Goal: Transaction & Acquisition: Obtain resource

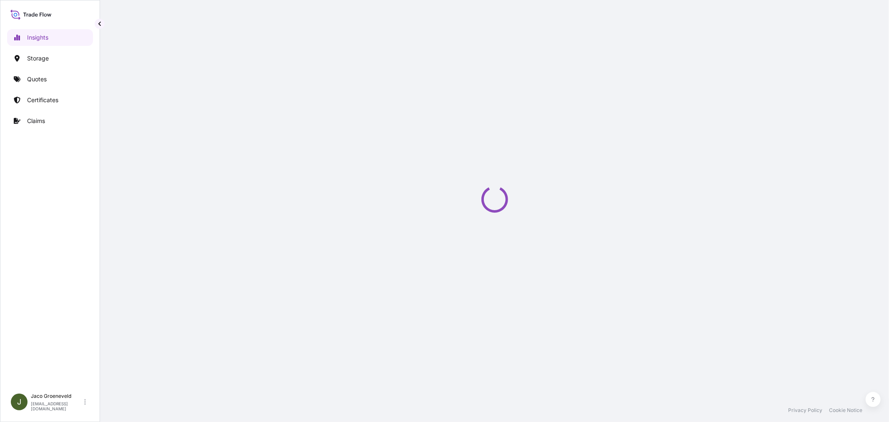
select select "2025"
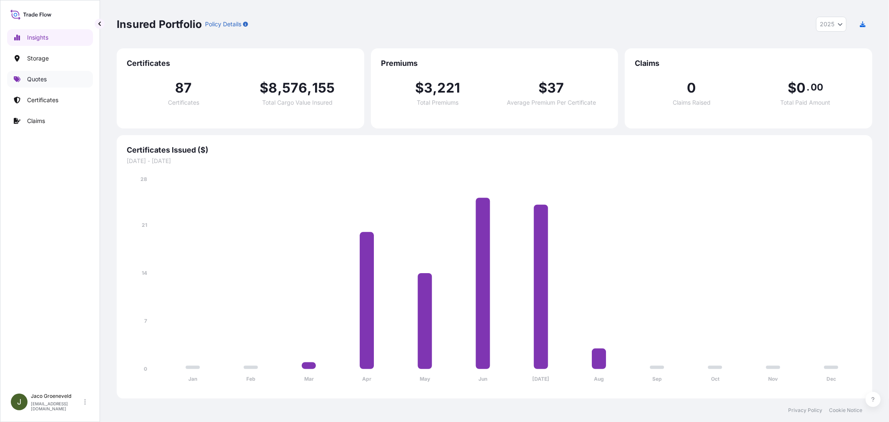
click at [52, 76] on link "Quotes" at bounding box center [50, 79] width 86 height 17
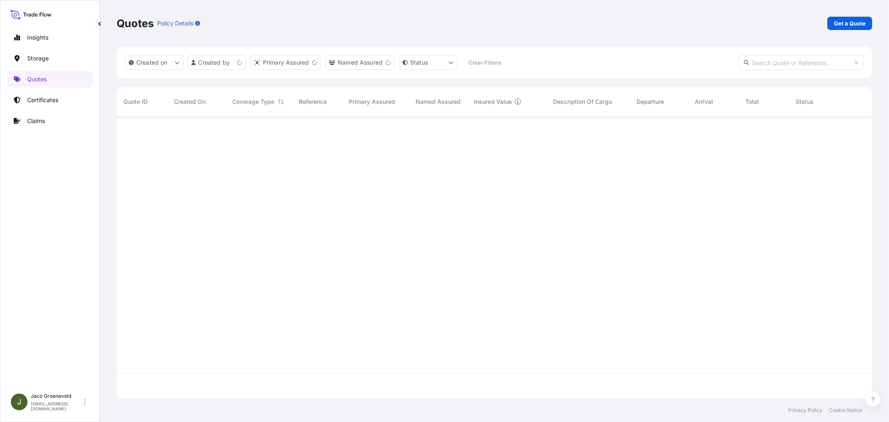
scroll to position [280, 749]
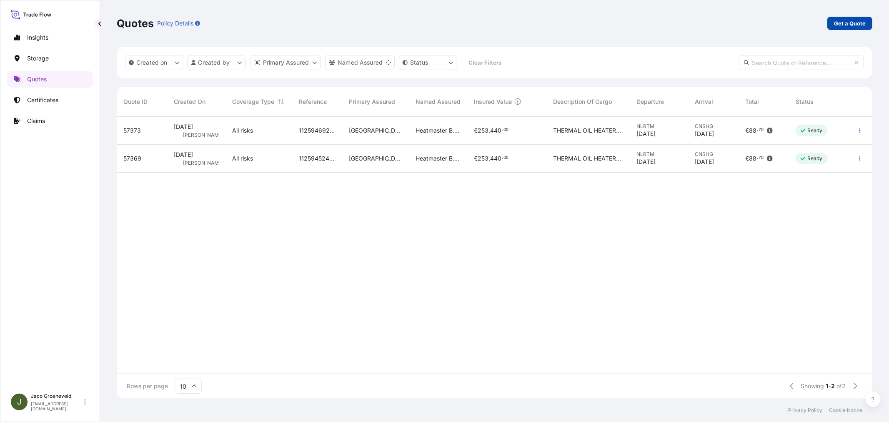
click at [851, 21] on p "Get a Quote" at bounding box center [850, 23] width 32 height 8
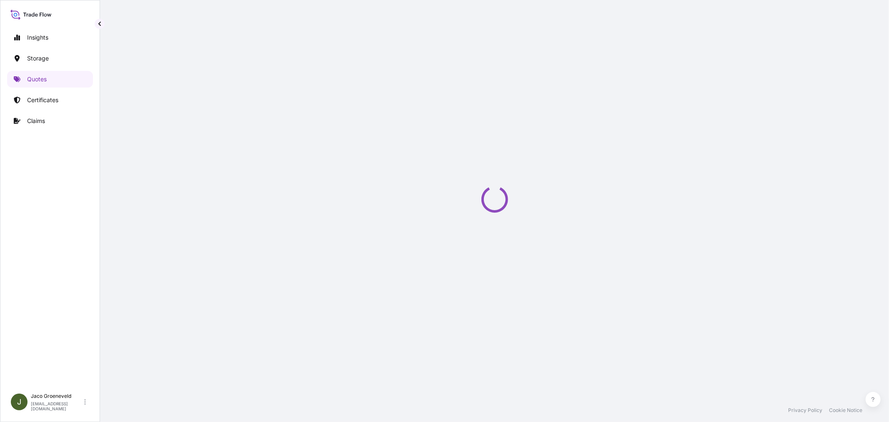
select select "Water"
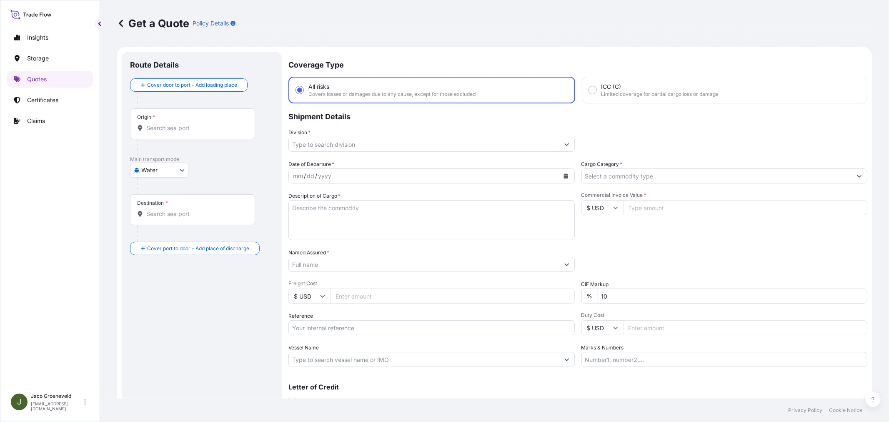
scroll to position [13, 0]
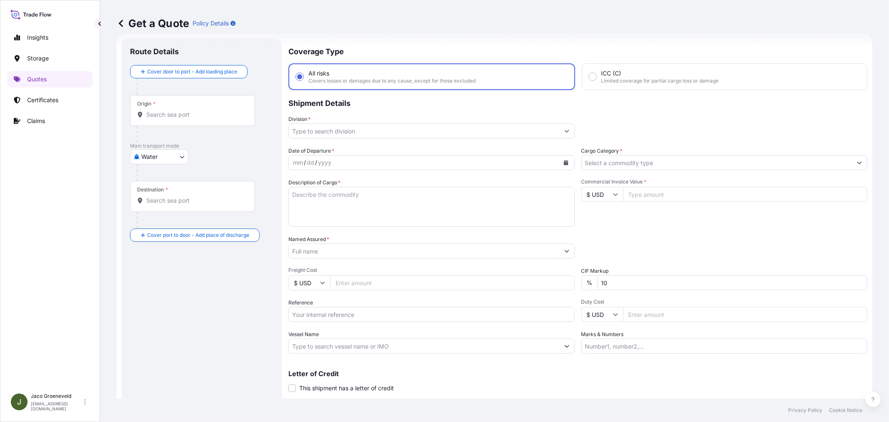
click at [320, 325] on div "Date of Departure * mm / dd / yyyy Cargo Category * Description of Cargo * Comm…" at bounding box center [577, 250] width 579 height 207
click at [322, 315] on input "Reference" at bounding box center [431, 314] width 286 height 15
type input "2595200 - 1265950308"
click at [335, 133] on input "Division *" at bounding box center [424, 130] width 271 height 15
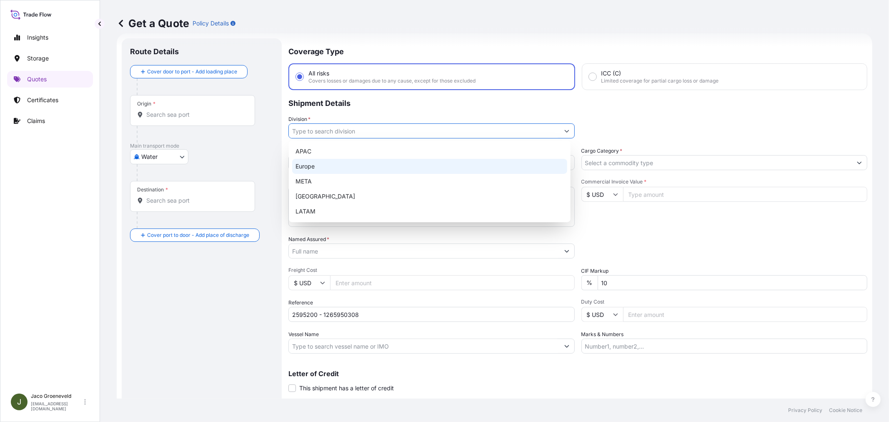
click at [321, 160] on div "Europe" at bounding box center [429, 166] width 275 height 15
type input "Europe"
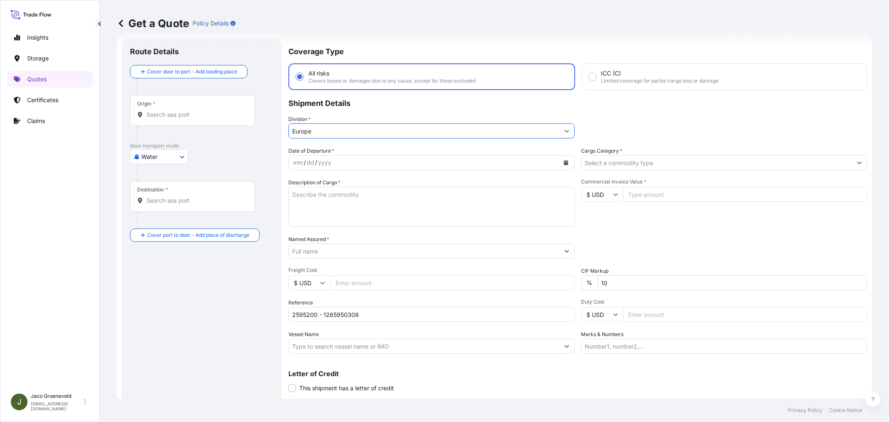
click at [654, 166] on input "Cargo Category *" at bounding box center [717, 162] width 271 height 15
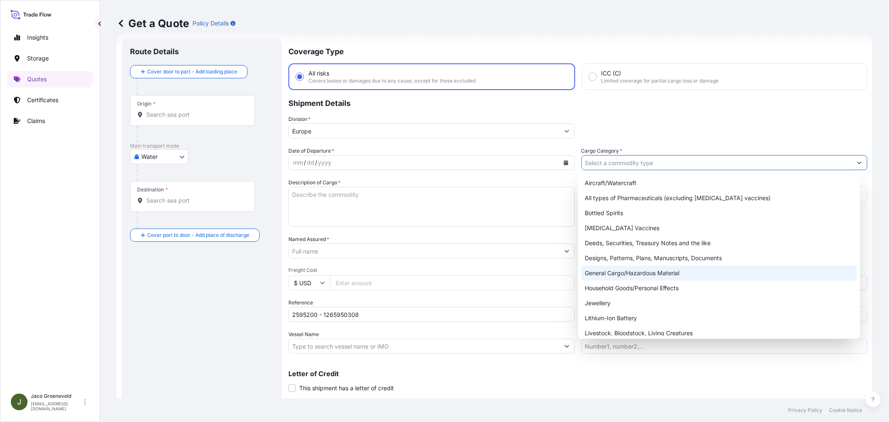
click at [614, 273] on div "General Cargo/Hazardous Material" at bounding box center [718, 273] width 275 height 15
type input "General Cargo/Hazardous Material"
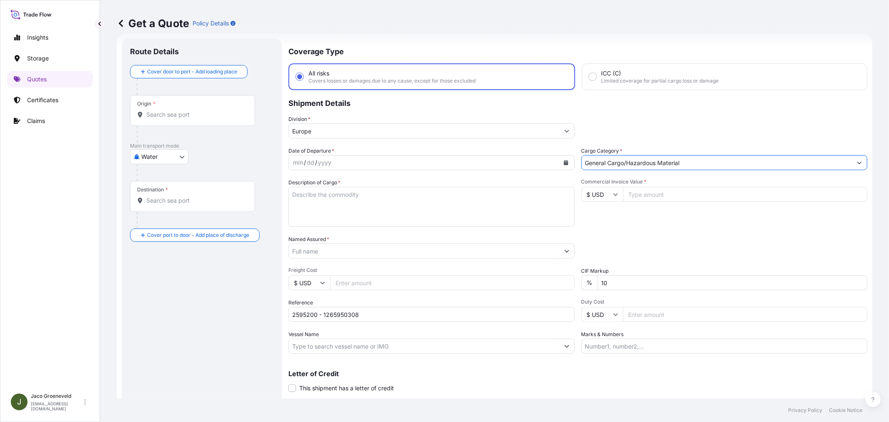
click at [334, 164] on div "mm / dd / yyyy" at bounding box center [424, 162] width 271 height 15
click at [570, 165] on div "mm / dd / yyyy" at bounding box center [431, 162] width 286 height 15
click at [566, 163] on button "Calendar" at bounding box center [565, 162] width 13 height 13
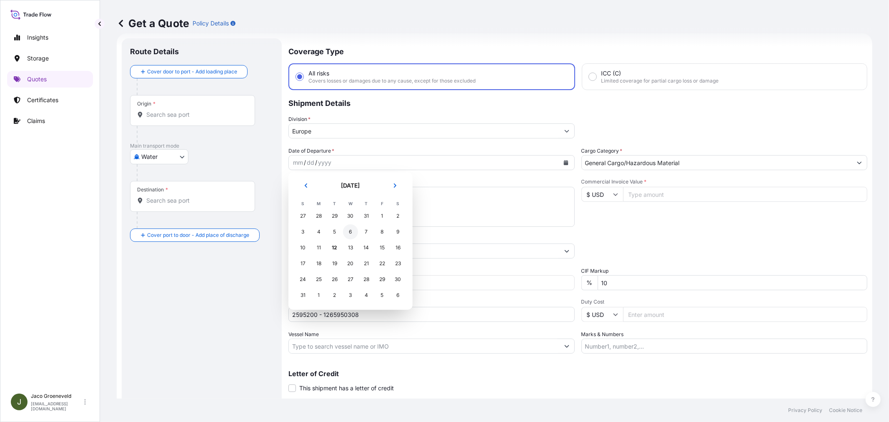
click at [351, 230] on div "6" at bounding box center [350, 231] width 15 height 15
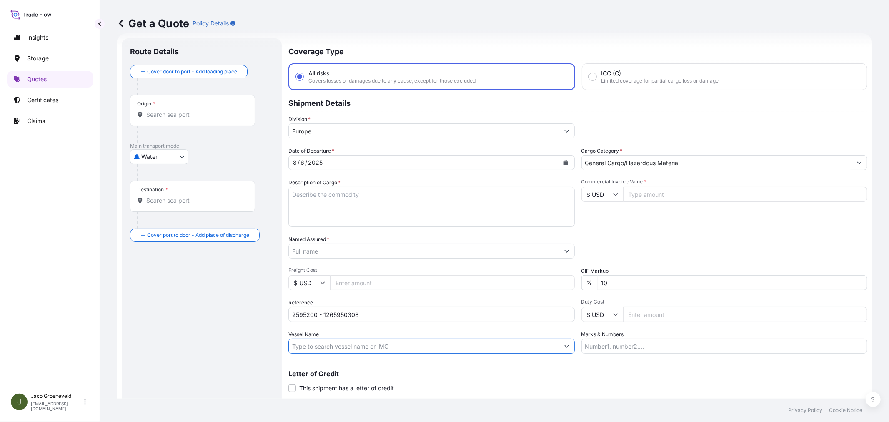
click at [327, 339] on input "Vessel Name" at bounding box center [424, 345] width 271 height 15
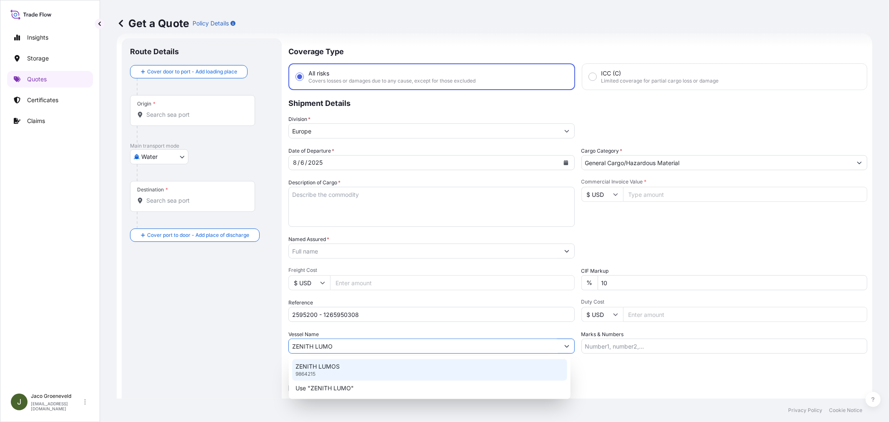
click at [338, 362] on p "ZENITH LUMOS" at bounding box center [318, 366] width 44 height 8
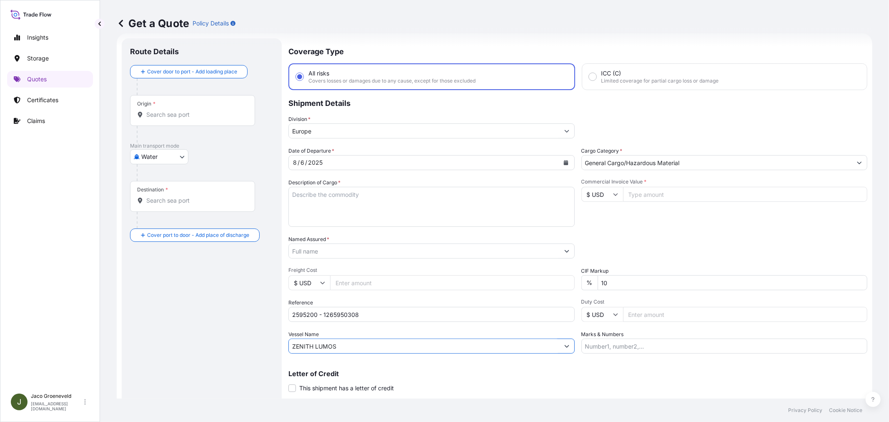
type input "ZENITH LUMOS"
click at [639, 188] on input "Commercial Invoice Value *" at bounding box center [745, 194] width 245 height 15
type input "8575"
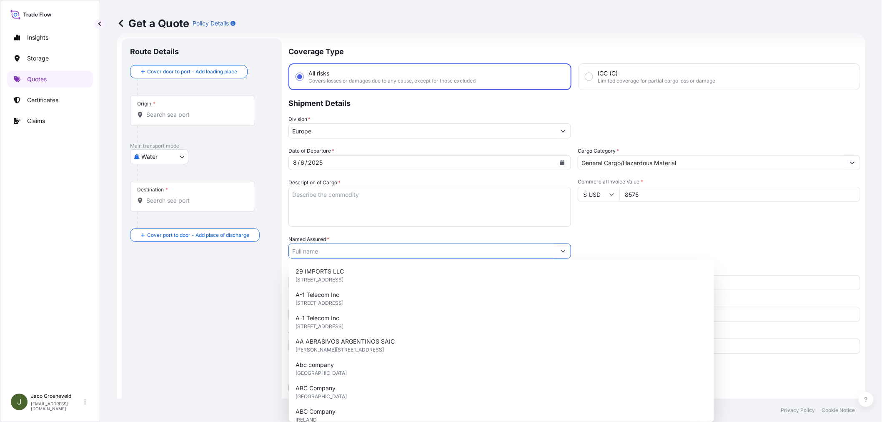
click at [609, 189] on input "$ USD" at bounding box center [599, 194] width 42 height 15
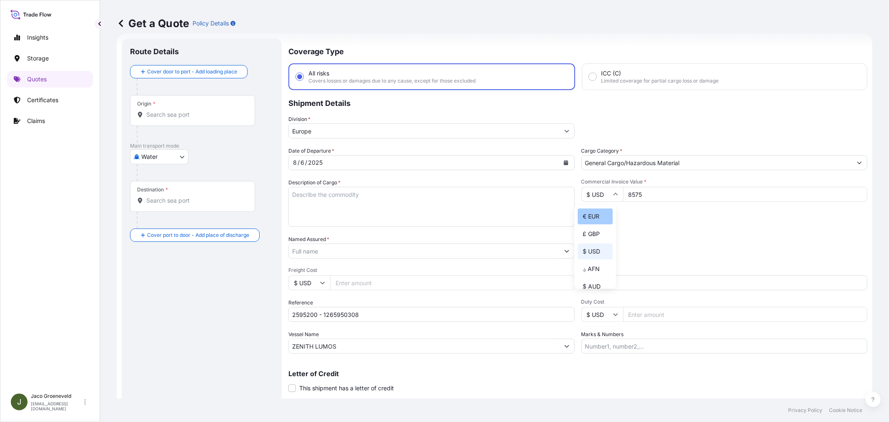
click at [602, 215] on div "€ EUR" at bounding box center [595, 216] width 35 height 16
type input "€ EUR"
click at [698, 221] on div "Commercial Invoice Value * € EUR 8575" at bounding box center [724, 202] width 286 height 48
click at [339, 195] on textarea "Description of Cargo *" at bounding box center [431, 207] width 286 height 40
paste textarea "PALLETS LOADED INTO 1 20' DRY HEAVY DUTY CONTAINER 20 PALLETS BROXO SALT TABLET…"
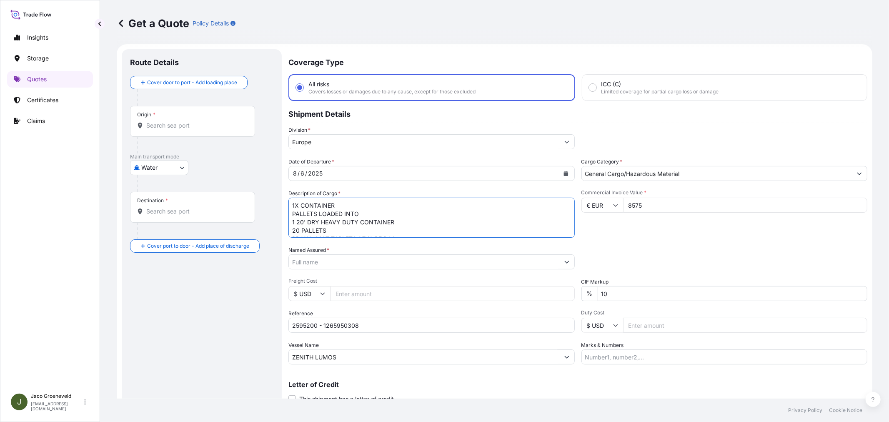
scroll to position [0, 0]
type textarea "1X CONTAINER PALLETS LOADED INTO 1 20' DRY HEAVY DUTY CONTAINER 20 PALLETS BROX…"
click at [186, 99] on div at bounding box center [205, 100] width 137 height 17
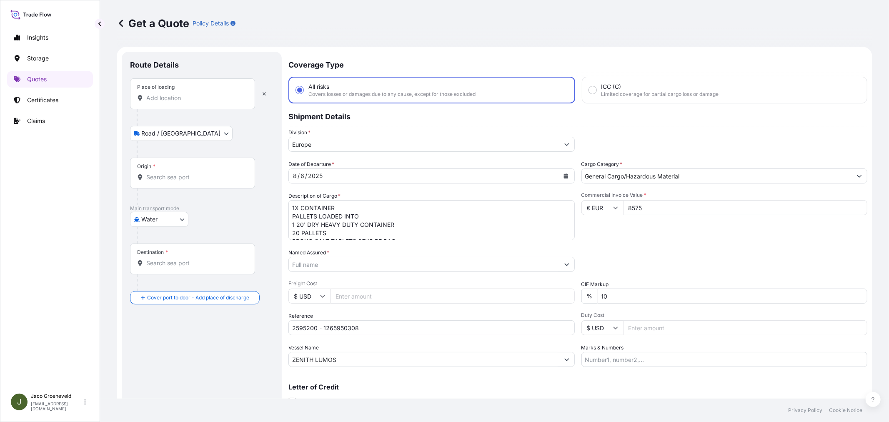
click at [175, 107] on div "Place of loading" at bounding box center [192, 93] width 125 height 31
click at [175, 102] on input "Place of loading" at bounding box center [195, 98] width 98 height 8
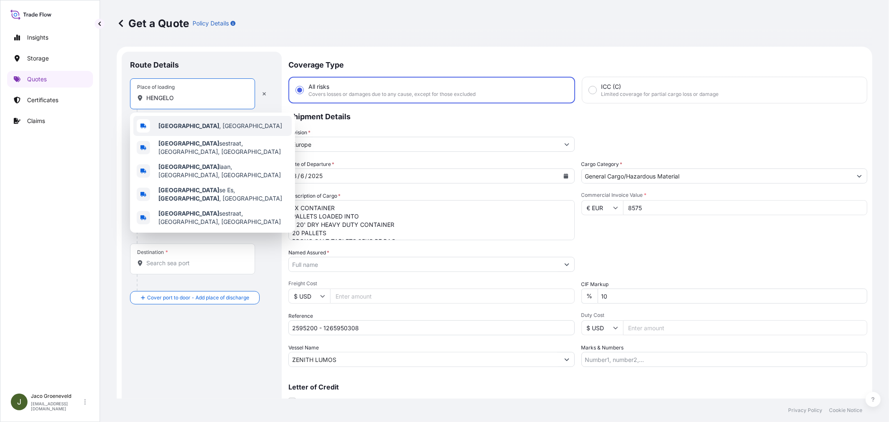
click at [176, 124] on b "[GEOGRAPHIC_DATA]" at bounding box center [188, 125] width 61 height 7
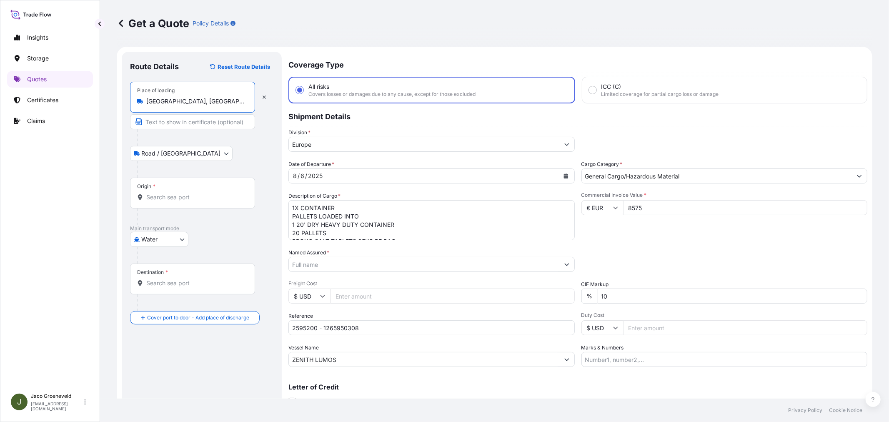
type input "[GEOGRAPHIC_DATA], [GEOGRAPHIC_DATA]"
click at [181, 192] on div "Origin *" at bounding box center [194, 193] width 128 height 31
click at [181, 193] on input "Origin *" at bounding box center [196, 197] width 101 height 8
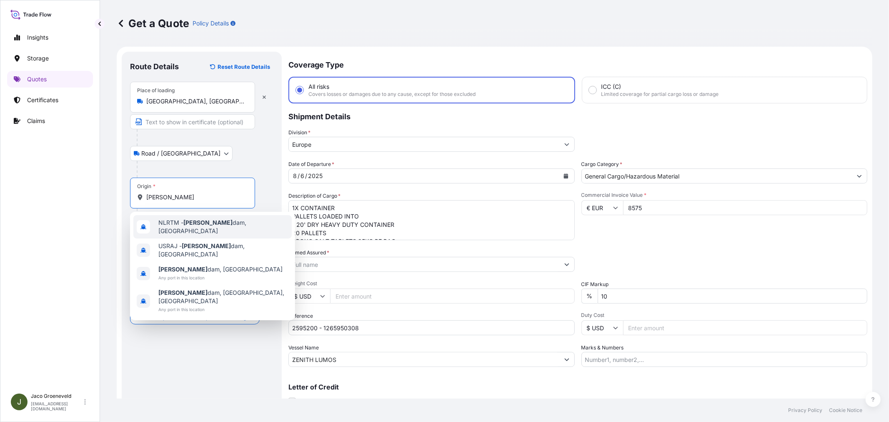
click at [175, 226] on span "NLRTM - [PERSON_NAME][GEOGRAPHIC_DATA], [GEOGRAPHIC_DATA]" at bounding box center [223, 226] width 130 height 17
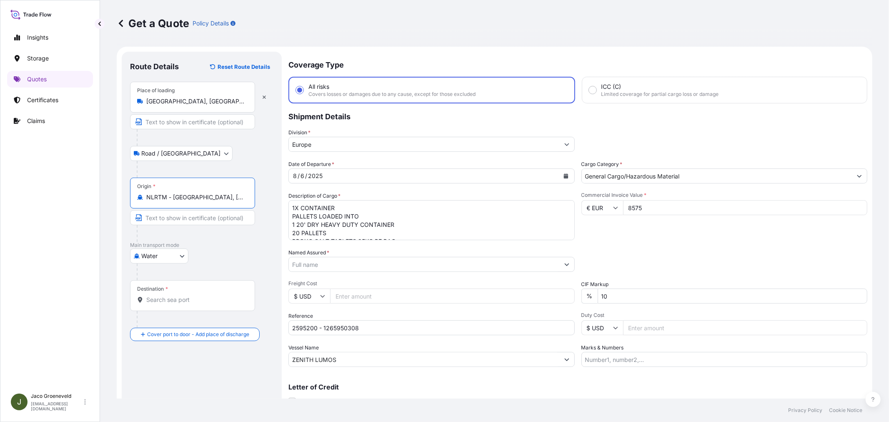
type input "NLRTM - [GEOGRAPHIC_DATA], [GEOGRAPHIC_DATA]"
click at [196, 294] on div "Destination *" at bounding box center [194, 295] width 128 height 31
click at [196, 296] on input "Destination *" at bounding box center [196, 300] width 101 height 8
click at [173, 297] on input "Destination *" at bounding box center [195, 300] width 98 height 8
type input "HKHKG - [GEOGRAPHIC_DATA], [GEOGRAPHIC_DATA]"
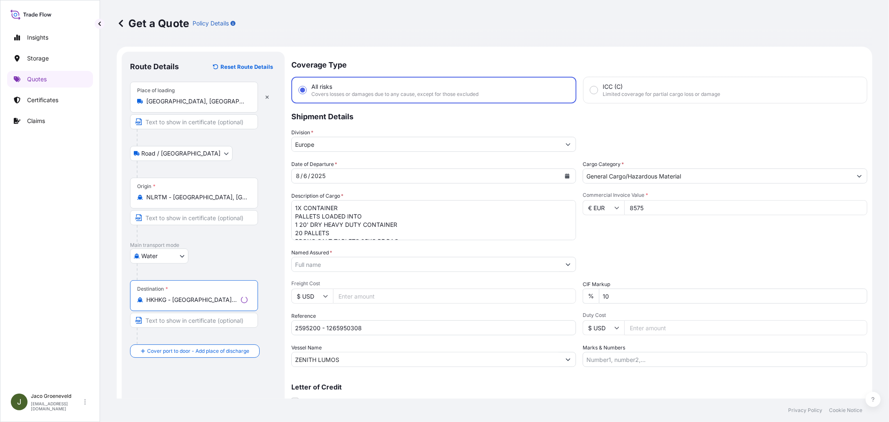
click at [242, 256] on div "Water Air Water Inland" at bounding box center [203, 255] width 146 height 15
click at [381, 276] on div "Date of Departure * [DATE] Cargo Category * General Cargo/Hazardous Material De…" at bounding box center [577, 263] width 579 height 207
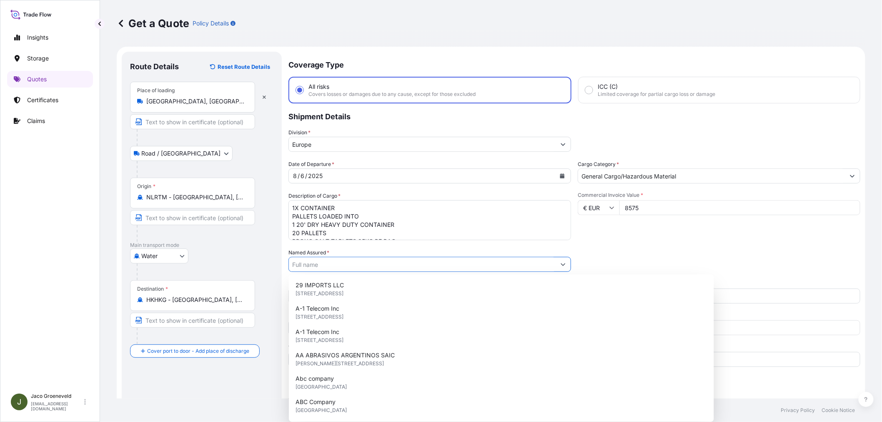
click at [382, 270] on input "Named Assured *" at bounding box center [422, 264] width 267 height 15
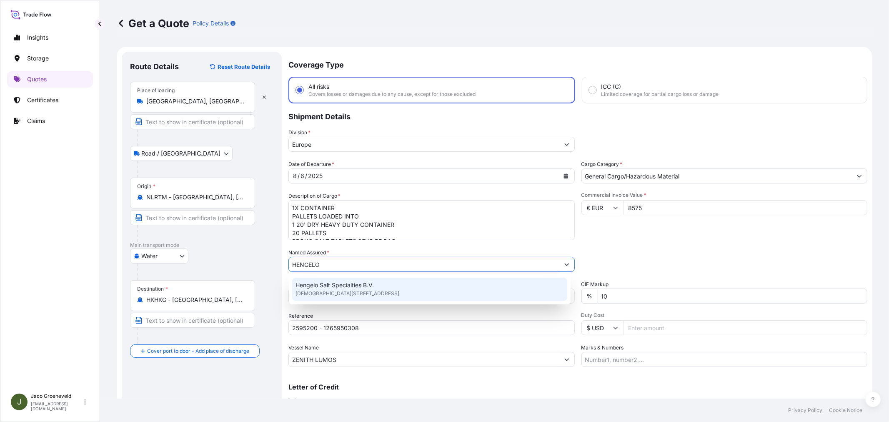
click at [356, 288] on span "Hengelo Salt Specialties B.V." at bounding box center [335, 285] width 78 height 8
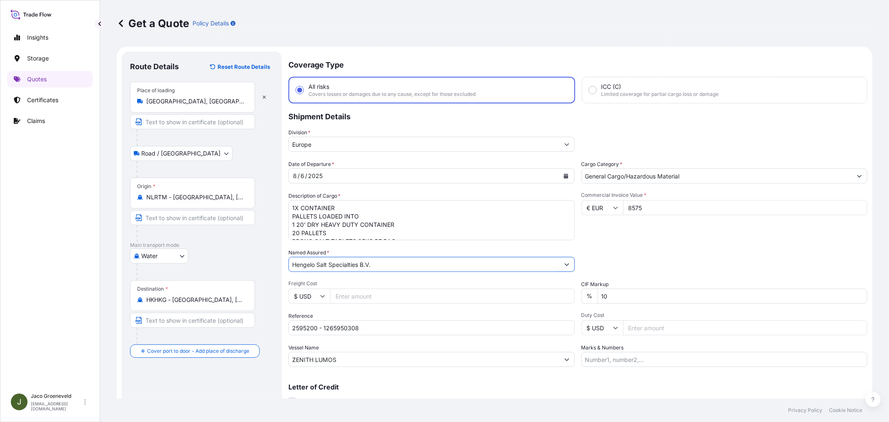
type input "Hengelo Salt Specialties B.V."
click at [644, 253] on div "Packing Category Type to search a container mode Please select a primary mode o…" at bounding box center [724, 259] width 286 height 23
click at [551, 45] on div "Get a Quote Policy Details" at bounding box center [495, 23] width 756 height 47
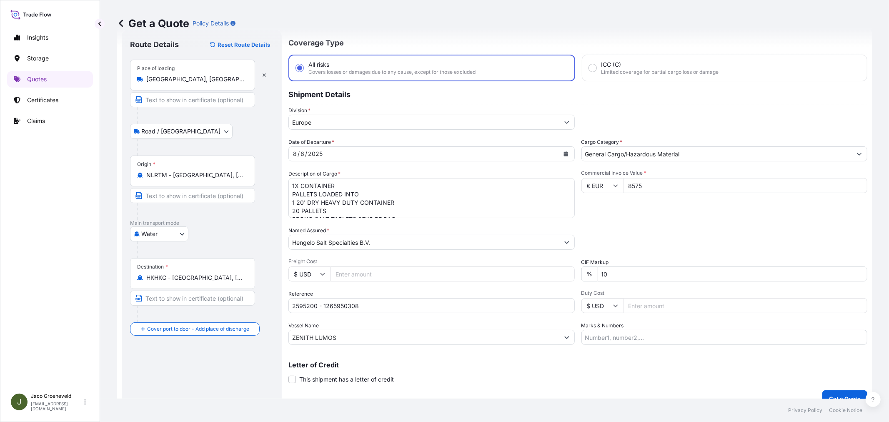
scroll to position [34, 0]
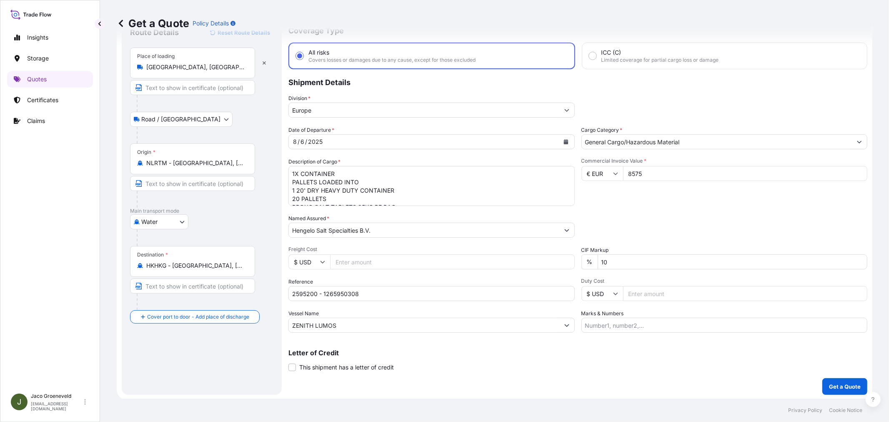
click at [647, 221] on div "Packing Category Type to search a container mode Please select a primary mode o…" at bounding box center [724, 225] width 286 height 23
click at [612, 200] on div "Commercial Invoice Value * € EUR 8575" at bounding box center [724, 182] width 286 height 48
click at [644, 205] on div "Commercial Invoice Value * € EUR 8575" at bounding box center [724, 182] width 286 height 48
click at [838, 388] on p "Get a Quote" at bounding box center [845, 386] width 32 height 8
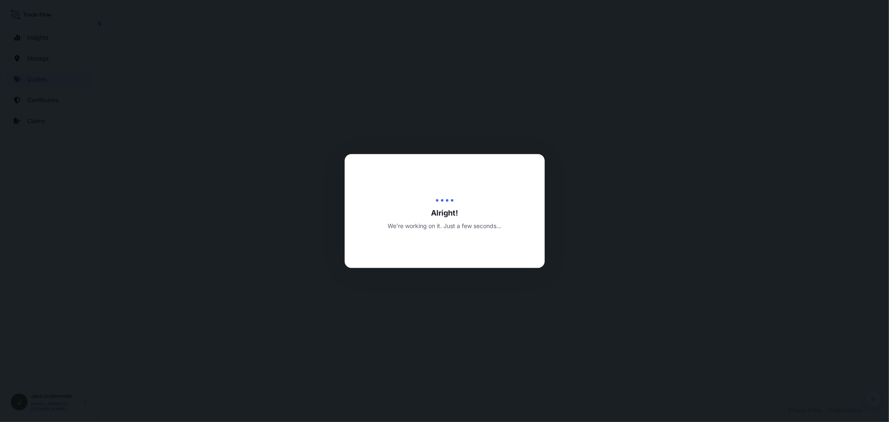
select select "Road / [GEOGRAPHIC_DATA]"
select select "Water"
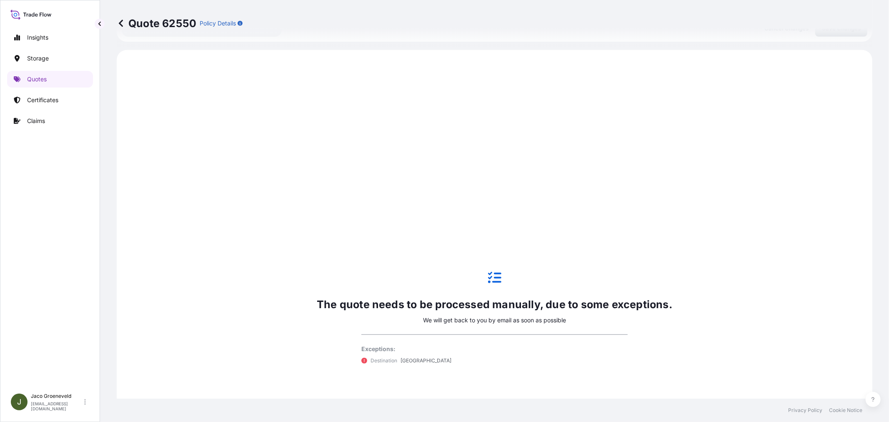
scroll to position [438, 0]
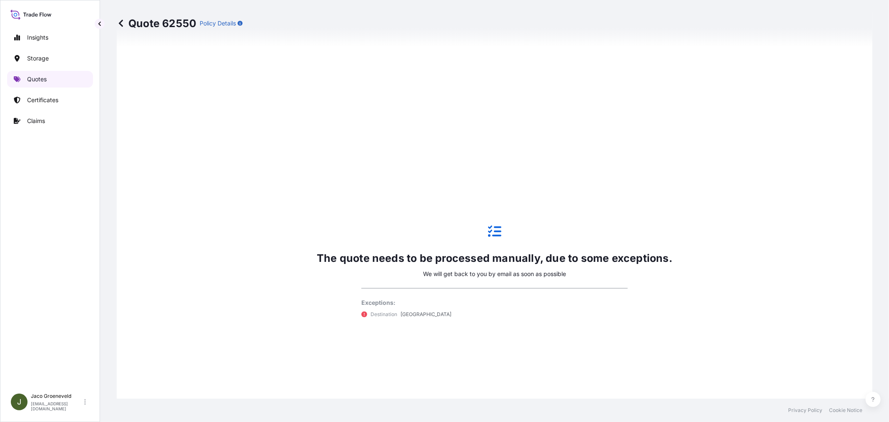
click at [43, 78] on p "Quotes" at bounding box center [37, 79] width 20 height 8
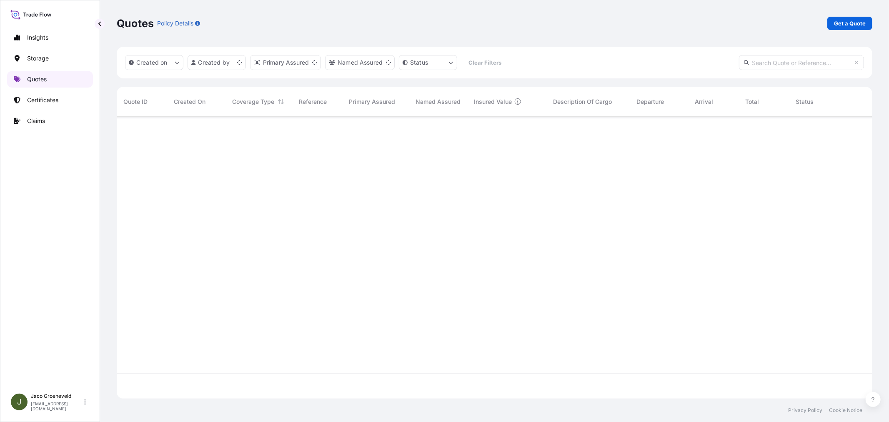
scroll to position [280, 749]
click at [847, 22] on p "Get a Quote" at bounding box center [850, 23] width 32 height 8
select select "Water"
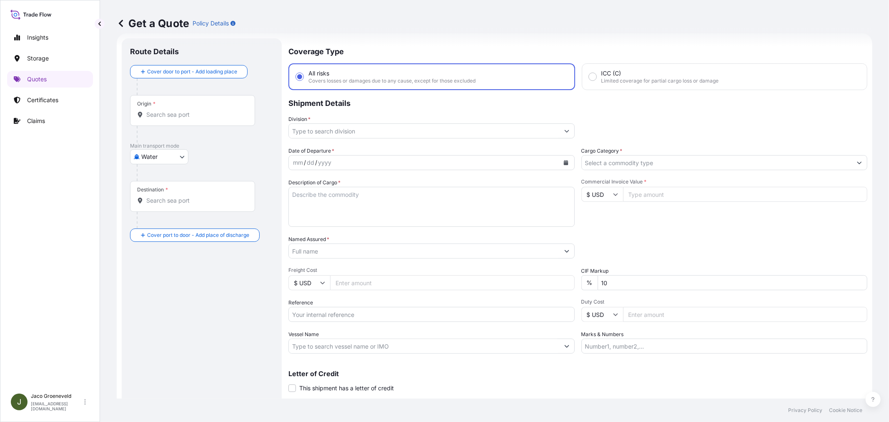
click at [351, 351] on input "Vessel Name" at bounding box center [424, 345] width 271 height 15
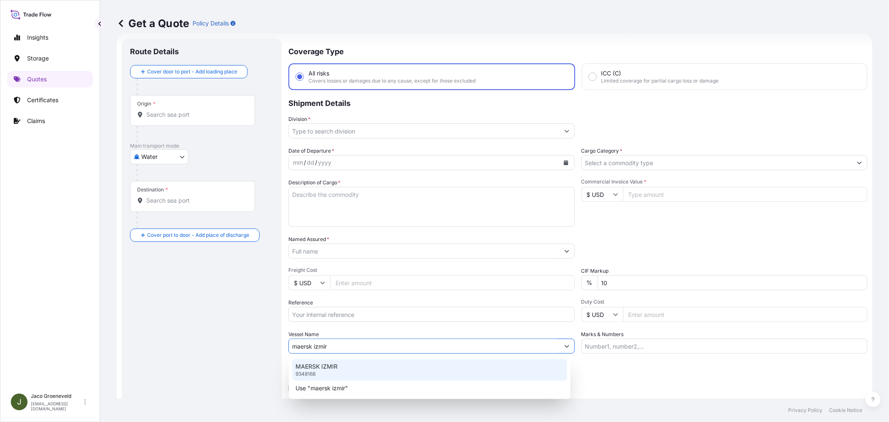
click at [335, 361] on div "MAERSK IZMIR 9348168" at bounding box center [429, 370] width 275 height 22
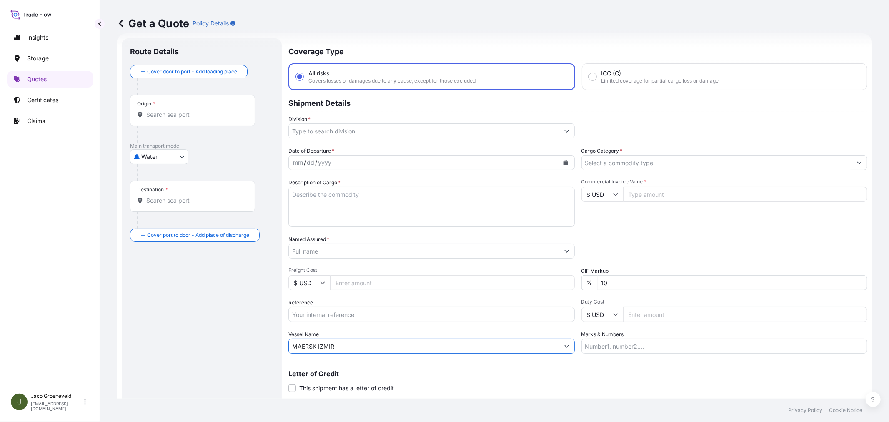
type input "MAERSK IZMIR"
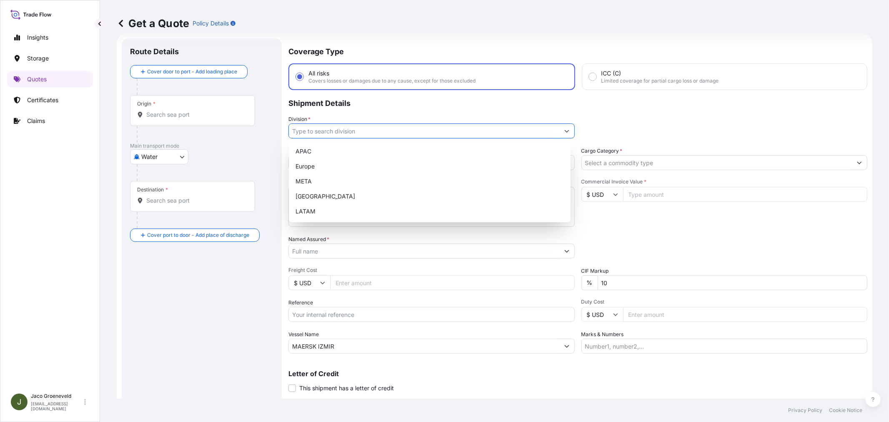
click at [402, 131] on input "Division *" at bounding box center [424, 130] width 271 height 15
click at [320, 160] on div "Europe" at bounding box center [429, 166] width 275 height 15
type input "Europe"
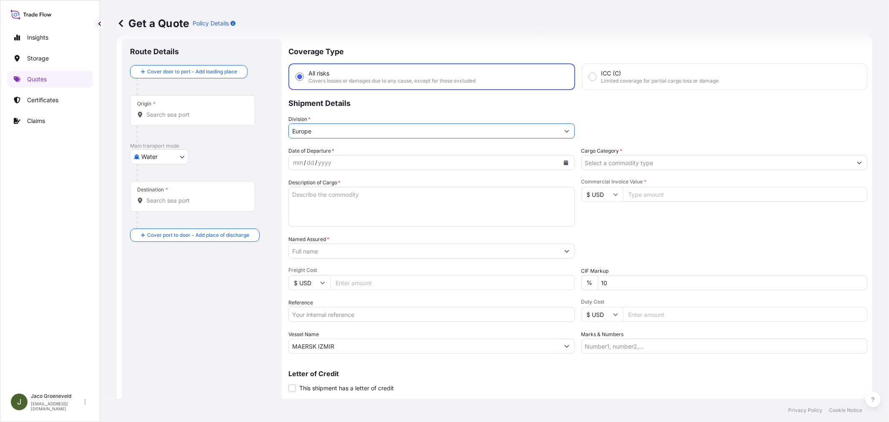
click at [347, 147] on div "Date of Departure * mm / dd / yyyy" at bounding box center [431, 158] width 286 height 23
click at [345, 153] on div "Date of Departure * mm / dd / yyyy" at bounding box center [431, 158] width 286 height 23
click at [342, 161] on div "mm / dd / yyyy" at bounding box center [424, 162] width 271 height 15
click at [541, 155] on div "mm / dd / yyyy" at bounding box center [431, 162] width 286 height 15
click at [563, 158] on button "Calendar" at bounding box center [565, 162] width 13 height 13
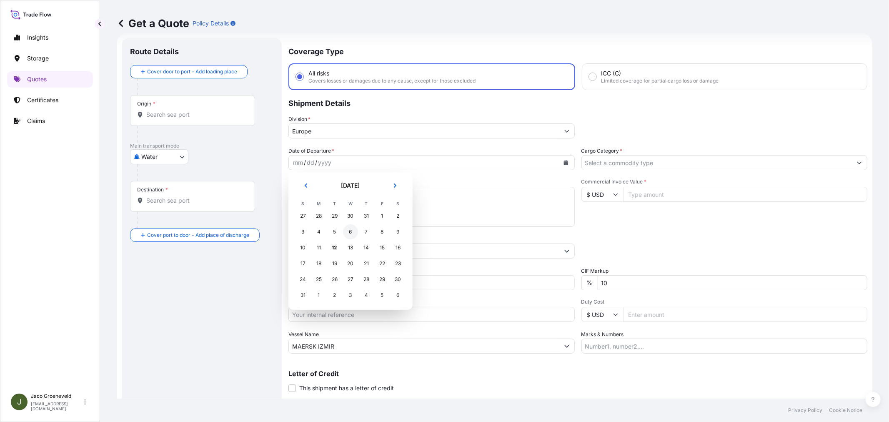
click at [347, 230] on div "6" at bounding box center [350, 231] width 15 height 15
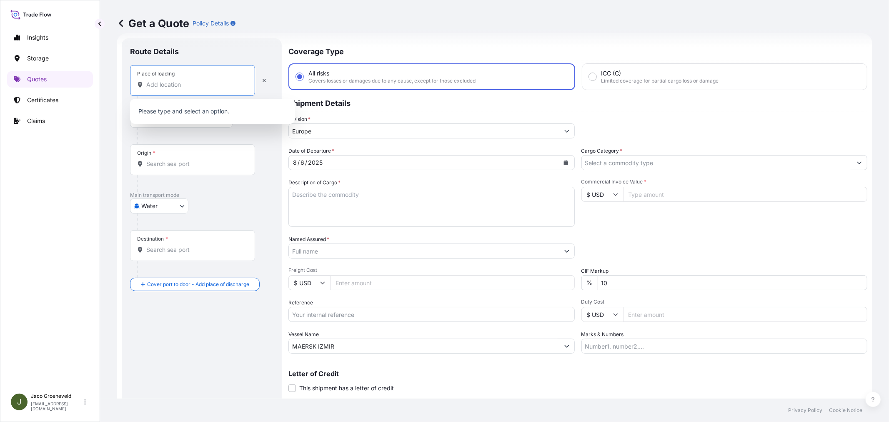
click at [172, 80] on input "Place of loading" at bounding box center [195, 84] width 98 height 8
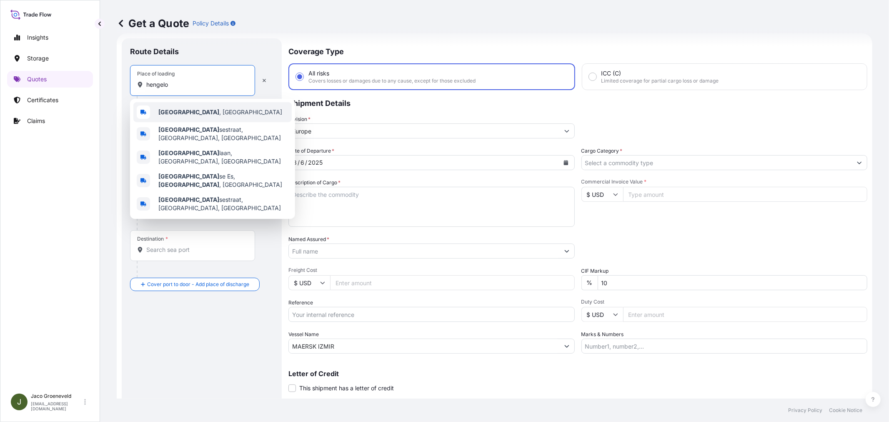
click at [168, 113] on b "[GEOGRAPHIC_DATA]" at bounding box center [188, 111] width 61 height 7
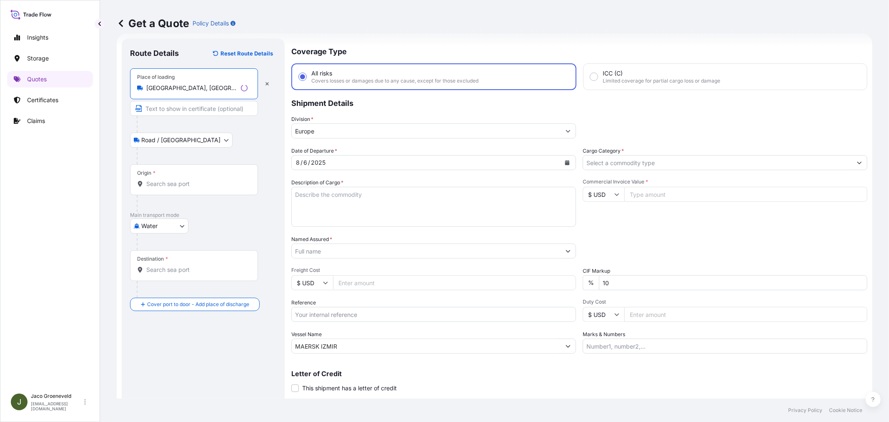
type input "[GEOGRAPHIC_DATA], [GEOGRAPHIC_DATA]"
click at [174, 174] on div "Origin *" at bounding box center [192, 179] width 125 height 31
click at [174, 180] on input "Origin *" at bounding box center [195, 184] width 98 height 8
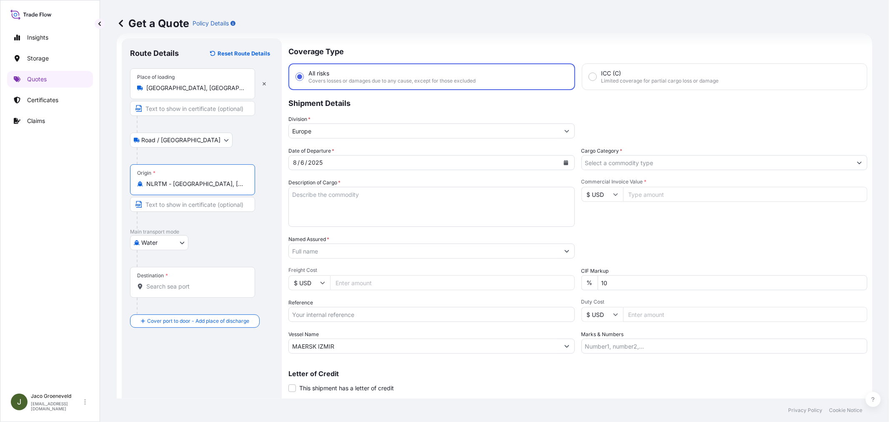
type input "NLRTM - [GEOGRAPHIC_DATA], [GEOGRAPHIC_DATA]"
click at [169, 283] on input "Destination *" at bounding box center [196, 286] width 101 height 8
type input "CYLMS - [GEOGRAPHIC_DATA], [GEOGRAPHIC_DATA]"
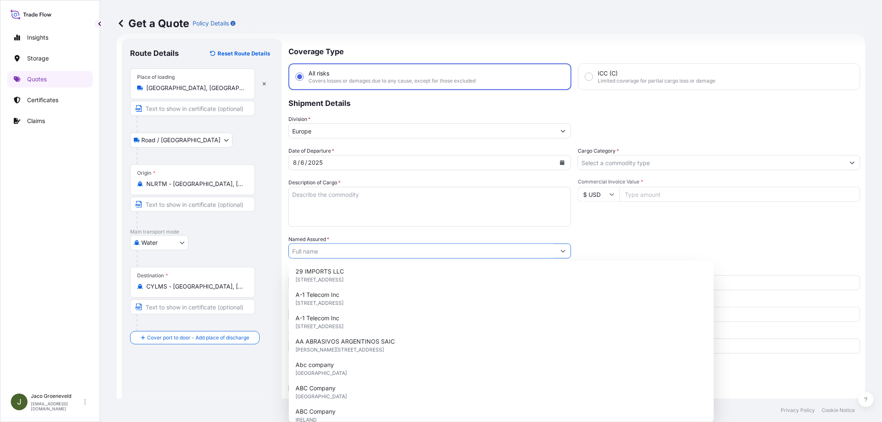
click at [355, 248] on input "Named Assured *" at bounding box center [422, 250] width 267 height 15
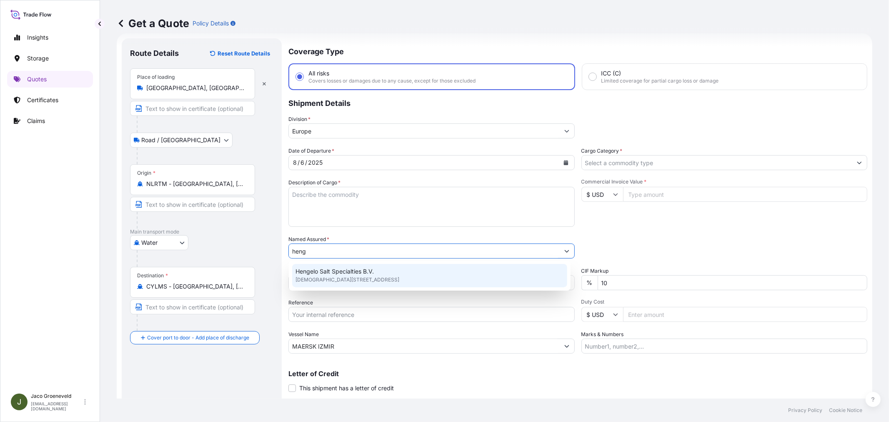
click at [347, 271] on span "Hengelo Salt Specialties B.V." at bounding box center [335, 271] width 78 height 8
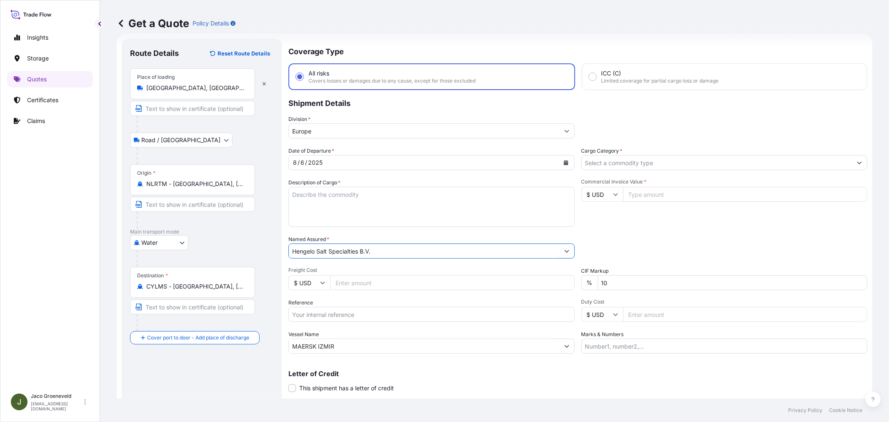
type input "Hengelo Salt Specialties B.V."
click at [376, 310] on input "Reference" at bounding box center [431, 314] width 286 height 15
click at [376, 194] on textarea "Description of Cargo *" at bounding box center [431, 207] width 286 height 40
paste textarea "PALLETS LOADED INTO 1 20' DRY HEAVY DUTY CONTAINER 12 PALLETS KNZ FERTILITY, 10…"
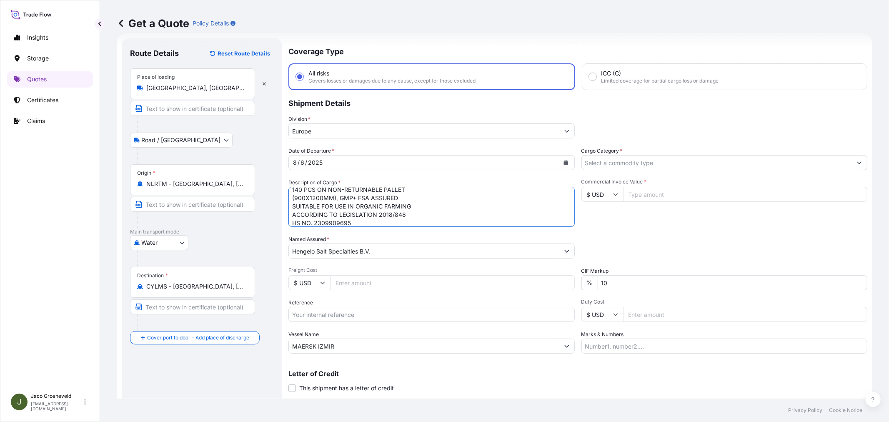
type textarea "1x CONTAINER PALLETS LOADED INTO 1 20' DRY HEAVY DUTY CONTAINER 12 PALLETS KNZ …"
click at [351, 314] on input "Reference" at bounding box center [431, 314] width 286 height 15
type input "2593310 - 1265950292"
click at [600, 196] on input "$ USD" at bounding box center [602, 194] width 42 height 15
click at [597, 217] on div "€ EUR" at bounding box center [598, 216] width 35 height 16
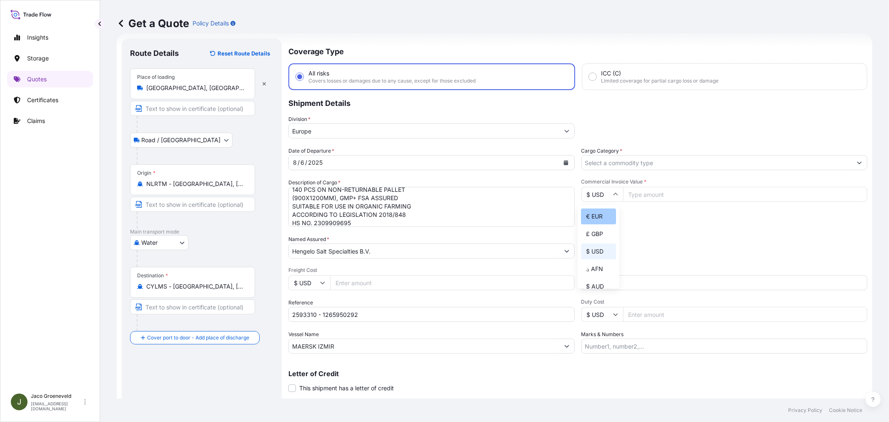
type input "€ EUR"
click at [654, 198] on input "Commercial Invoice Value *" at bounding box center [745, 194] width 245 height 15
type input "6636"
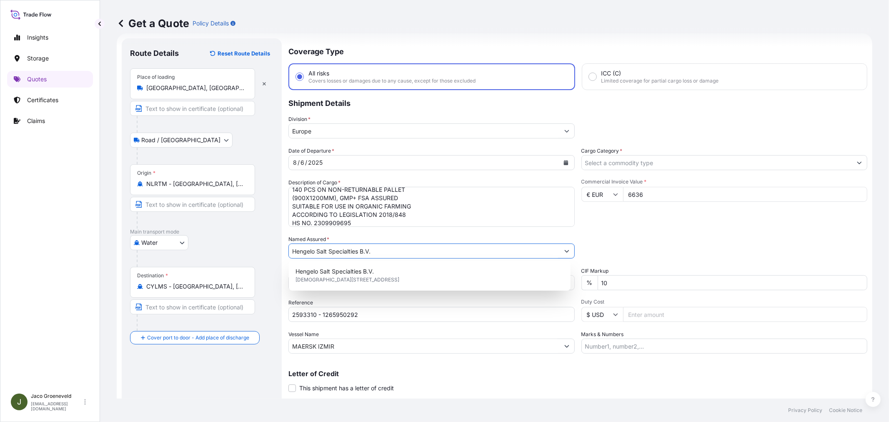
click at [651, 219] on div "Commercial Invoice Value * € EUR 6636" at bounding box center [724, 202] width 286 height 48
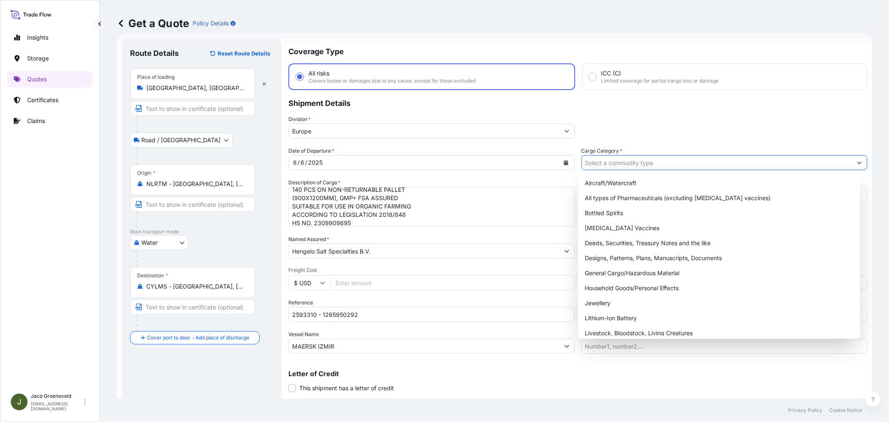
click at [620, 157] on input "Cargo Category *" at bounding box center [717, 162] width 271 height 15
click at [624, 271] on div "General Cargo/Hazardous Material" at bounding box center [718, 273] width 275 height 15
type input "General Cargo/Hazardous Material"
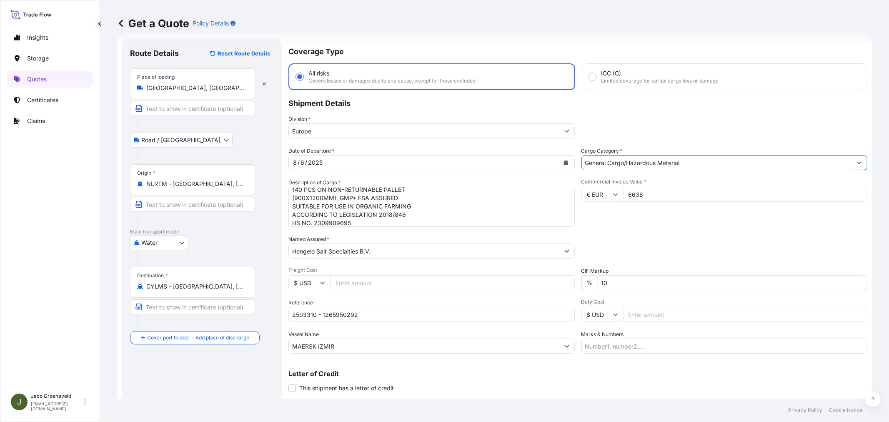
click at [666, 244] on div "Packing Category Type to search a container mode Please select a primary mode o…" at bounding box center [724, 246] width 286 height 23
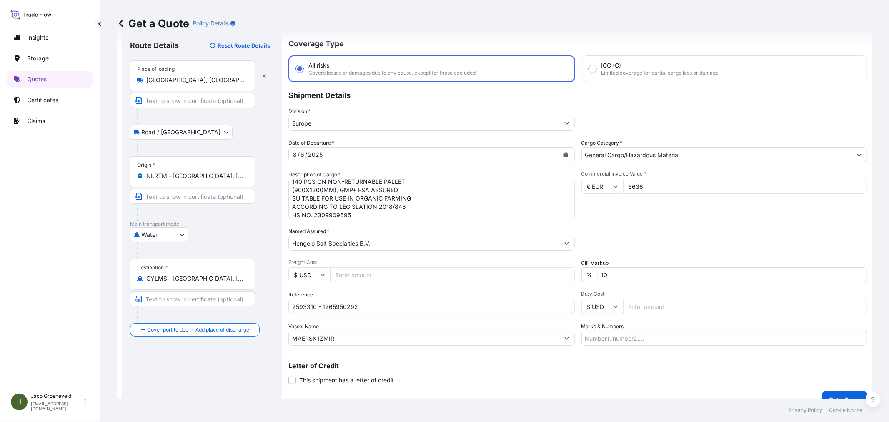
scroll to position [34, 0]
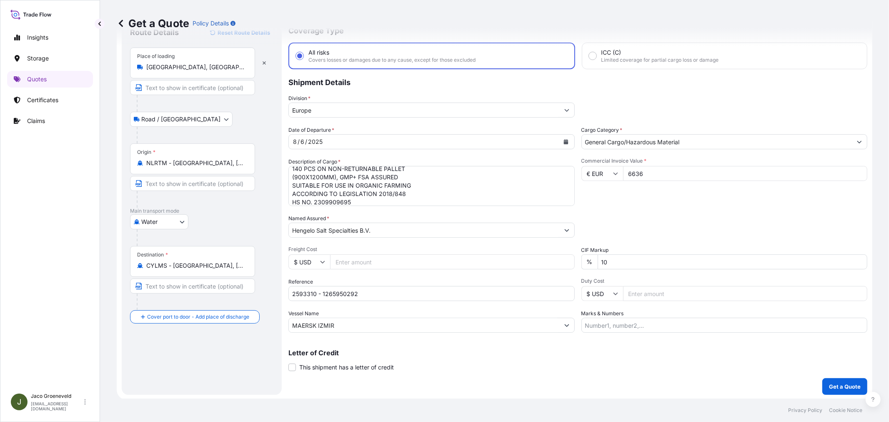
click at [622, 203] on div "Commercial Invoice Value * € EUR 6636" at bounding box center [724, 182] width 286 height 48
click at [838, 384] on p "Get a Quote" at bounding box center [845, 386] width 32 height 8
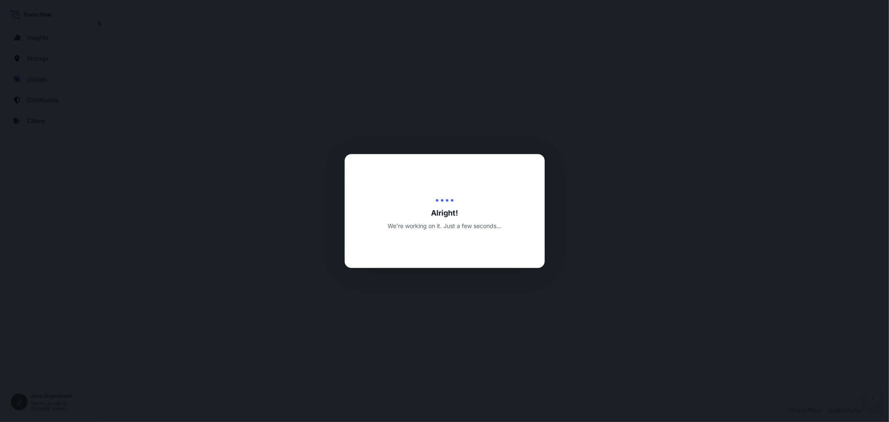
select select "Road / [GEOGRAPHIC_DATA]"
select select "Water"
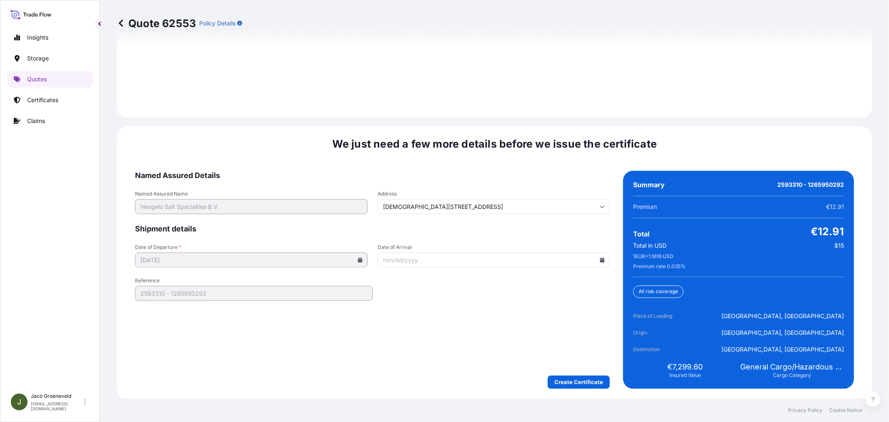
scroll to position [1225, 0]
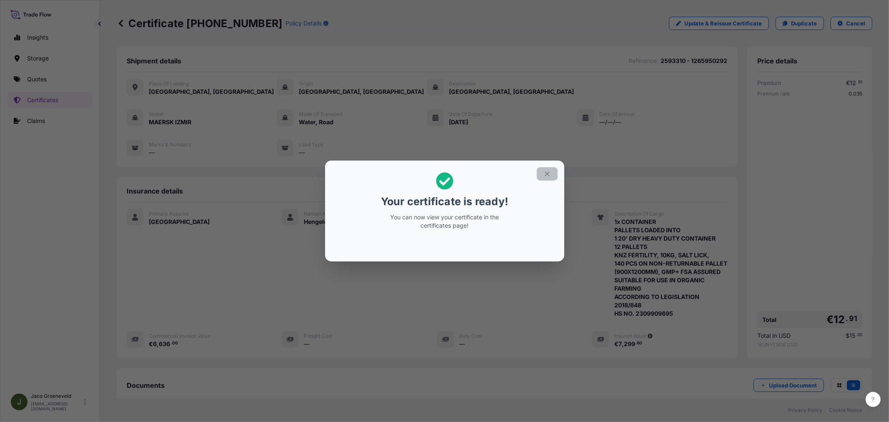
click at [544, 173] on icon "button" at bounding box center [548, 174] width 8 height 8
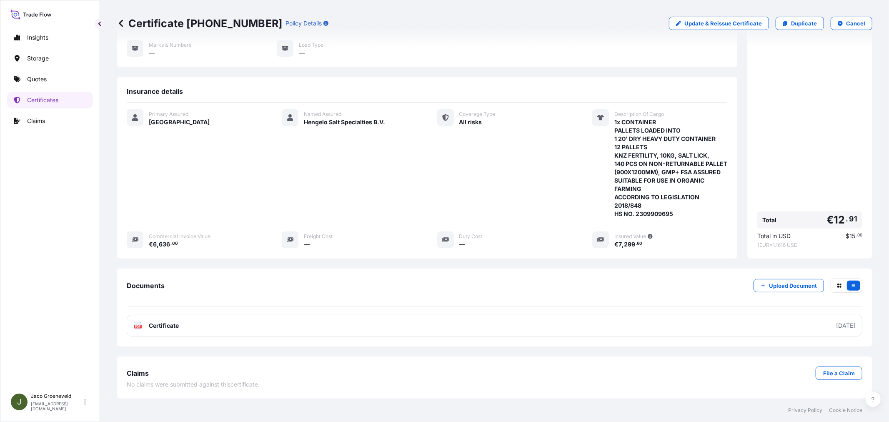
scroll to position [109, 0]
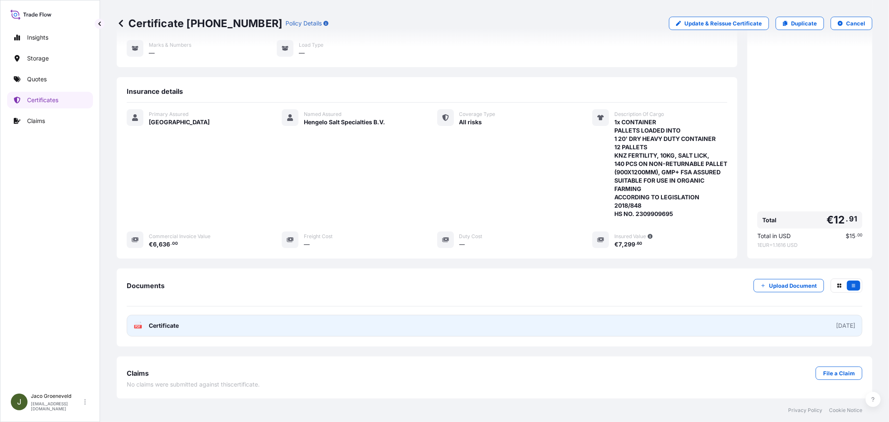
click at [155, 336] on link "PDF Certificate [DATE]" at bounding box center [495, 326] width 736 height 22
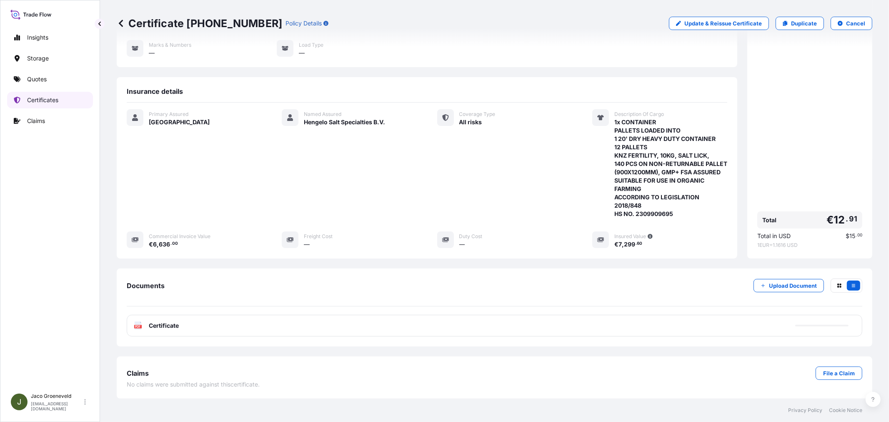
click at [43, 101] on p "Certificates" at bounding box center [42, 100] width 31 height 8
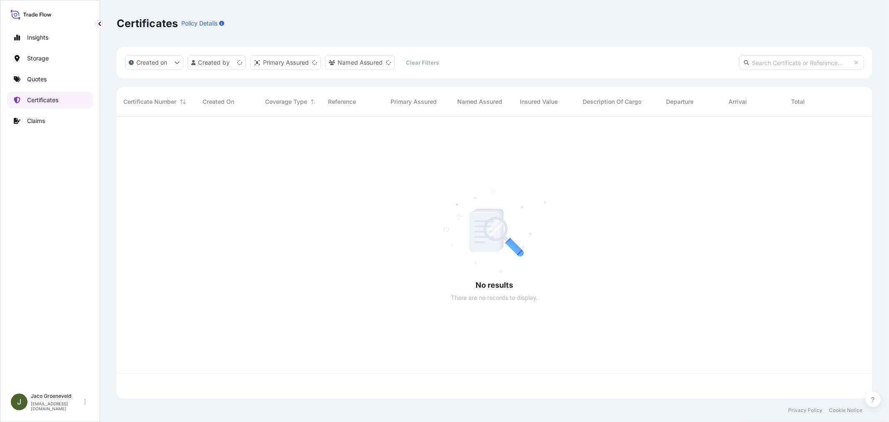
scroll to position [280, 749]
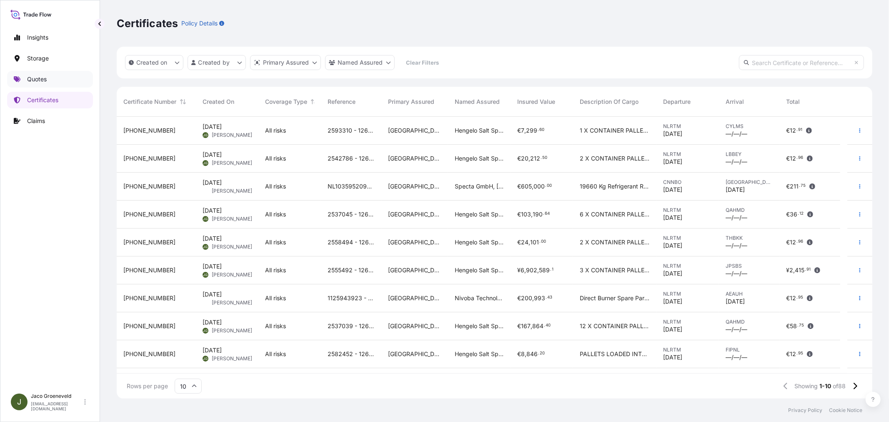
click at [30, 77] on p "Quotes" at bounding box center [37, 79] width 20 height 8
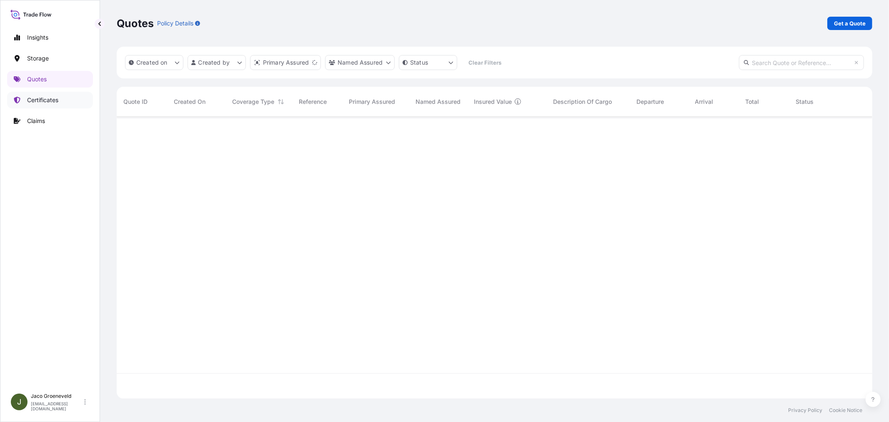
scroll to position [280, 749]
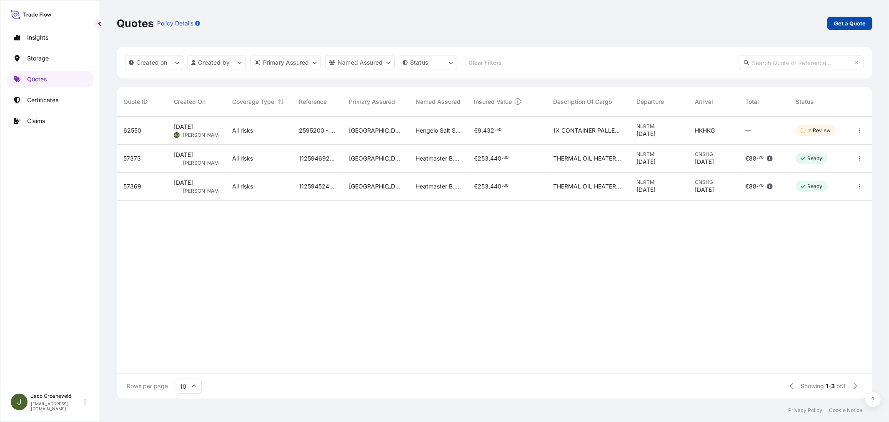
click at [847, 24] on p "Get a Quote" at bounding box center [850, 23] width 32 height 8
select select "Road / [GEOGRAPHIC_DATA]"
select select "Water"
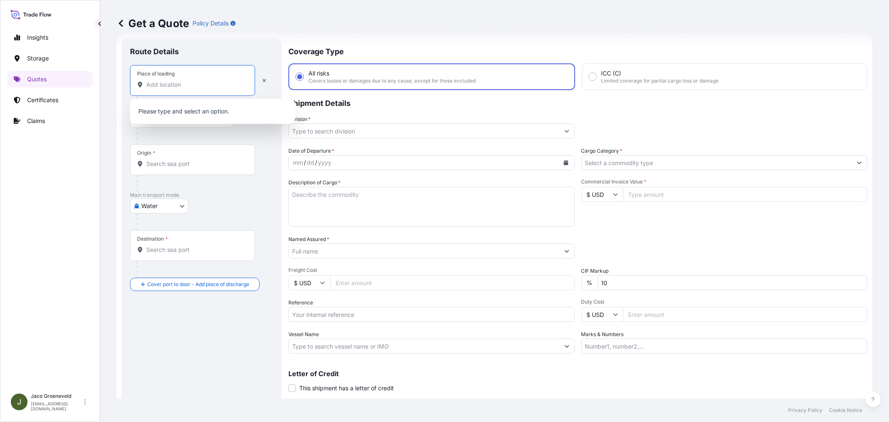
click at [188, 88] on input "Place of loading" at bounding box center [195, 84] width 98 height 8
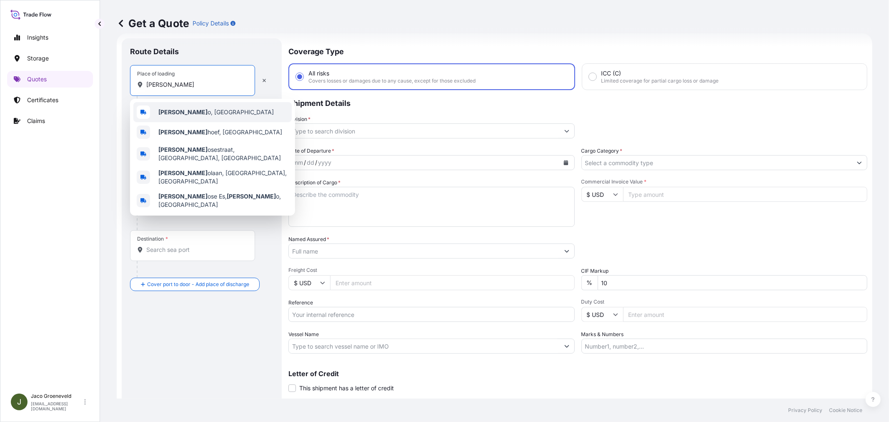
click at [181, 112] on span "[PERSON_NAME] o, [GEOGRAPHIC_DATA]" at bounding box center [215, 112] width 115 height 8
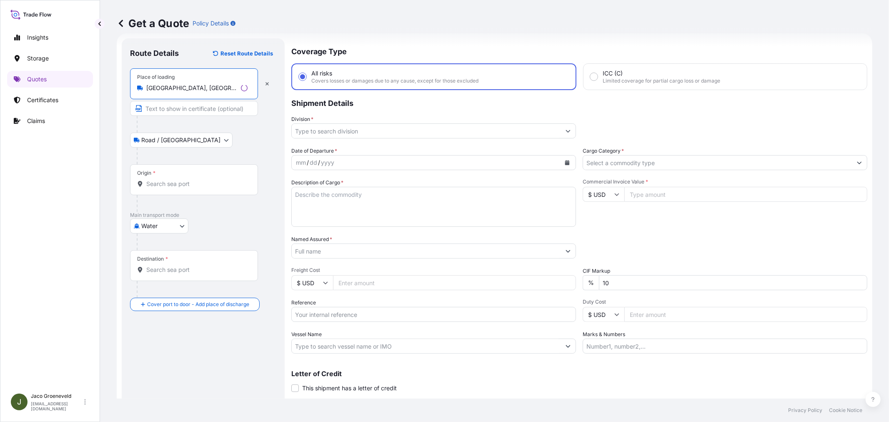
type input "[GEOGRAPHIC_DATA], [GEOGRAPHIC_DATA]"
click at [155, 197] on div at bounding box center [197, 203] width 121 height 17
click at [164, 192] on div "Origin *" at bounding box center [192, 179] width 125 height 31
click at [164, 188] on input "Origin *" at bounding box center [195, 184] width 98 height 8
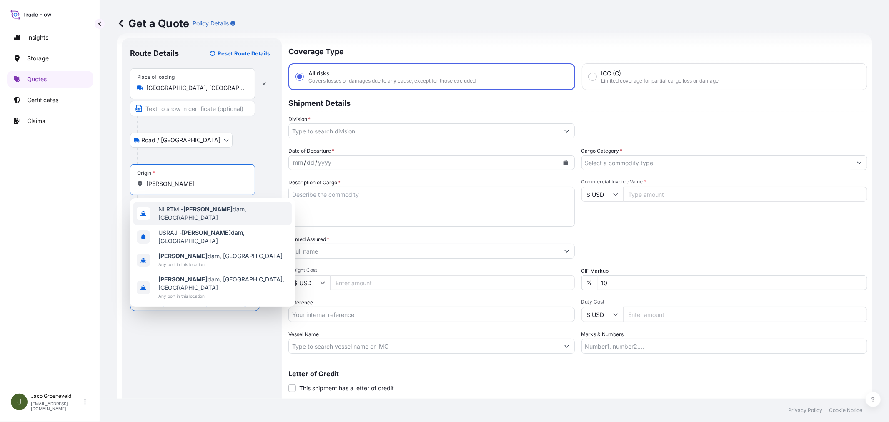
click at [176, 208] on span "NLRTM - [PERSON_NAME][GEOGRAPHIC_DATA], [GEOGRAPHIC_DATA]" at bounding box center [223, 213] width 130 height 17
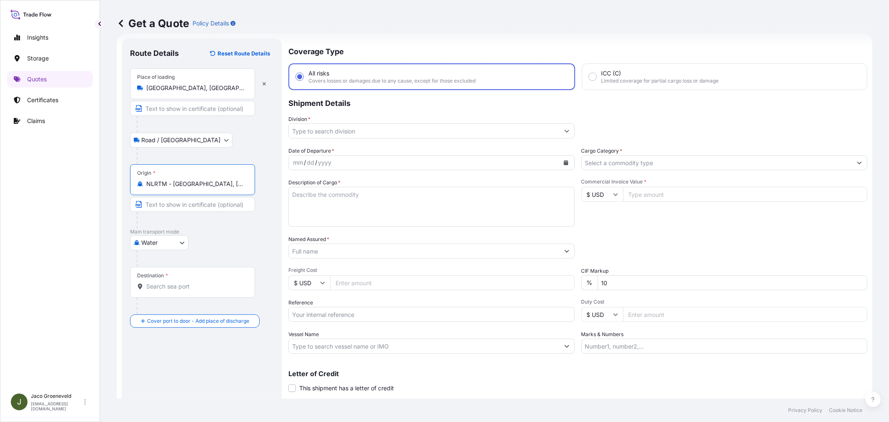
type input "NLRTM - [GEOGRAPHIC_DATA], [GEOGRAPHIC_DATA]"
click at [180, 276] on div "Destination *" at bounding box center [194, 282] width 128 height 31
click at [180, 282] on input "Destination *" at bounding box center [196, 286] width 101 height 8
click at [153, 283] on input "Destination * Please select a destination" at bounding box center [195, 286] width 98 height 8
type input "CYLMS - [GEOGRAPHIC_DATA], [GEOGRAPHIC_DATA]"
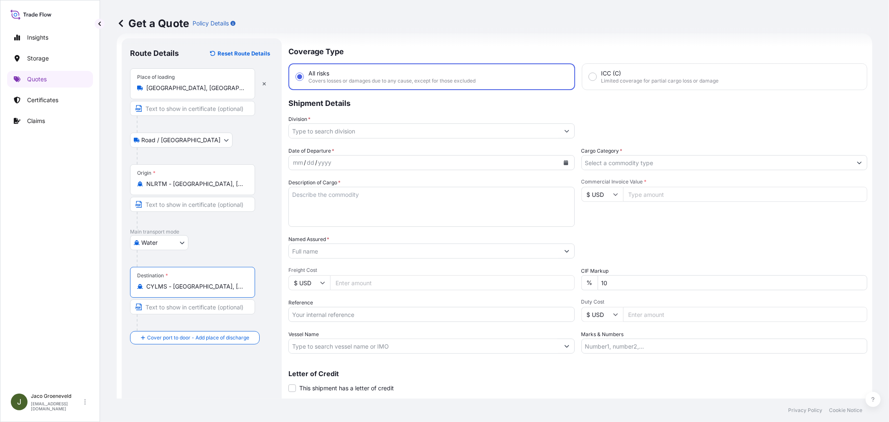
click at [319, 310] on input "Reference" at bounding box center [431, 314] width 286 height 15
paste input "2595586"
type input "2595586"
click at [384, 194] on textarea "Description of Cargo *" at bounding box center [431, 207] width 286 height 40
paste textarea "PALLETS LOADED INTO 1 20' DRY HEAVY DUTY CONTAINER 20 PALLETS BROXO SALT TABLET…"
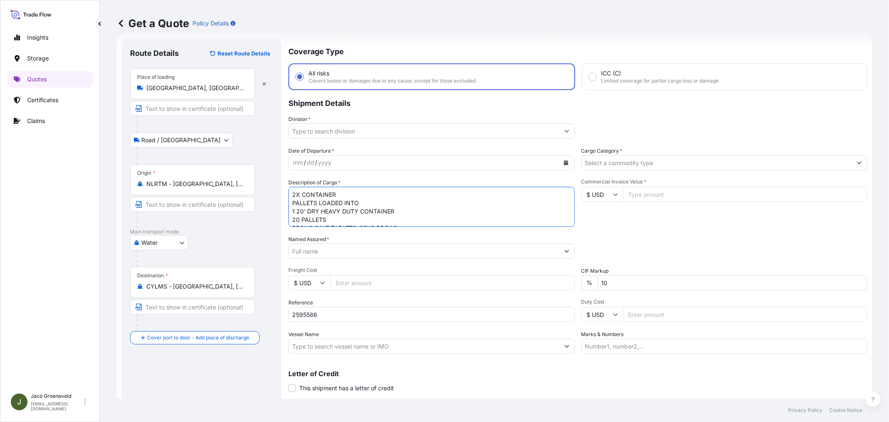
scroll to position [22, 0]
type textarea "2X CONTAINER PALLETS LOADED INTO 1 20' DRY HEAVY DUTY CONTAINER 20 PALLETS BROX…"
click at [335, 345] on input "Vessel Name" at bounding box center [424, 345] width 271 height 15
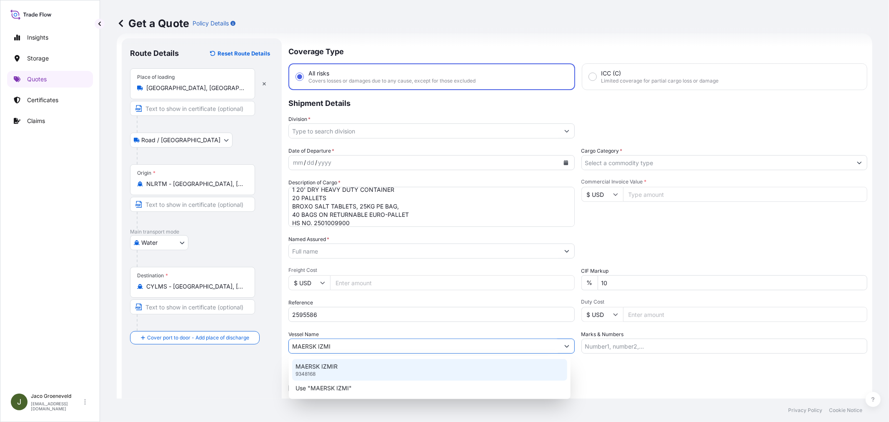
click at [331, 370] on p "MAERSK IZMIR" at bounding box center [317, 366] width 42 height 8
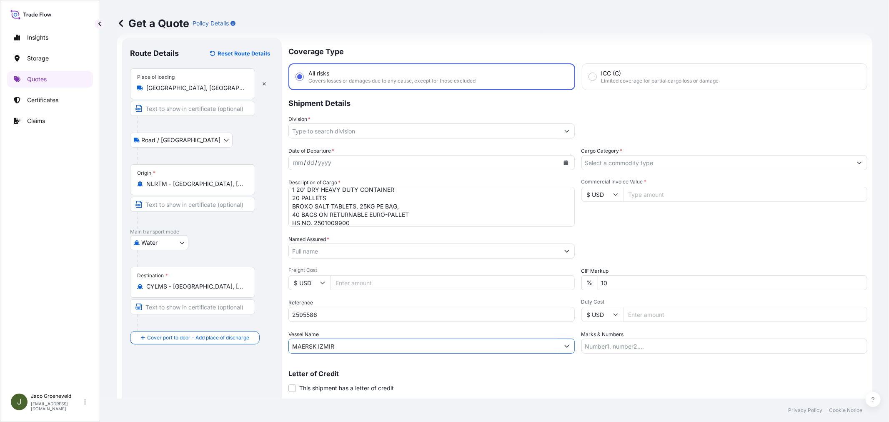
type input "MAERSK IZMIR"
click at [319, 249] on input "Named Assured *" at bounding box center [422, 250] width 267 height 15
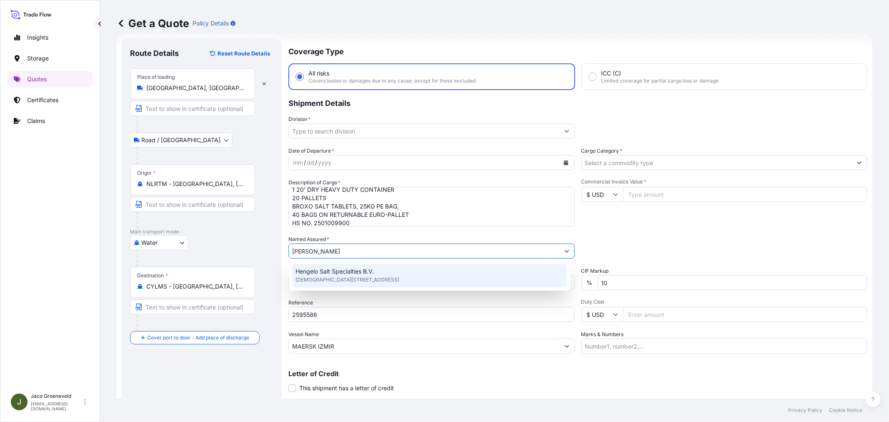
click at [356, 269] on span "Hengelo Salt Specialties B.V." at bounding box center [335, 271] width 78 height 8
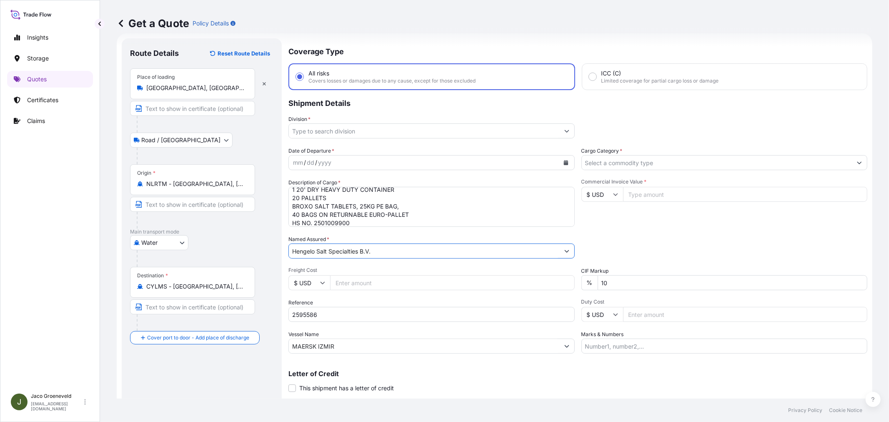
type input "Hengelo Salt Specialties B.V."
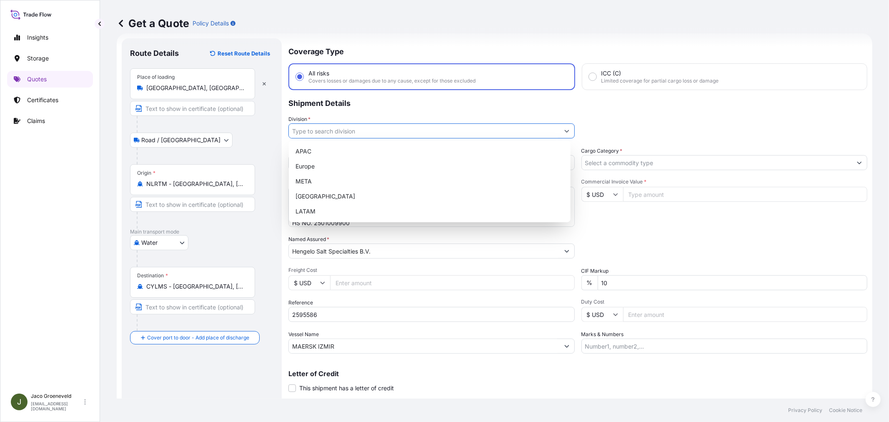
click at [338, 130] on input "Division *" at bounding box center [424, 130] width 271 height 15
click at [320, 166] on div "Europe" at bounding box center [429, 166] width 275 height 15
type input "Europe"
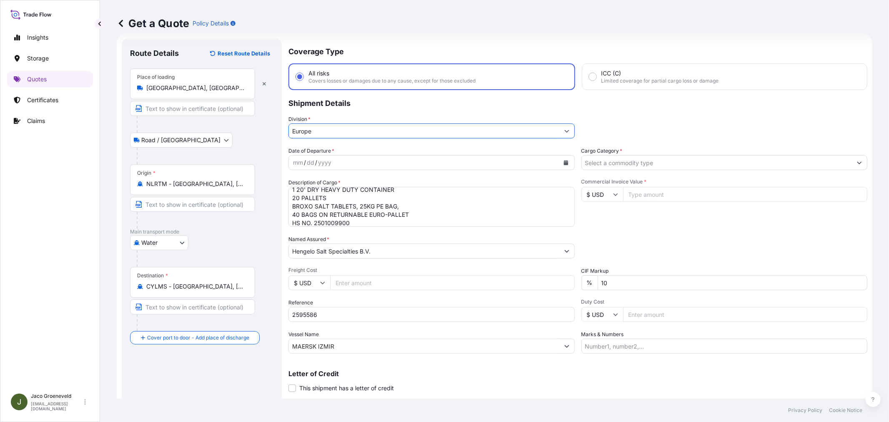
click at [632, 157] on input "Cargo Category *" at bounding box center [717, 162] width 271 height 15
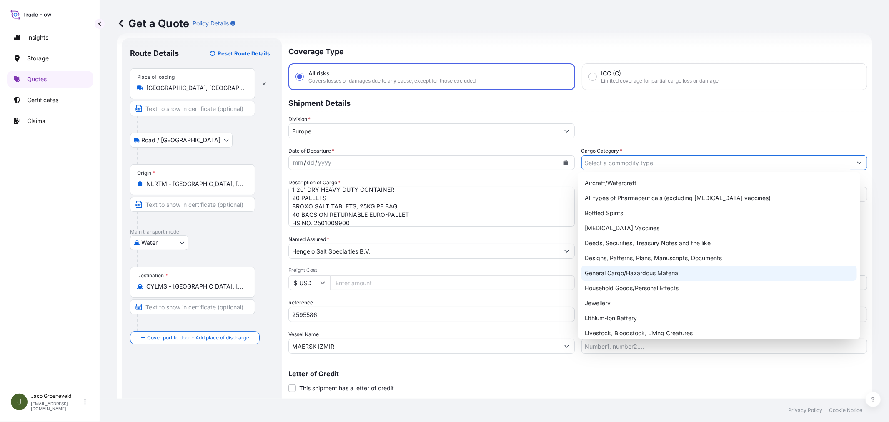
click at [623, 273] on div "General Cargo/Hazardous Material" at bounding box center [718, 273] width 275 height 15
type input "General Cargo/Hazardous Material"
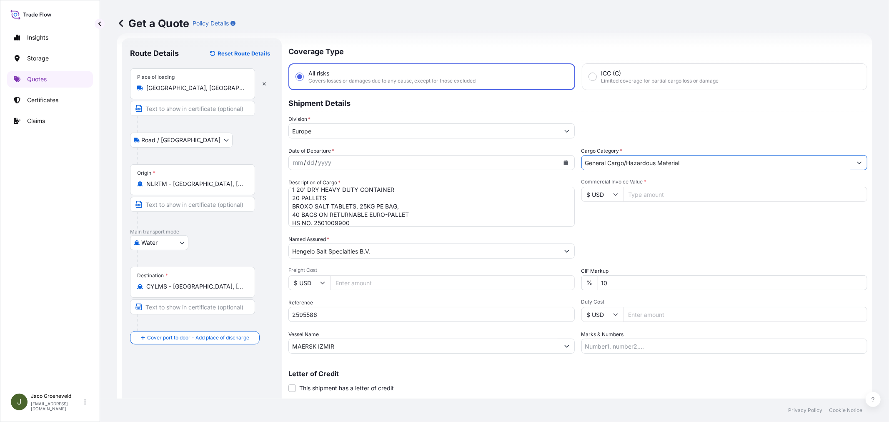
click at [442, 166] on div "mm / dd / yyyy" at bounding box center [424, 162] width 271 height 15
click at [569, 157] on button "Calendar" at bounding box center [565, 162] width 13 height 13
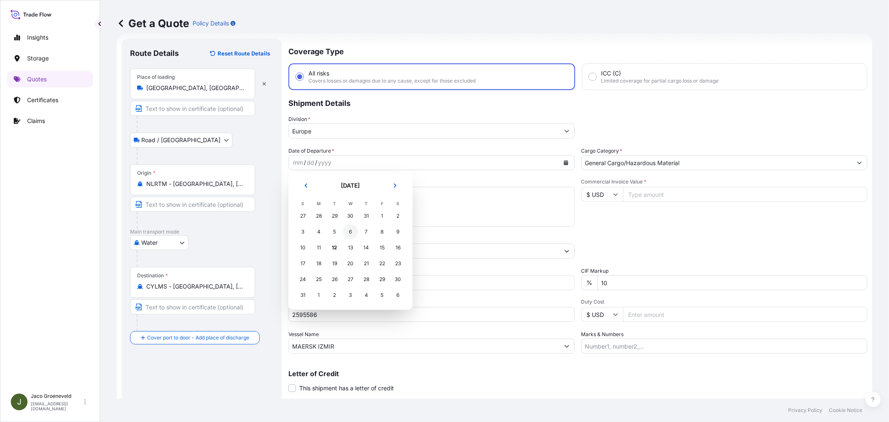
click at [347, 229] on div "6" at bounding box center [350, 231] width 15 height 15
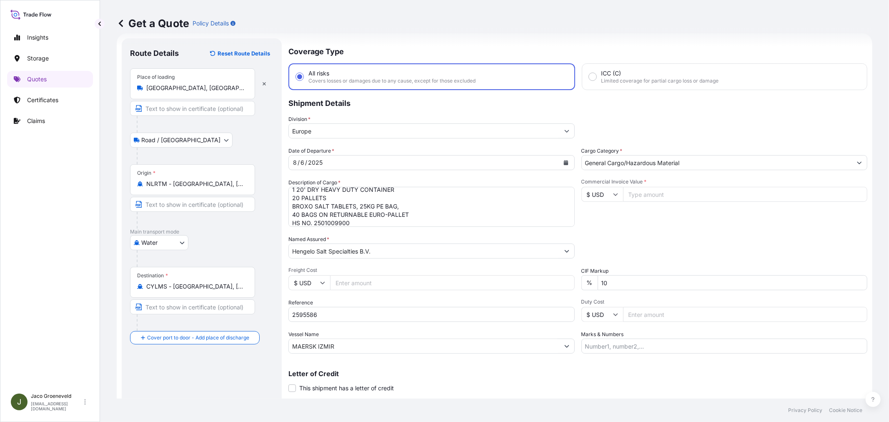
click at [642, 184] on span "Commercial Invoice Value *" at bounding box center [724, 181] width 286 height 7
click at [642, 187] on input "Commercial Invoice Value *" at bounding box center [745, 194] width 245 height 15
click at [614, 193] on icon at bounding box center [615, 194] width 5 height 3
click at [604, 214] on div "€ EUR" at bounding box center [598, 216] width 35 height 16
type input "€ EUR"
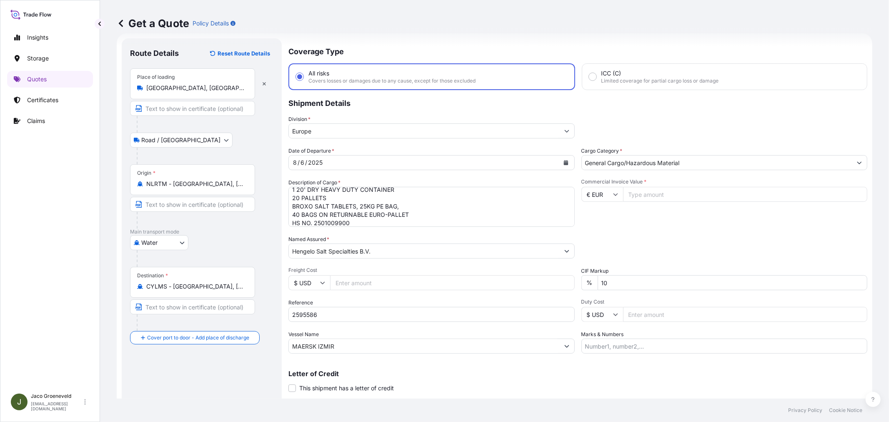
click at [694, 193] on input "Commercial Invoice Value *" at bounding box center [745, 194] width 245 height 15
type input "11920"
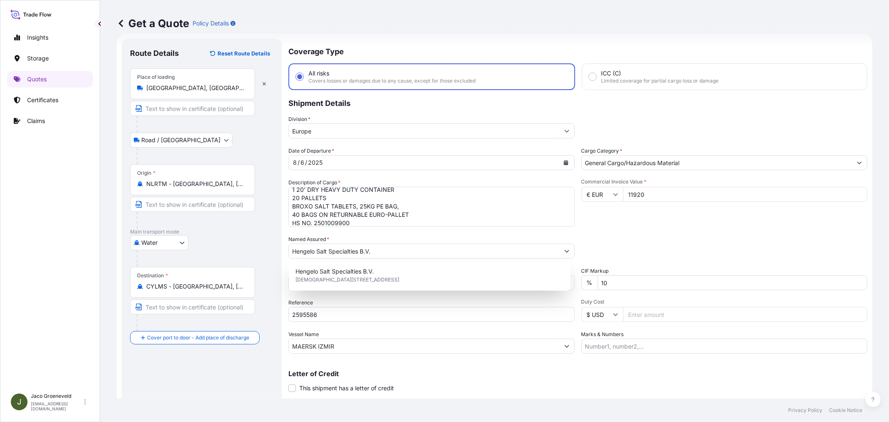
click at [620, 235] on div "Packing Category Type to search a container mode Please select a primary mode o…" at bounding box center [724, 246] width 286 height 23
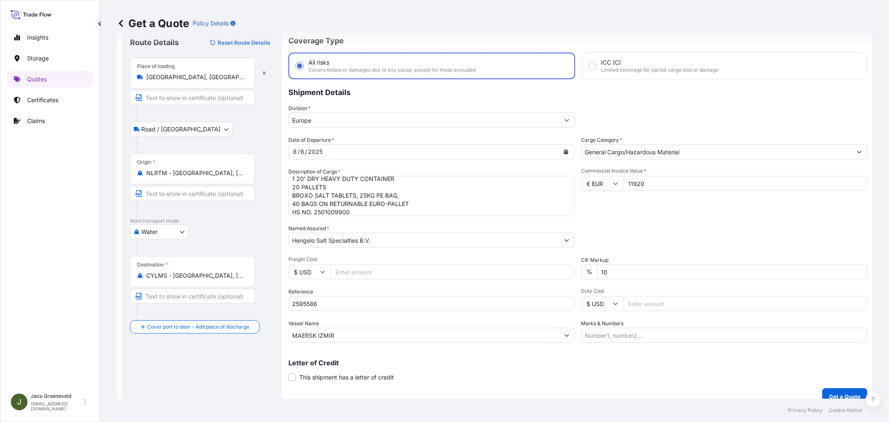
scroll to position [34, 0]
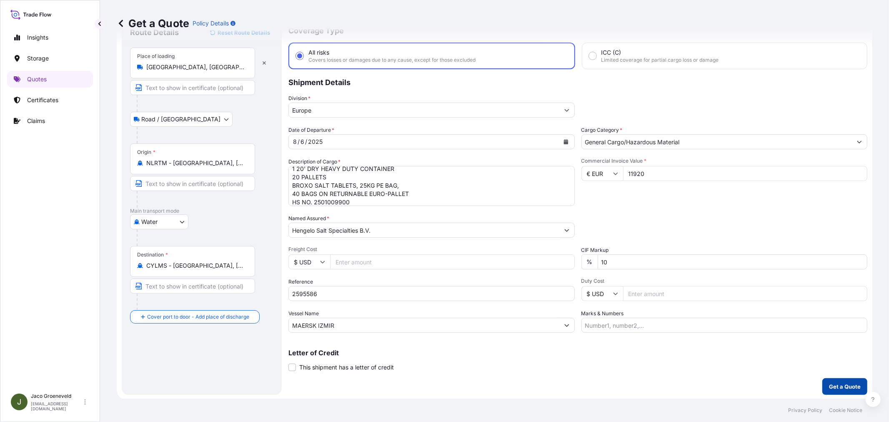
click at [837, 386] on p "Get a Quote" at bounding box center [845, 386] width 32 height 8
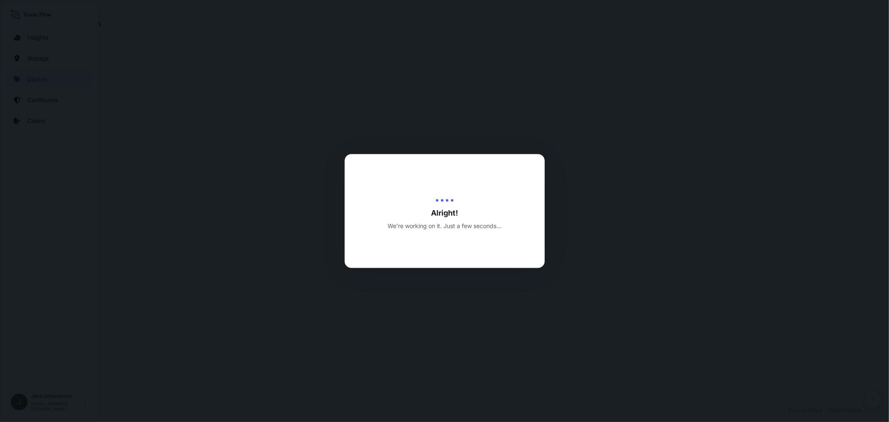
select select "Road / [GEOGRAPHIC_DATA]"
select select "Water"
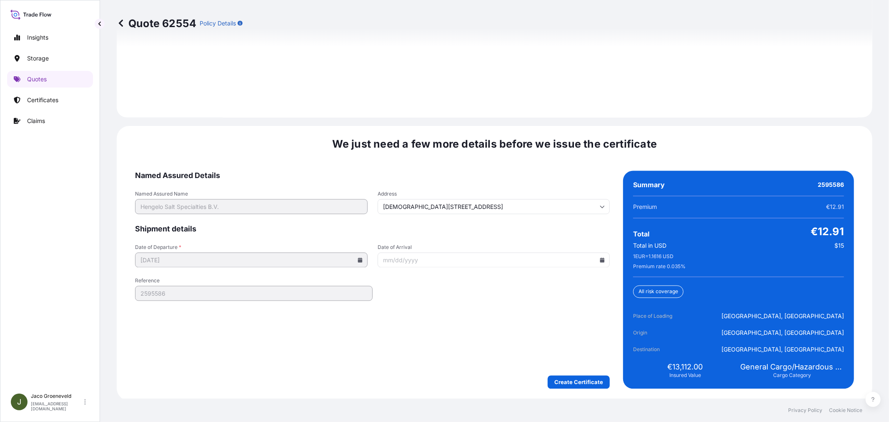
scroll to position [1225, 0]
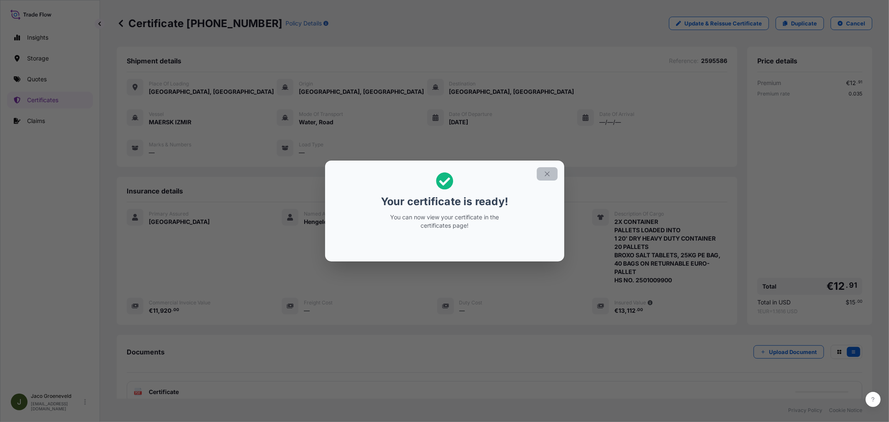
click at [546, 177] on icon "button" at bounding box center [548, 174] width 8 height 8
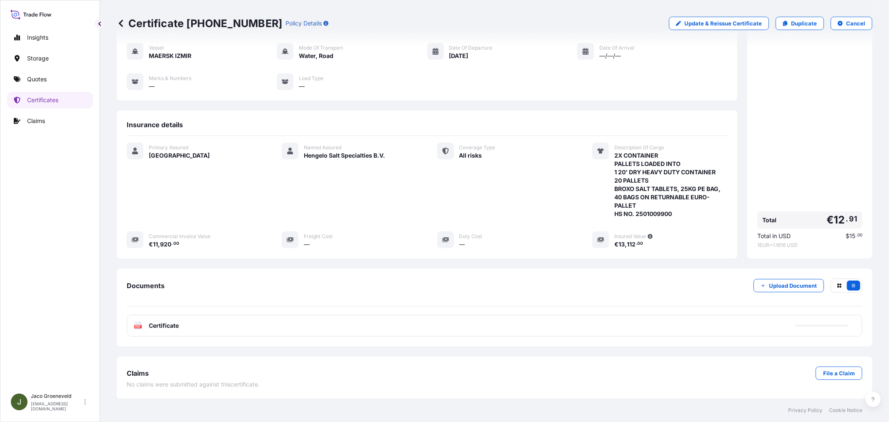
scroll to position [67, 0]
click at [157, 328] on span "Certificate" at bounding box center [164, 325] width 30 height 8
click at [150, 328] on span "Certificate" at bounding box center [164, 325] width 30 height 8
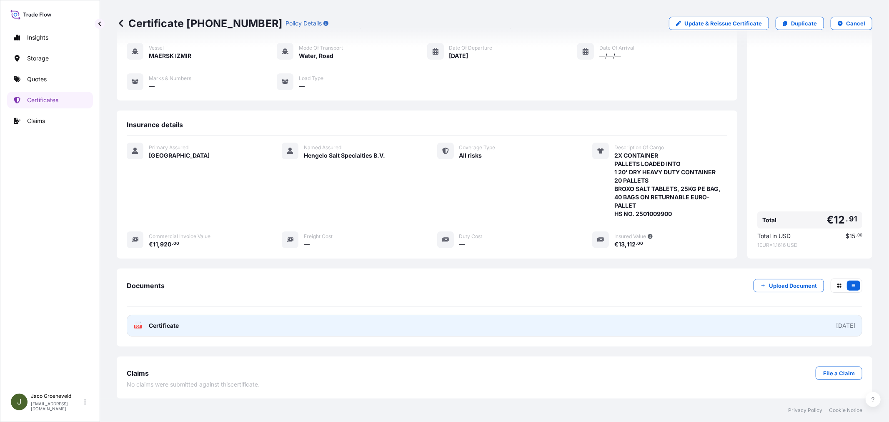
click at [149, 327] on span "Certificate" at bounding box center [164, 325] width 30 height 8
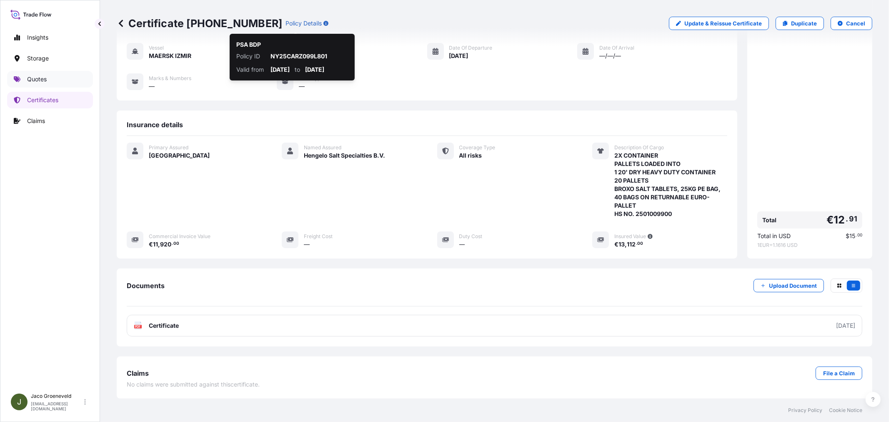
click at [42, 81] on p "Quotes" at bounding box center [37, 79] width 20 height 8
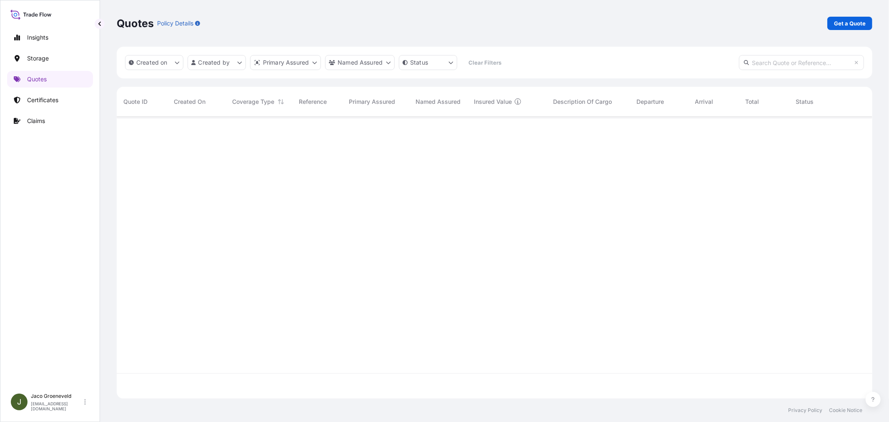
scroll to position [280, 749]
click at [859, 20] on p "Get a Quote" at bounding box center [850, 23] width 32 height 8
select select "Water"
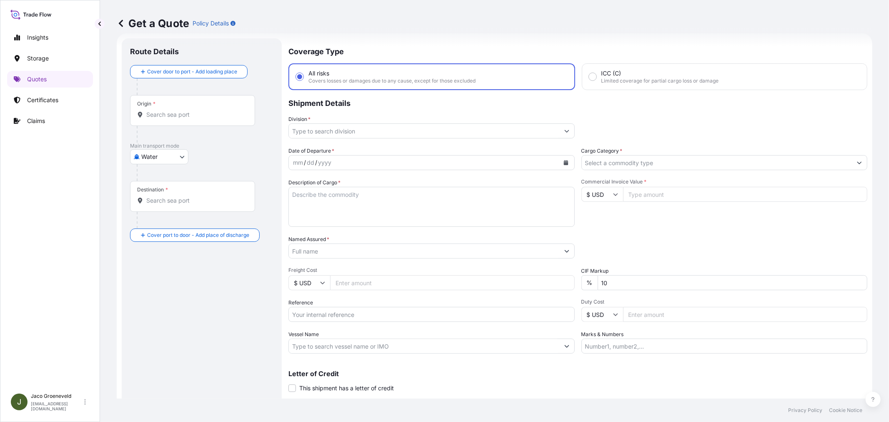
click at [321, 338] on div at bounding box center [431, 345] width 286 height 15
click at [322, 340] on input "Vessel Name" at bounding box center [424, 345] width 271 height 15
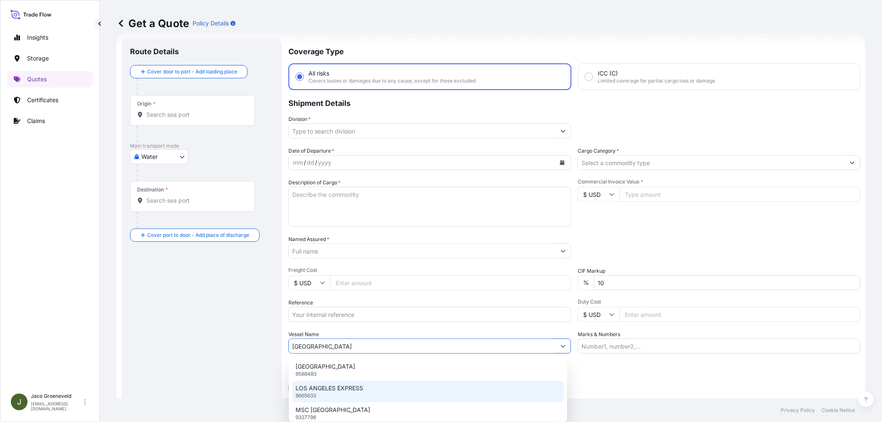
click at [353, 386] on p "LOS ANGELES EXPRESS" at bounding box center [330, 388] width 68 height 8
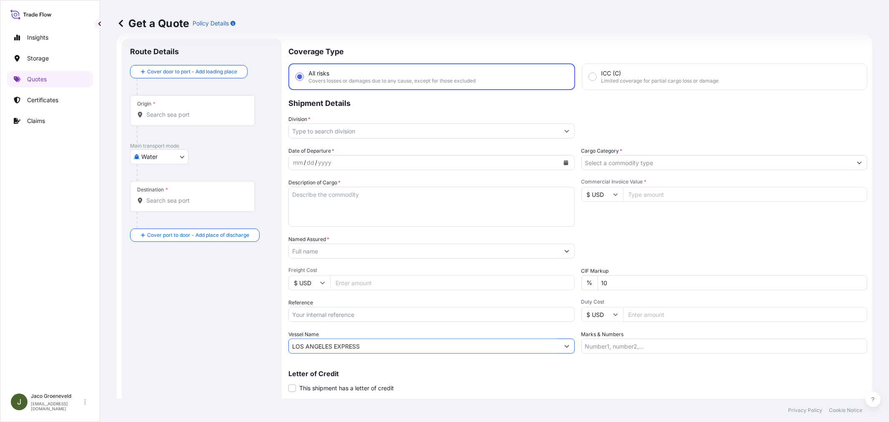
type input "LOS ANGELES EXPRESS"
click at [331, 161] on div "yyyy" at bounding box center [324, 163] width 15 height 10
click at [555, 158] on div "mm / dd / yyyy" at bounding box center [431, 162] width 286 height 15
click at [559, 159] on button "Calendar" at bounding box center [565, 162] width 13 height 13
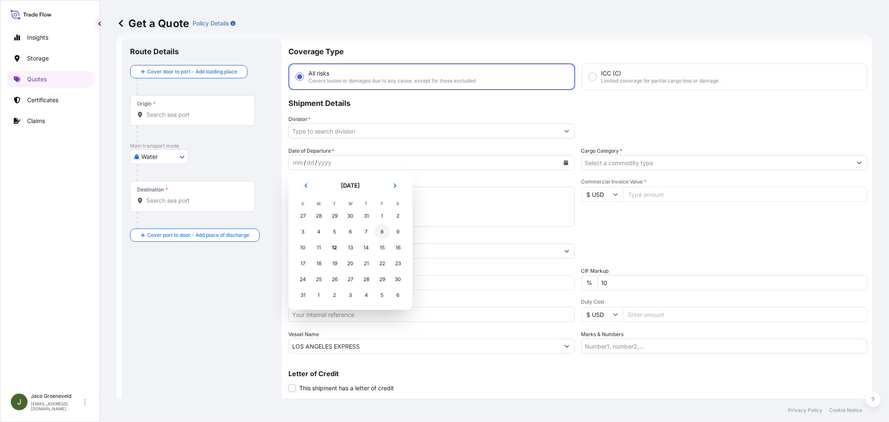
click at [384, 231] on div "8" at bounding box center [382, 231] width 15 height 15
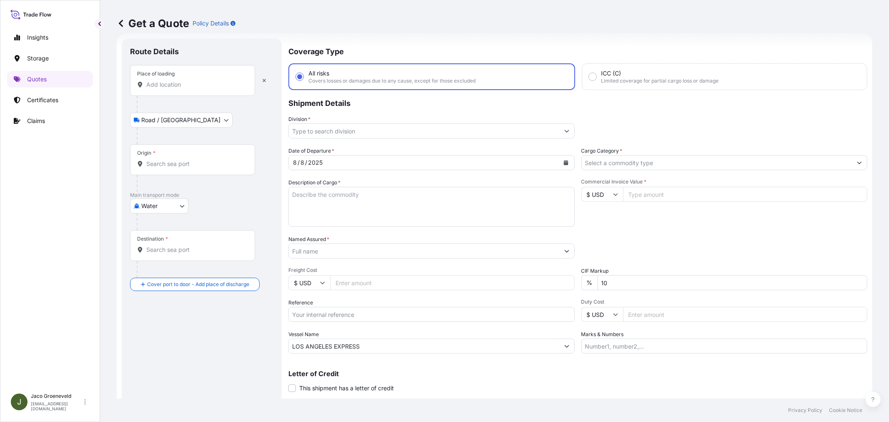
click at [167, 88] on input "Place of loading" at bounding box center [195, 84] width 98 height 8
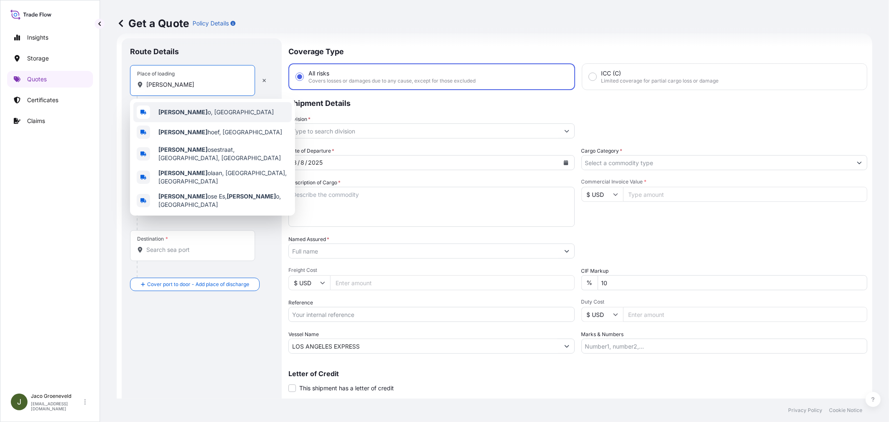
click at [199, 110] on span "[PERSON_NAME] o, [GEOGRAPHIC_DATA]" at bounding box center [215, 112] width 115 height 8
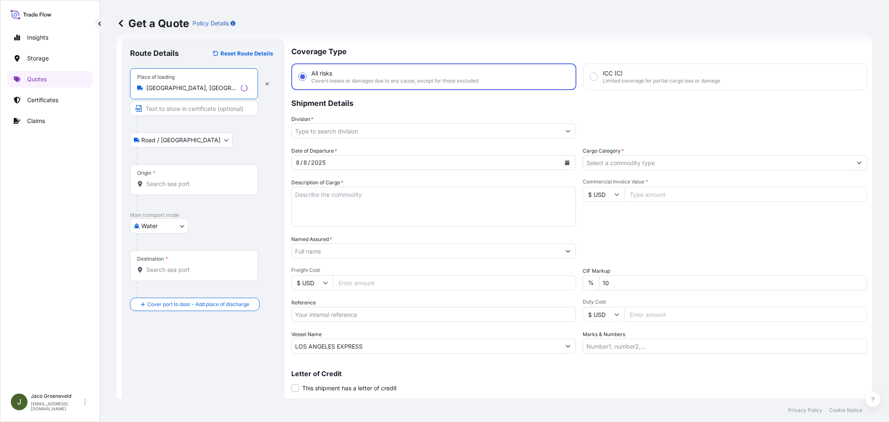
type input "[GEOGRAPHIC_DATA], [GEOGRAPHIC_DATA]"
click at [165, 174] on div "Origin *" at bounding box center [194, 179] width 128 height 31
click at [165, 180] on input "Origin *" at bounding box center [196, 184] width 101 height 8
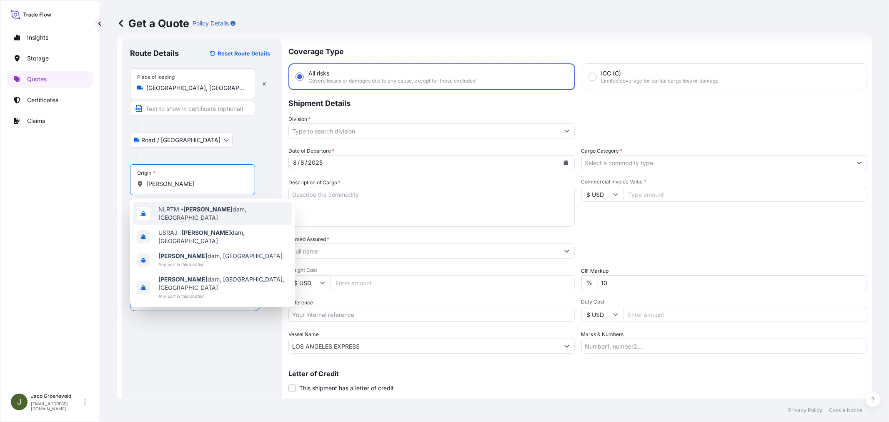
click at [194, 205] on div "NLRTM - [PERSON_NAME][GEOGRAPHIC_DATA], [GEOGRAPHIC_DATA]" at bounding box center [212, 213] width 158 height 23
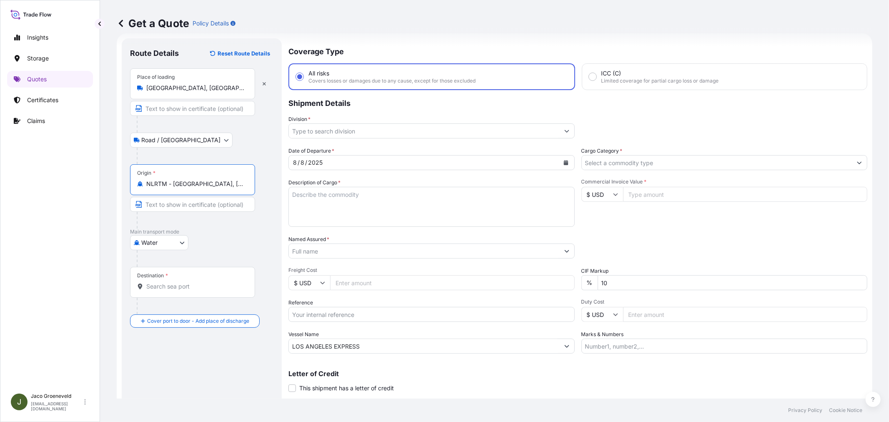
type input "NLRTM - [GEOGRAPHIC_DATA], [GEOGRAPHIC_DATA]"
click at [184, 290] on input "Destination *" at bounding box center [195, 286] width 98 height 8
click at [171, 288] on input "Destination * Please select a destination" at bounding box center [195, 286] width 98 height 8
type input "AEJEA - [GEOGRAPHIC_DATA], [GEOGRAPHIC_DATA]"
click at [277, 234] on div "Route Details Reset Route Details Place of loading [GEOGRAPHIC_DATA], [GEOGRAPH…" at bounding box center [202, 226] width 160 height 377
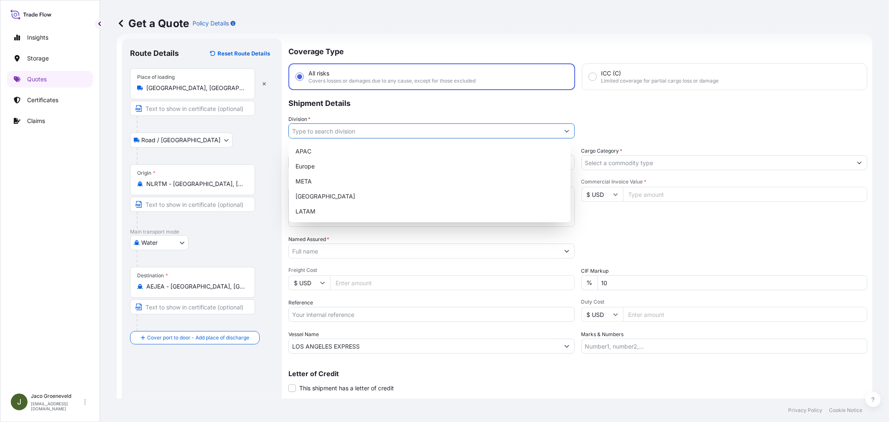
click at [313, 131] on input "Division *" at bounding box center [424, 130] width 271 height 15
click at [311, 164] on div "Europe" at bounding box center [429, 166] width 275 height 15
type input "Europe"
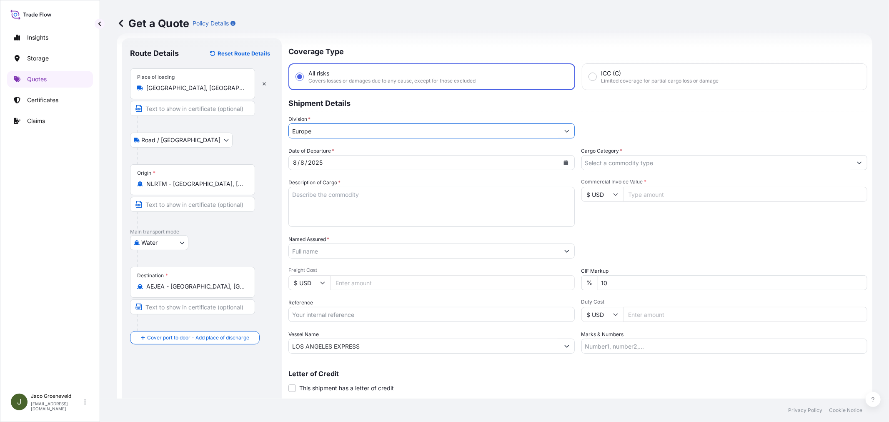
click at [624, 155] on input "Cargo Category *" at bounding box center [717, 162] width 271 height 15
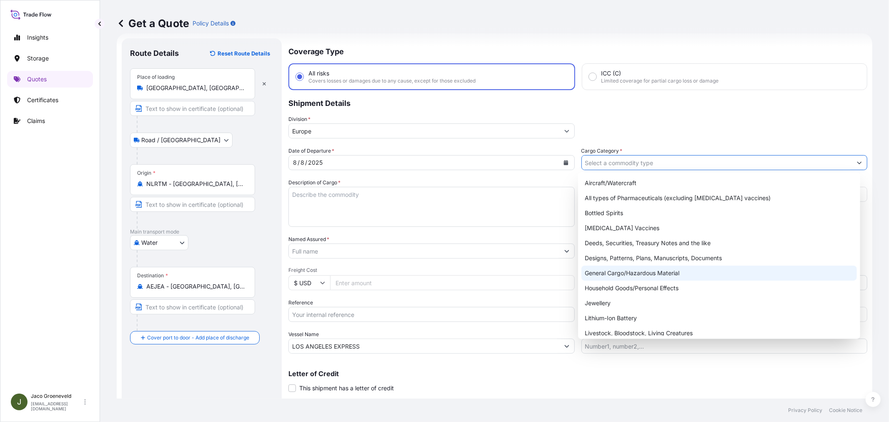
click at [616, 269] on div "General Cargo/Hazardous Material" at bounding box center [718, 273] width 275 height 15
type input "General Cargo/Hazardous Material"
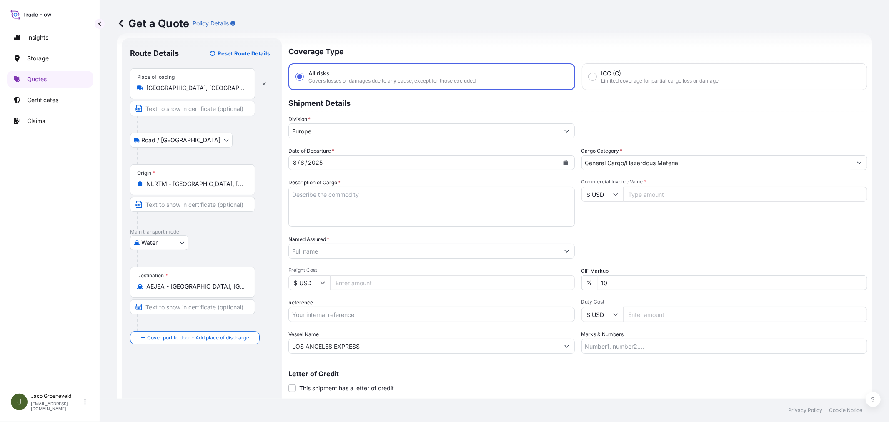
click at [605, 196] on input "$ USD" at bounding box center [602, 194] width 42 height 15
click at [595, 217] on div "€ EUR" at bounding box center [598, 216] width 35 height 16
type input "€ EUR"
click at [346, 202] on textarea "Description of Cargo *" at bounding box center [431, 207] width 286 height 40
type textarea "11X CONTAINER"
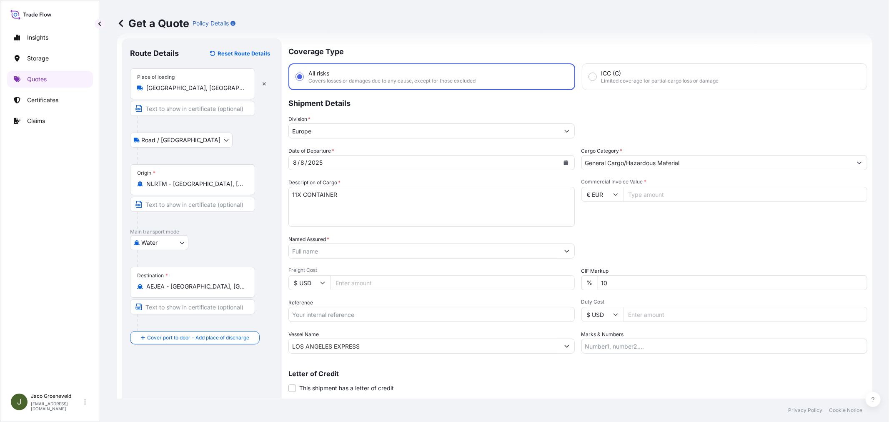
click at [664, 190] on input "Commercial Invoice Value *" at bounding box center [745, 194] width 245 height 15
type input "154480.87"
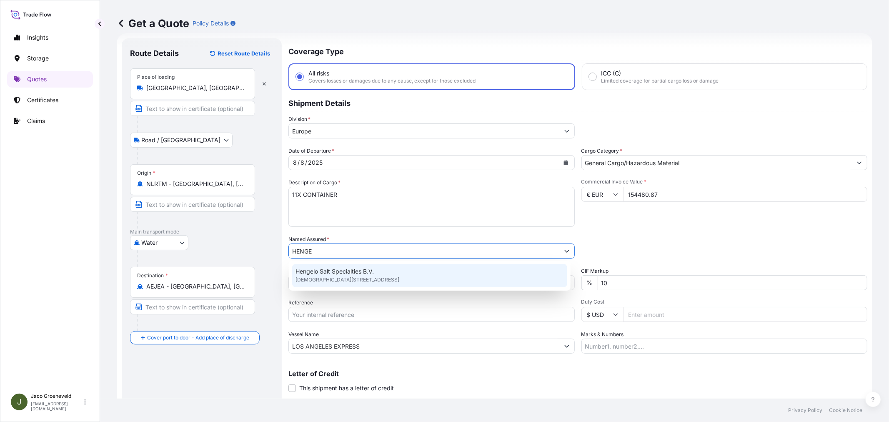
click at [339, 272] on span "Hengelo Salt Specialties B.V." at bounding box center [335, 271] width 78 height 8
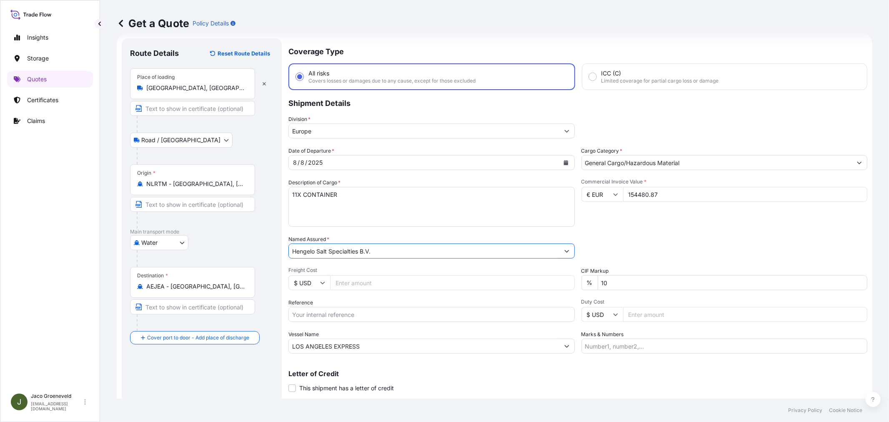
type input "Hengelo Salt Specialties B.V."
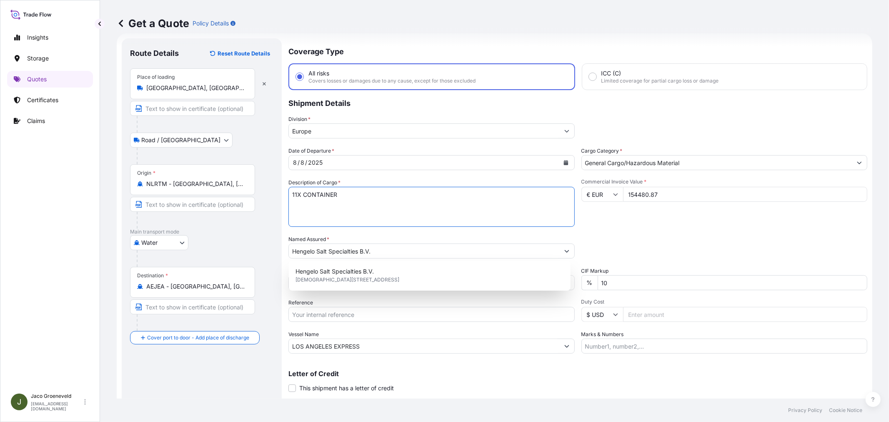
click at [372, 203] on textarea "11X CONTAINER" at bounding box center [431, 207] width 286 height 40
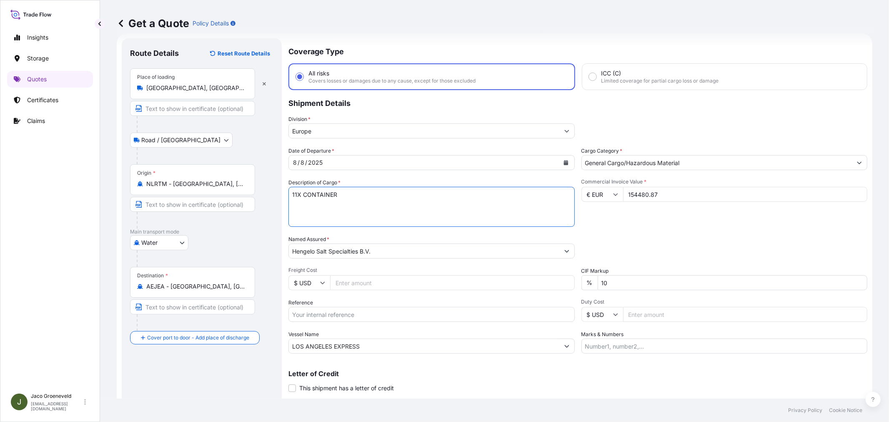
paste textarea "PALLETS LOADED INTO 1 20' DRY HEAVY DUTY CONTAINER 10 PALLETS NEZO FINE IODIZED…"
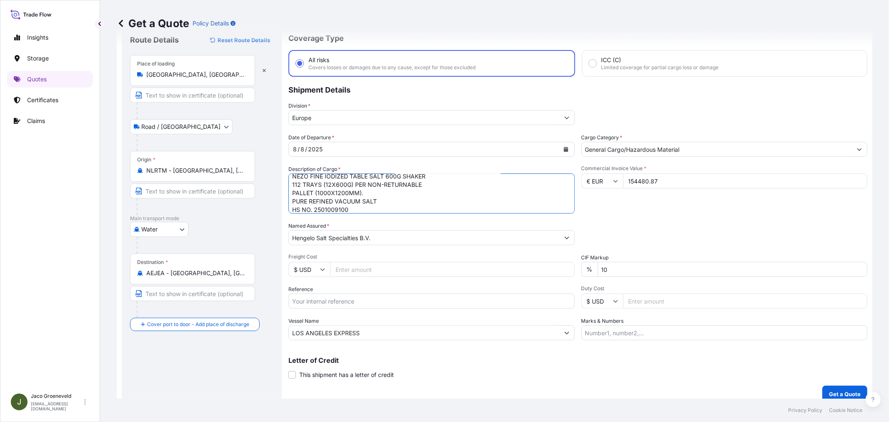
scroll to position [34, 0]
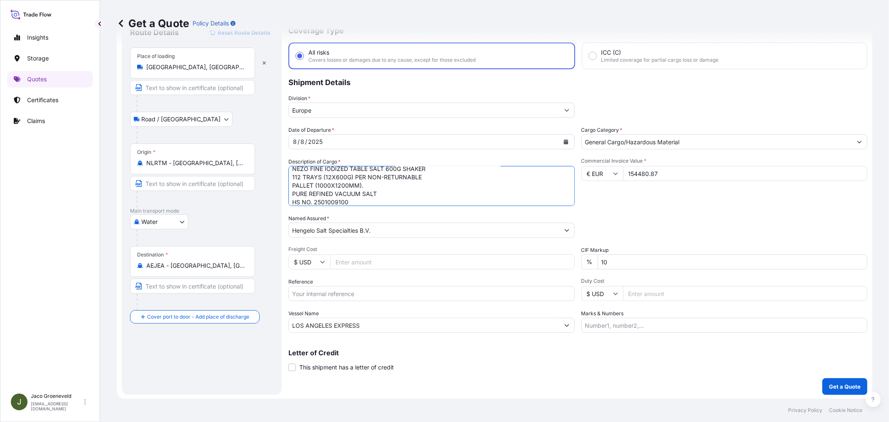
type textarea "11X CONTAINER PALLETS LOADED INTO 1 20' DRY HEAVY DUTY CONTAINER 10 PALLETS NEZ…"
click at [326, 301] on div "Date of Departure * [DATE] Cargo Category * General Cargo/Hazardous Material De…" at bounding box center [577, 229] width 579 height 207
click at [324, 301] on div "Date of Departure * [DATE] Cargo Category * General Cargo/Hazardous Material De…" at bounding box center [577, 229] width 579 height 207
click at [327, 294] on input "Reference" at bounding box center [431, 293] width 286 height 15
type input "2567945 - 1265944096"
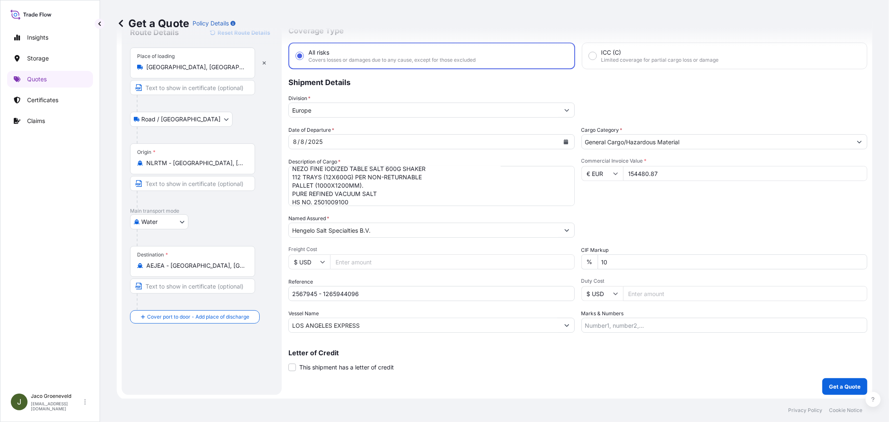
click at [644, 198] on div "Commercial Invoice Value * € EUR 154480.87" at bounding box center [724, 182] width 286 height 48
click at [670, 200] on div "Commercial Invoice Value * € EUR 154480.87" at bounding box center [724, 182] width 286 height 48
click at [827, 381] on button "Get a Quote" at bounding box center [844, 386] width 45 height 17
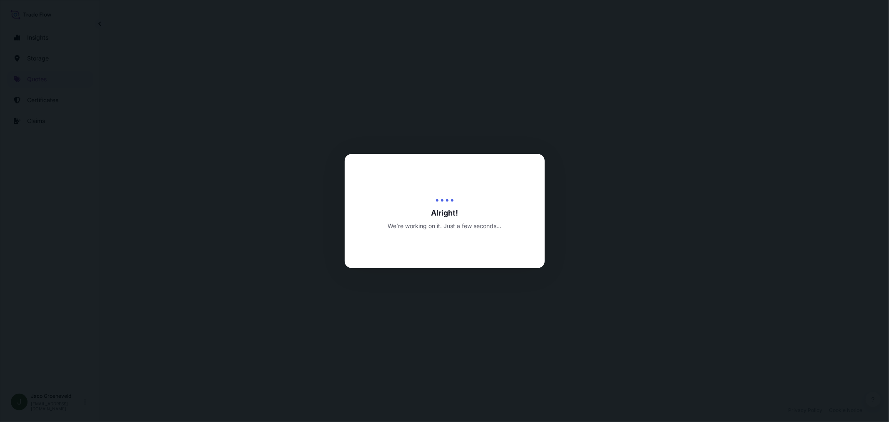
select select "Road / [GEOGRAPHIC_DATA]"
select select "Water"
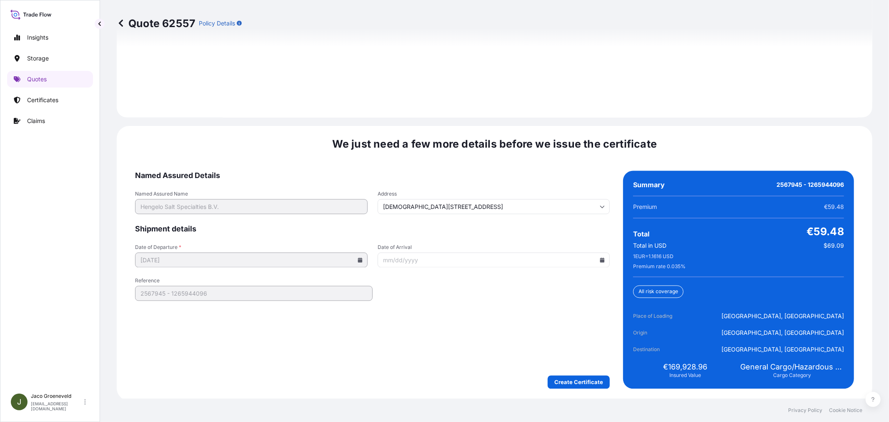
scroll to position [1225, 0]
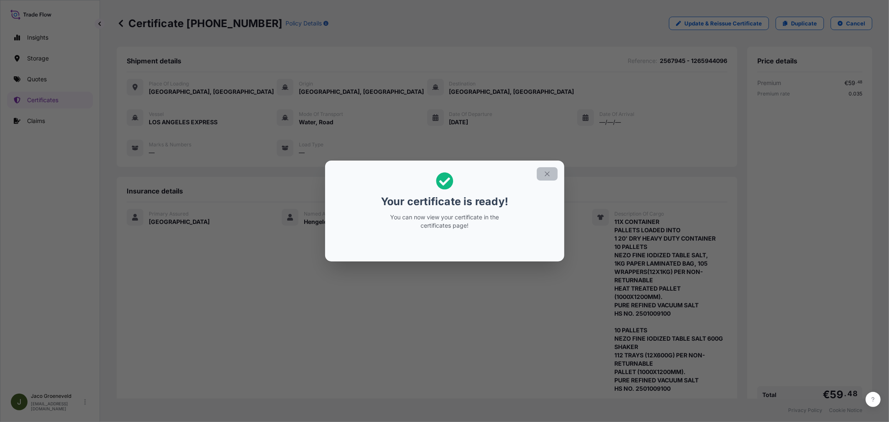
click at [547, 176] on icon "button" at bounding box center [548, 174] width 8 height 8
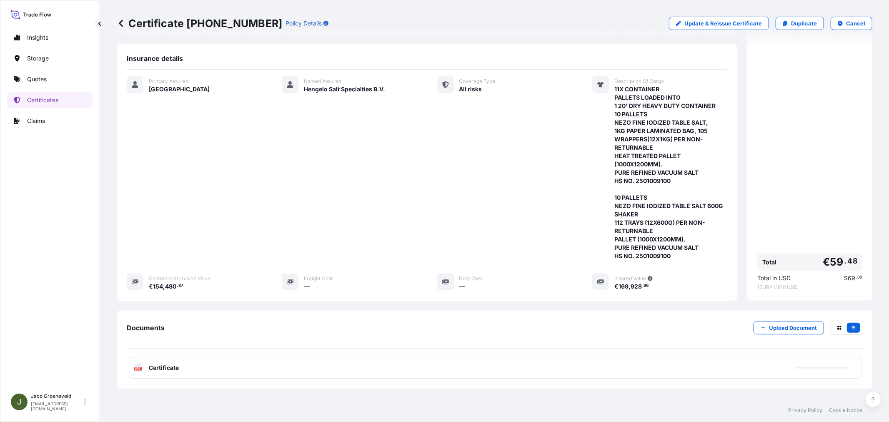
scroll to position [175, 0]
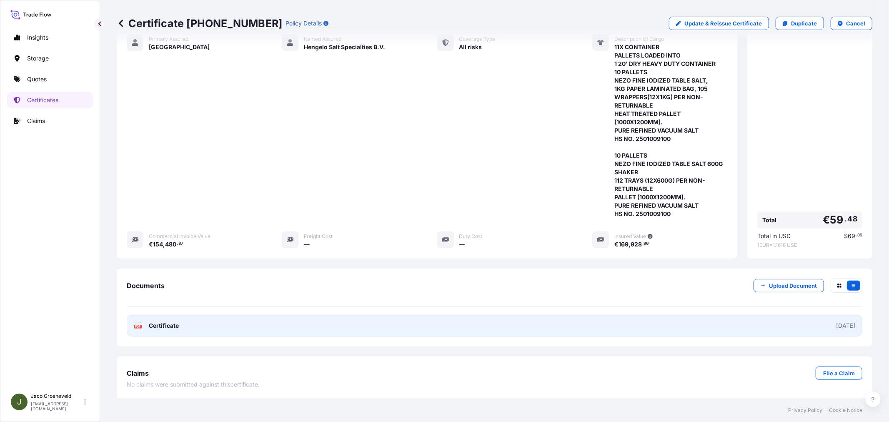
click at [159, 326] on span "Certificate" at bounding box center [164, 325] width 30 height 8
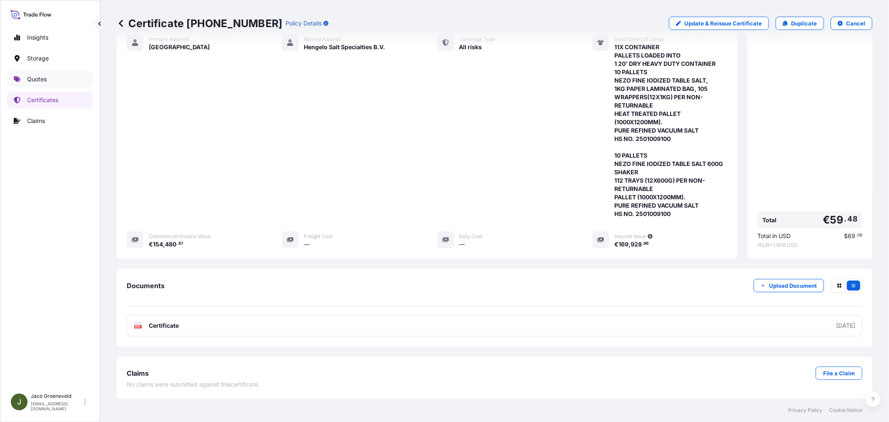
click at [43, 72] on link "Quotes" at bounding box center [50, 79] width 86 height 17
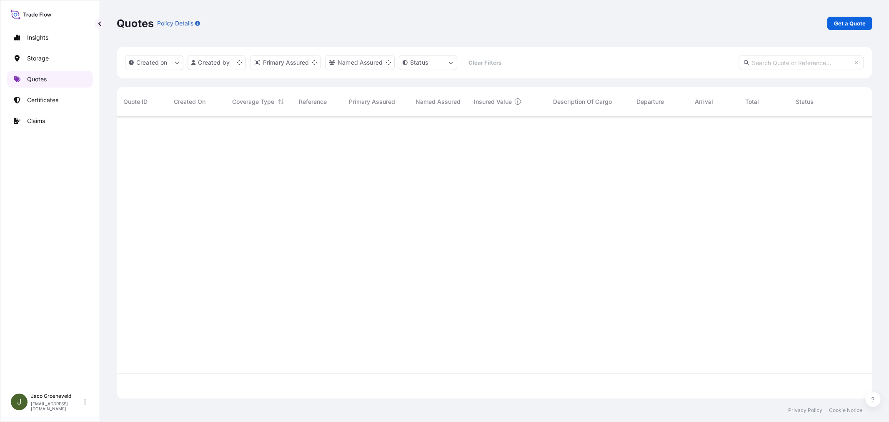
scroll to position [280, 749]
click at [847, 27] on p "Get a Quote" at bounding box center [850, 23] width 32 height 8
select select "Water"
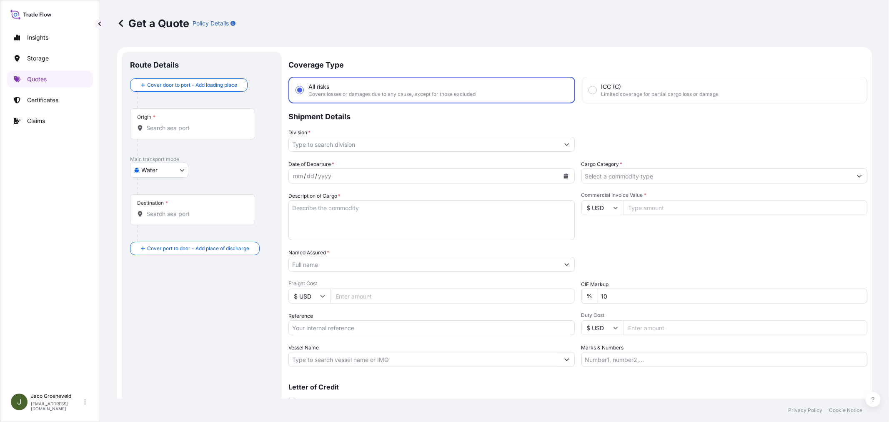
scroll to position [13, 0]
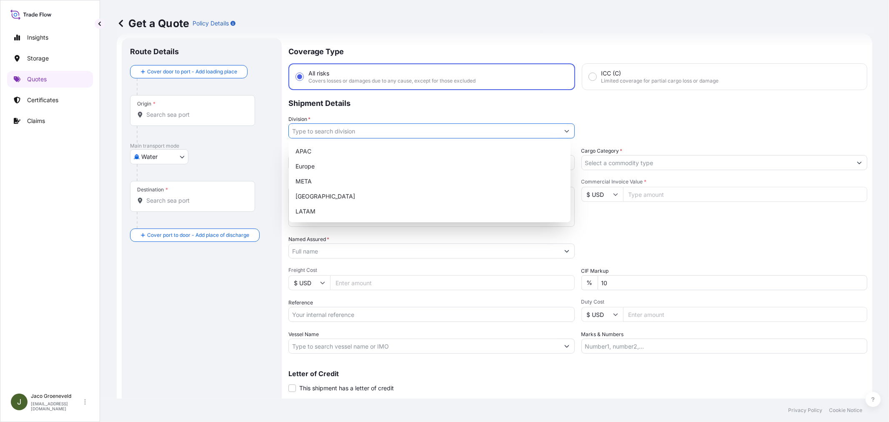
click at [327, 131] on input "Division *" at bounding box center [424, 130] width 271 height 15
click at [303, 164] on div "Europe" at bounding box center [429, 166] width 275 height 15
type input "Europe"
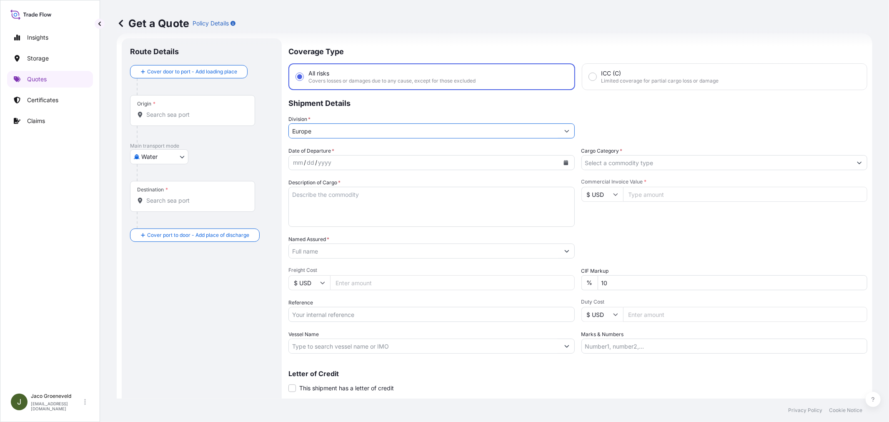
click at [311, 160] on div "dd" at bounding box center [310, 163] width 9 height 10
click at [561, 162] on button "Calendar" at bounding box center [565, 162] width 13 height 13
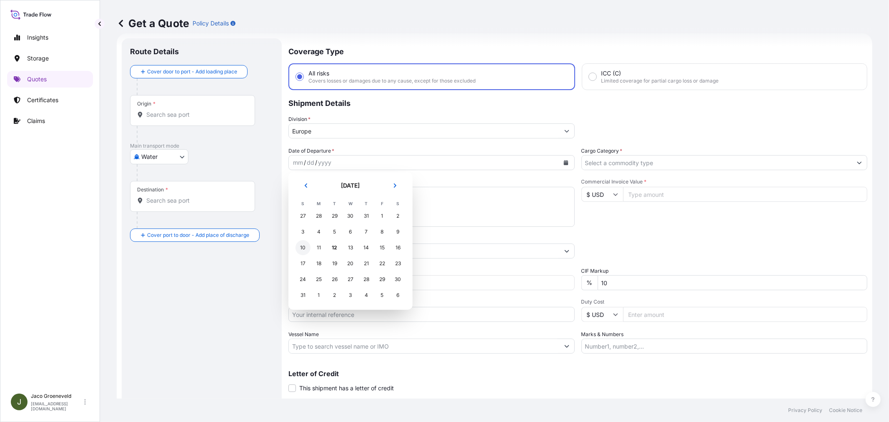
click at [309, 246] on div "10" at bounding box center [303, 247] width 15 height 15
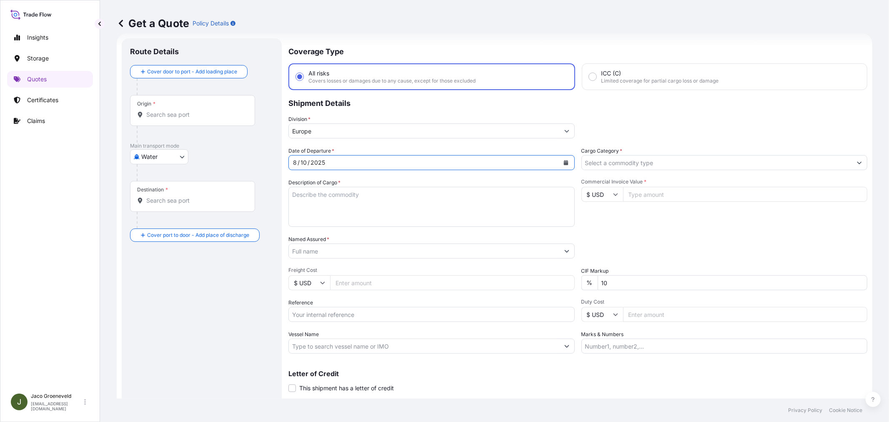
click at [342, 345] on input "Vessel Name" at bounding box center [424, 345] width 271 height 15
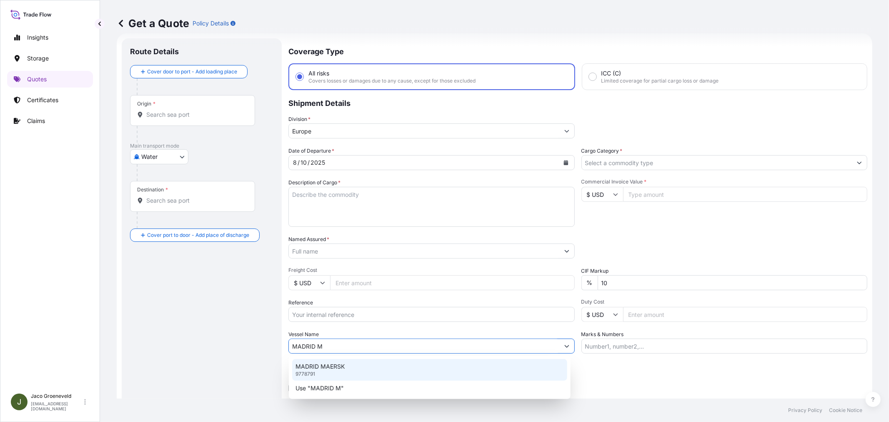
click at [336, 367] on p "MADRID MAERSK" at bounding box center [320, 366] width 49 height 8
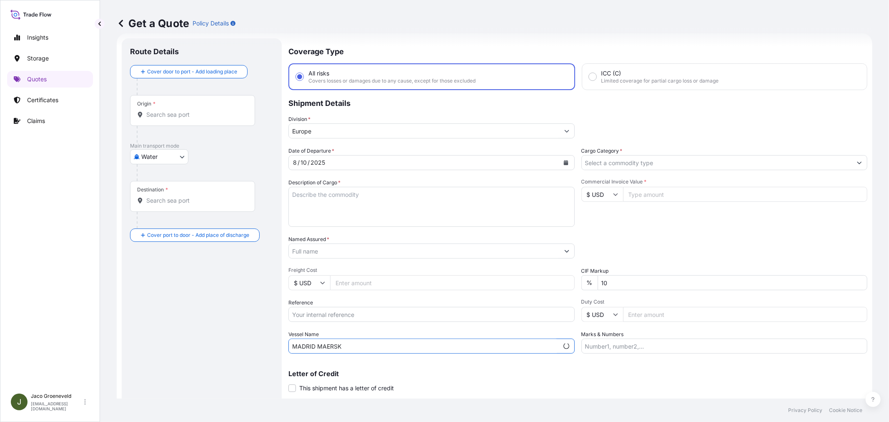
type input "MADRID MAERSK"
click at [657, 398] on footer "Privacy Policy Cookie Notice" at bounding box center [494, 409] width 789 height 23
click at [347, 203] on textarea "Description of Cargo *" at bounding box center [431, 207] width 286 height 40
click at [357, 190] on textarea "3X CONTAINER" at bounding box center [431, 207] width 286 height 40
type textarea "3X CONTAINER"
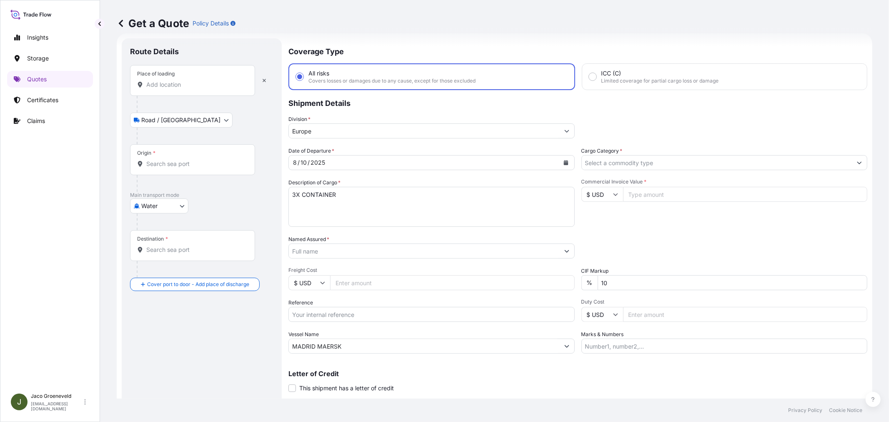
click at [326, 323] on div "Date of Departure * [DATE] Cargo Category * Description of Cargo * 3X CONTAINER…" at bounding box center [577, 250] width 579 height 207
drag, startPoint x: 324, startPoint y: 313, endPoint x: 331, endPoint y: 310, distance: 6.9
click at [324, 313] on input "Reference" at bounding box center [431, 314] width 286 height 15
type input "2565407 - 1265942730"
click at [160, 86] on input "Place of loading" at bounding box center [195, 84] width 98 height 8
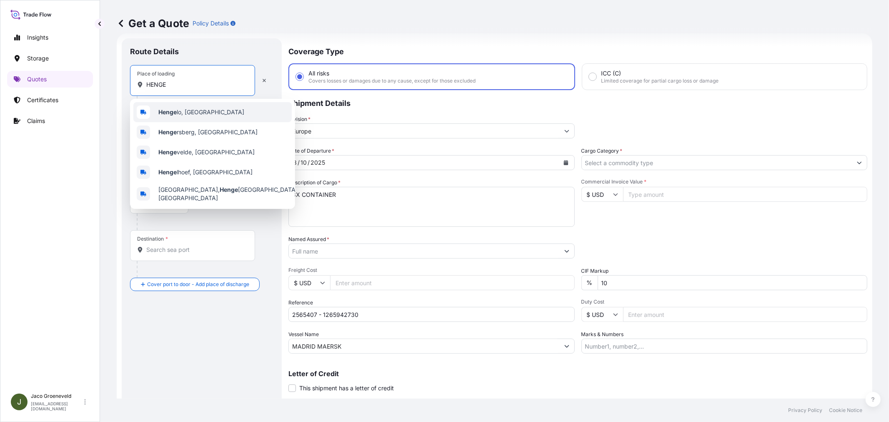
click at [177, 113] on span "Henge lo, [GEOGRAPHIC_DATA]" at bounding box center [201, 112] width 86 height 8
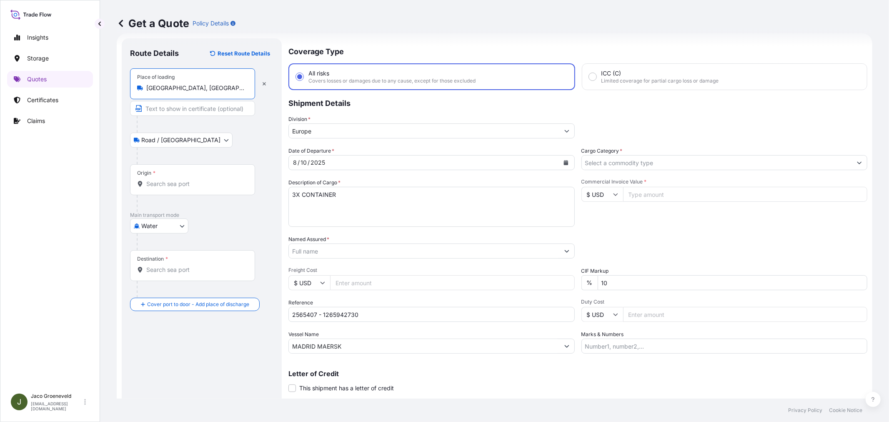
type input "[GEOGRAPHIC_DATA], [GEOGRAPHIC_DATA]"
click at [172, 178] on div "Origin *" at bounding box center [192, 179] width 125 height 31
click at [172, 180] on input "Origin *" at bounding box center [195, 184] width 98 height 8
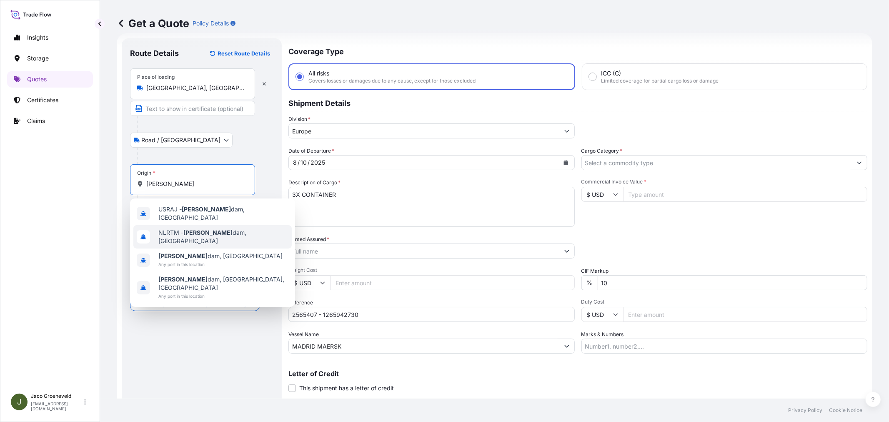
click at [184, 225] on div "NLRTM - [PERSON_NAME][GEOGRAPHIC_DATA], [GEOGRAPHIC_DATA]" at bounding box center [212, 236] width 158 height 23
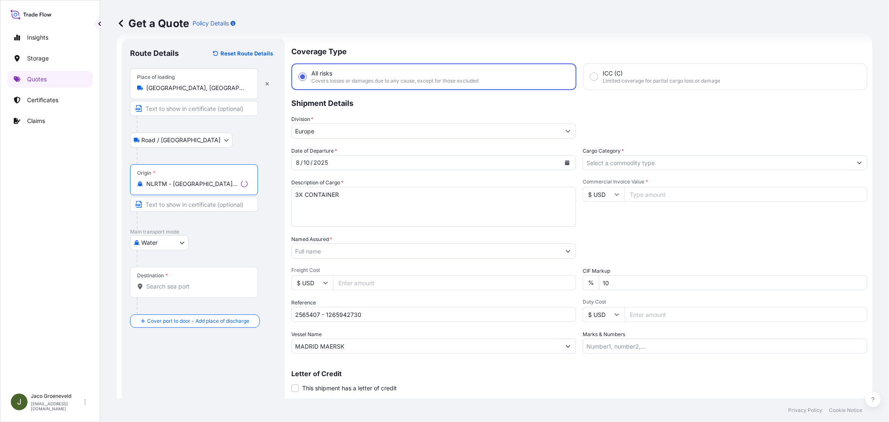
type input "NLRTM - [GEOGRAPHIC_DATA], [GEOGRAPHIC_DATA]"
click at [169, 283] on input "Destination *" at bounding box center [196, 286] width 101 height 8
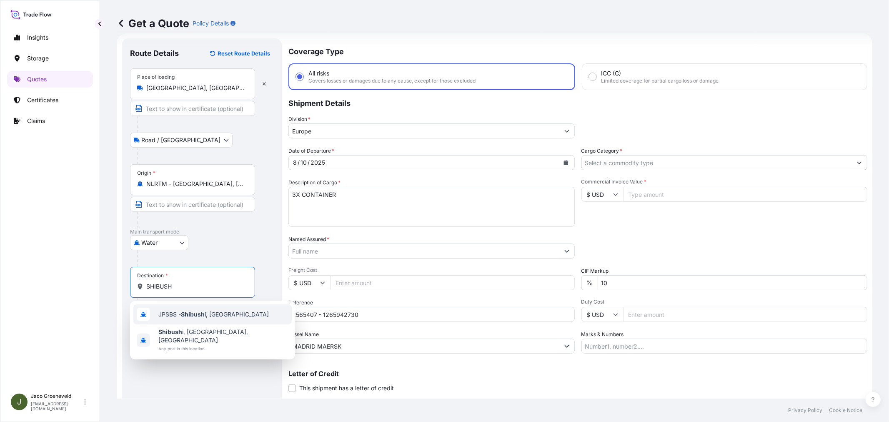
click at [211, 315] on span "JPSBS - Shibush i, [GEOGRAPHIC_DATA]" at bounding box center [213, 314] width 110 height 8
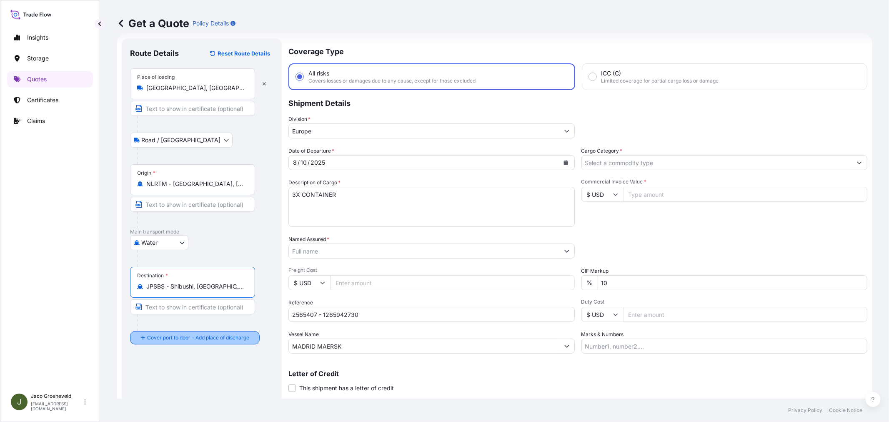
type input "JPSBS - Shibushi, [GEOGRAPHIC_DATA]"
click at [190, 364] on div "Route Details Reset Route Details Place of loading [GEOGRAPHIC_DATA], [GEOGRAPH…" at bounding box center [203, 227] width 146 height 361
click at [344, 201] on textarea "3X CONTAINER" at bounding box center [431, 207] width 286 height 40
paste textarea "PALLETS LOADED INTO 1 20' DRY HEAVY DUTY CONTAINER 15 PALLETS KNZ SALT LICK WIT…"
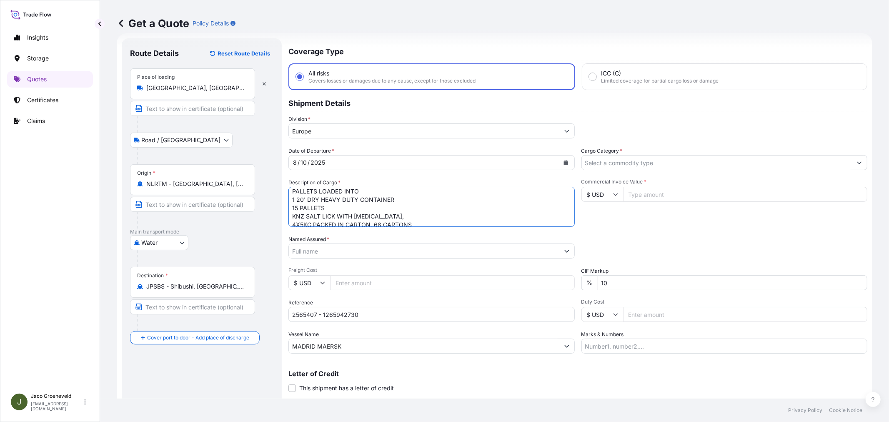
scroll to position [0, 0]
type textarea "3X CONTAINER PALLETS LOADED INTO 1 20' DRY HEAVY DUTY CONTAINER 15 PALLETS KNZ …"
click at [331, 253] on input "Named Assured *" at bounding box center [422, 250] width 267 height 15
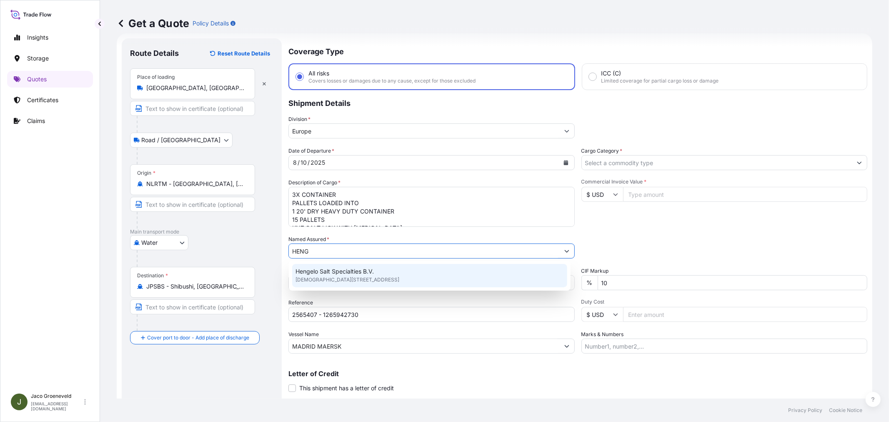
click at [333, 271] on span "Hengelo Salt Specialties B.V." at bounding box center [335, 271] width 78 height 8
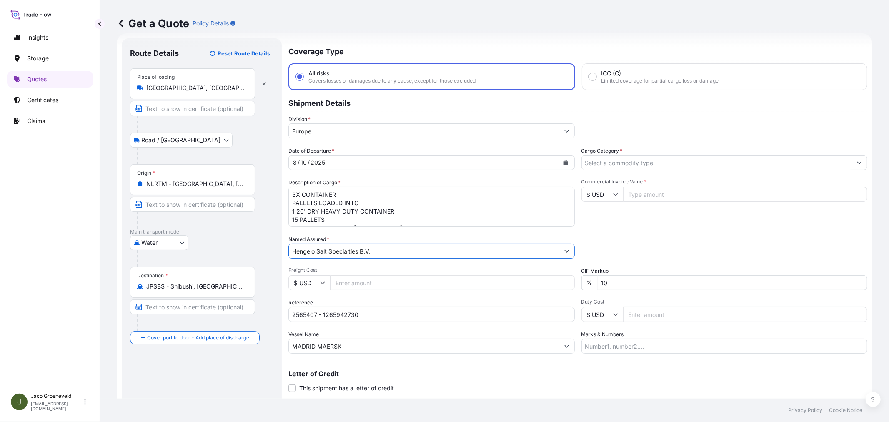
type input "Hengelo Salt Specialties B.V."
click at [601, 196] on input "$ USD" at bounding box center [602, 194] width 42 height 15
click at [607, 210] on div "€ EUR" at bounding box center [598, 216] width 35 height 16
type input "€ EUR"
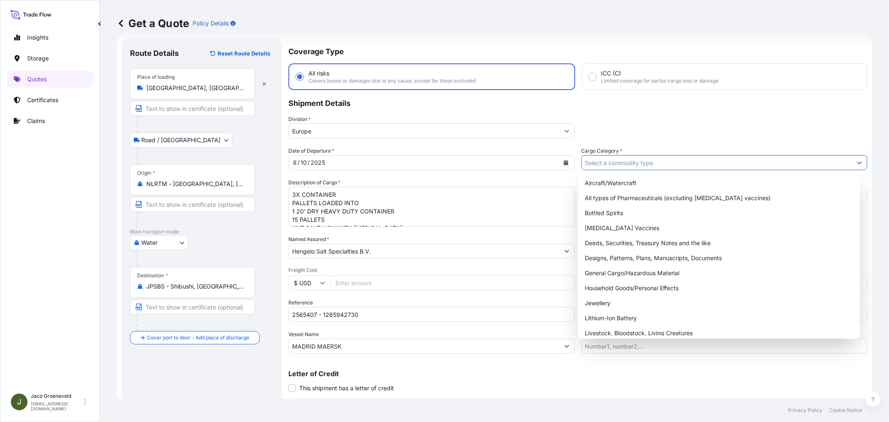
click at [630, 161] on input "Cargo Category *" at bounding box center [717, 162] width 271 height 15
click at [622, 272] on div "General Cargo/Hazardous Material" at bounding box center [718, 273] width 275 height 15
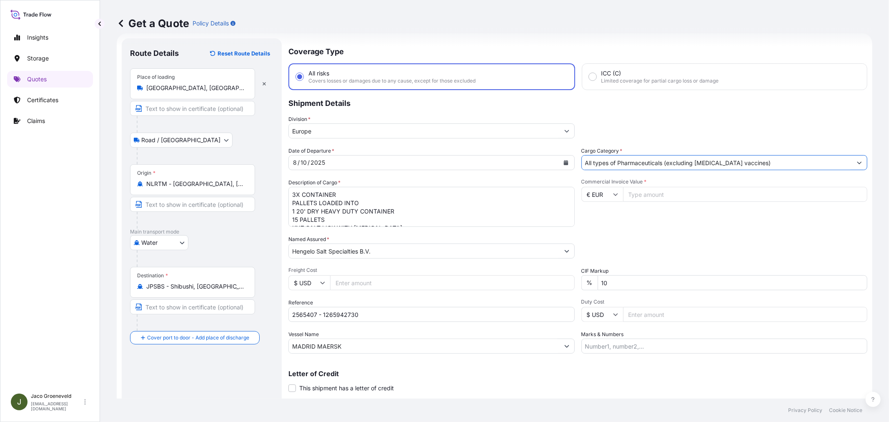
click at [652, 159] on input "All types of Pharmaceuticals (excluding [MEDICAL_DATA] vaccines)" at bounding box center [717, 162] width 271 height 15
click at [814, 167] on input "All types of Pharmaceuticals (excluding [MEDICAL_DATA] vaccines)" at bounding box center [717, 162] width 271 height 15
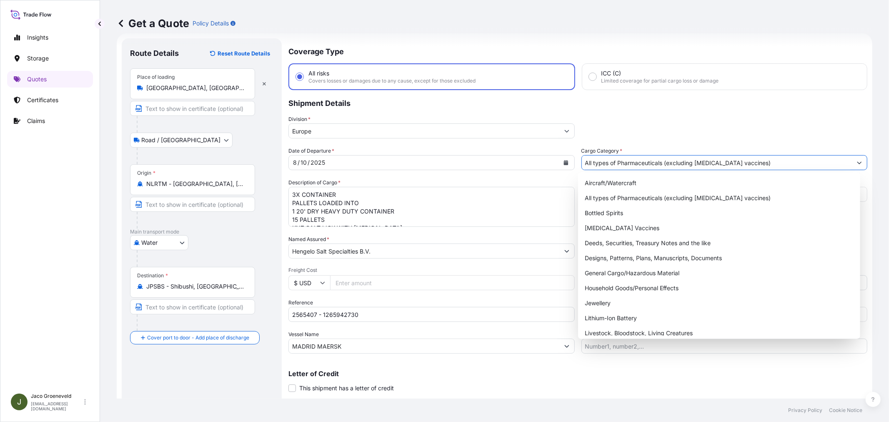
click at [853, 165] on button "Show suggestions" at bounding box center [859, 162] width 15 height 15
click at [627, 269] on div "General Cargo/Hazardous Material" at bounding box center [718, 273] width 275 height 15
type input "General Cargo/Hazardous Material"
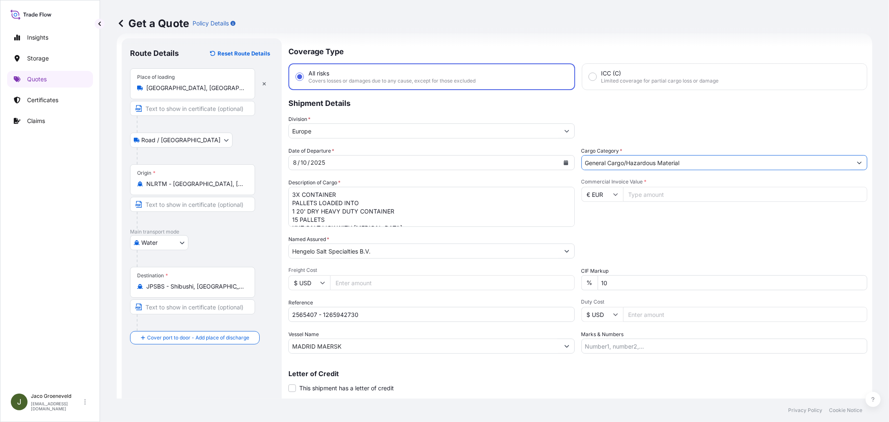
click at [681, 199] on input "Commercial Invoice Value *" at bounding box center [745, 194] width 245 height 15
type input "6549.07"
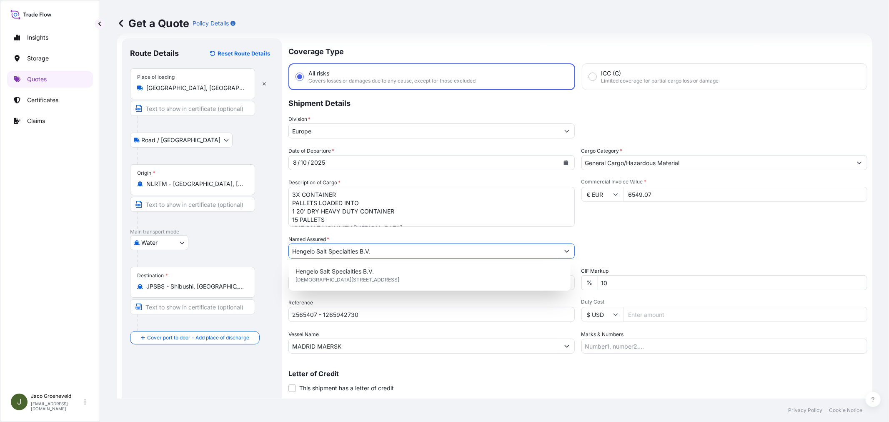
click at [678, 195] on input "6549.07" at bounding box center [745, 194] width 245 height 15
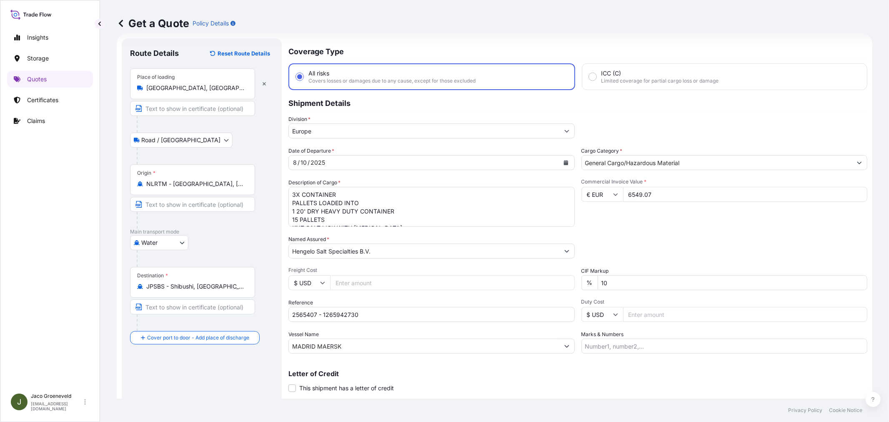
click at [611, 189] on input "€ EUR" at bounding box center [602, 194] width 42 height 15
click at [597, 213] on div "¥ JPY" at bounding box center [598, 206] width 35 height 16
type input "¥ JPY"
click at [659, 194] on input "6549.07" at bounding box center [745, 194] width 245 height 15
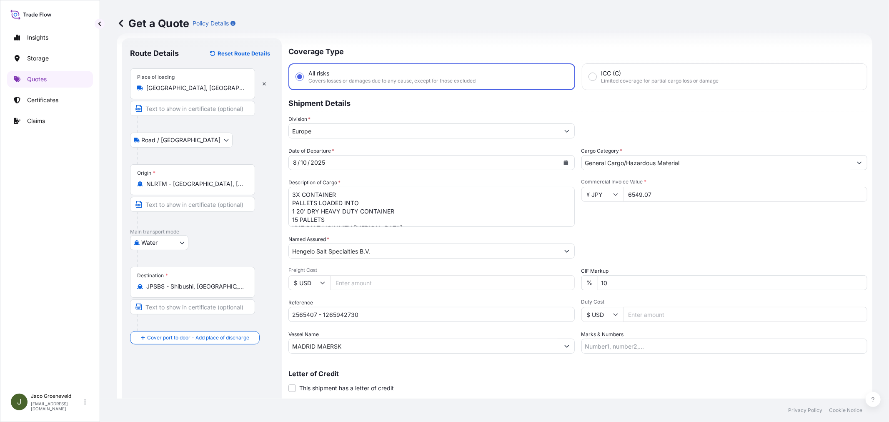
click at [659, 194] on input "6549.07" at bounding box center [745, 194] width 245 height 15
type input "6"
type input "6549073"
click at [649, 218] on div "Commercial Invoice Value * ¥ JPY 6549073" at bounding box center [724, 202] width 286 height 48
drag, startPoint x: 624, startPoint y: 192, endPoint x: 656, endPoint y: 190, distance: 31.3
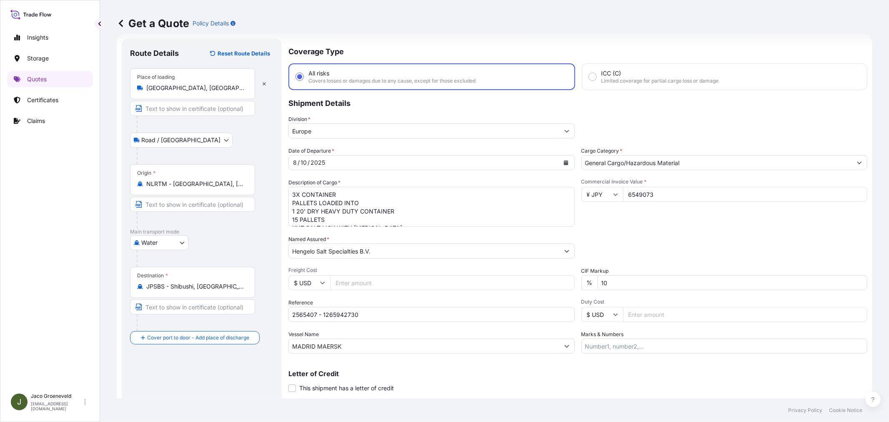
click at [656, 190] on input "6549073" at bounding box center [745, 194] width 245 height 15
click at [659, 190] on input "6549073" at bounding box center [745, 194] width 245 height 15
click at [635, 242] on div "Packing Category Type to search a container mode Please select a primary mode o…" at bounding box center [724, 246] width 286 height 23
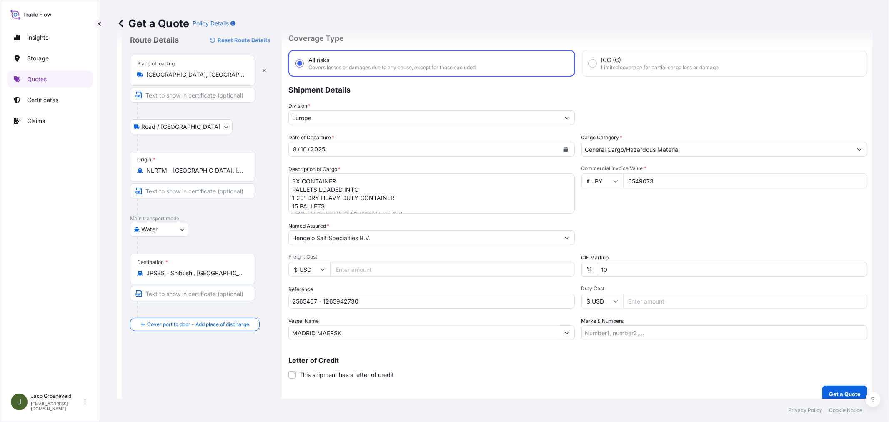
scroll to position [34, 0]
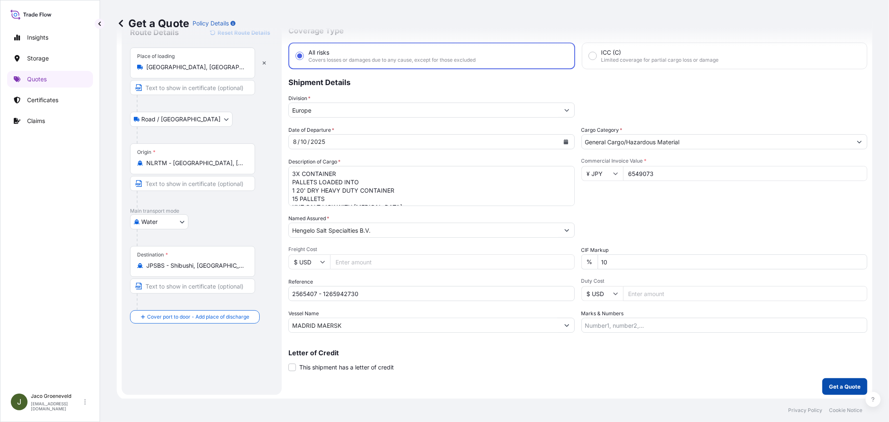
click at [837, 382] on p "Get a Quote" at bounding box center [845, 386] width 32 height 8
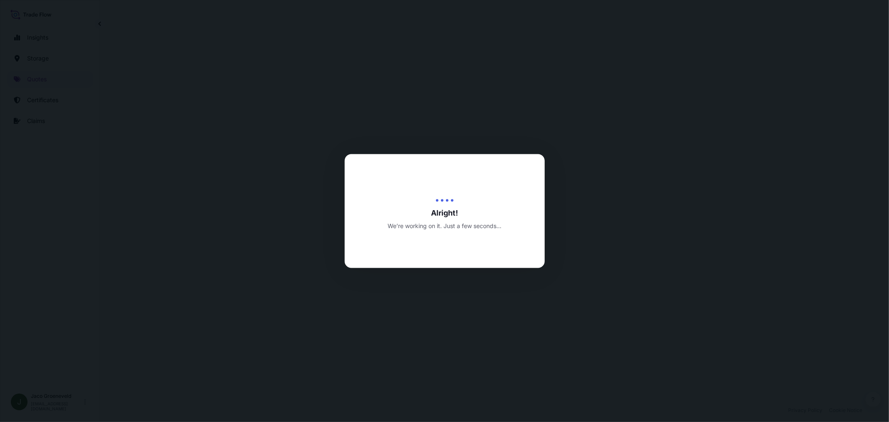
select select "Road / [GEOGRAPHIC_DATA]"
select select "Water"
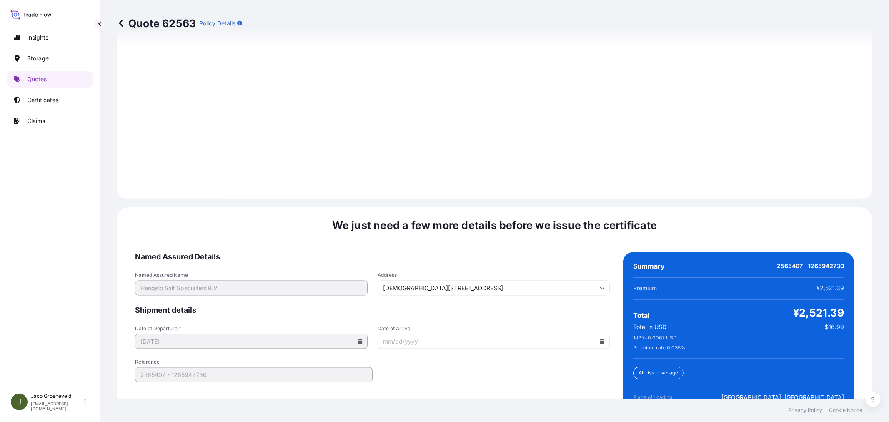
scroll to position [1225, 0]
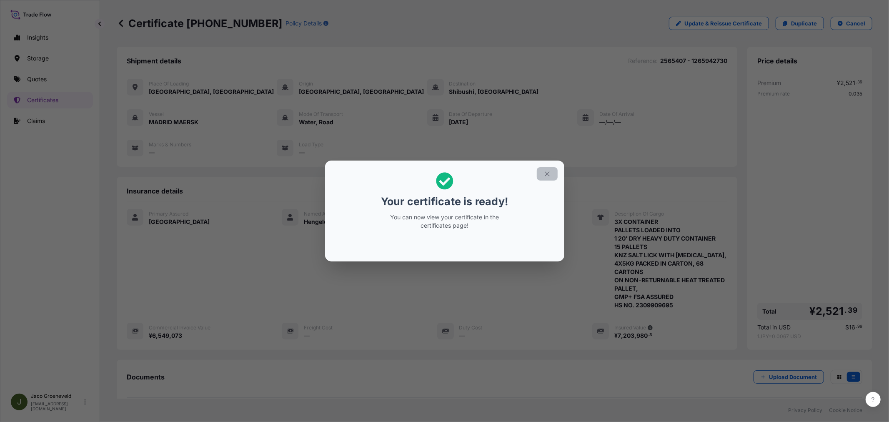
click at [549, 177] on icon "button" at bounding box center [548, 174] width 8 height 8
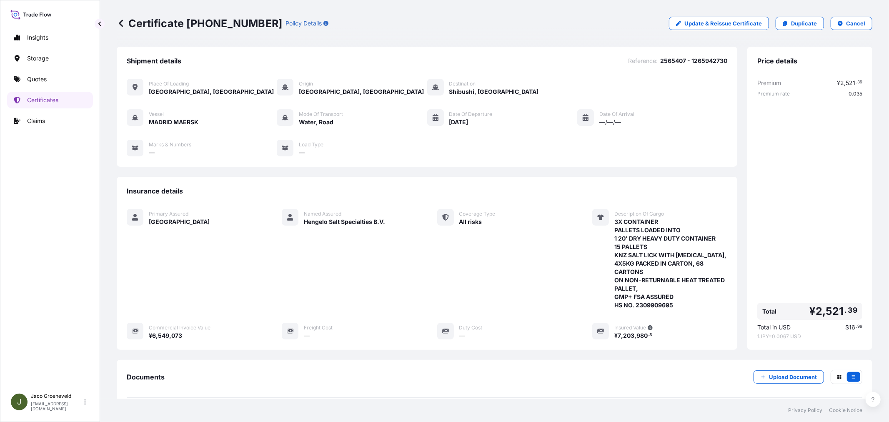
scroll to position [100, 0]
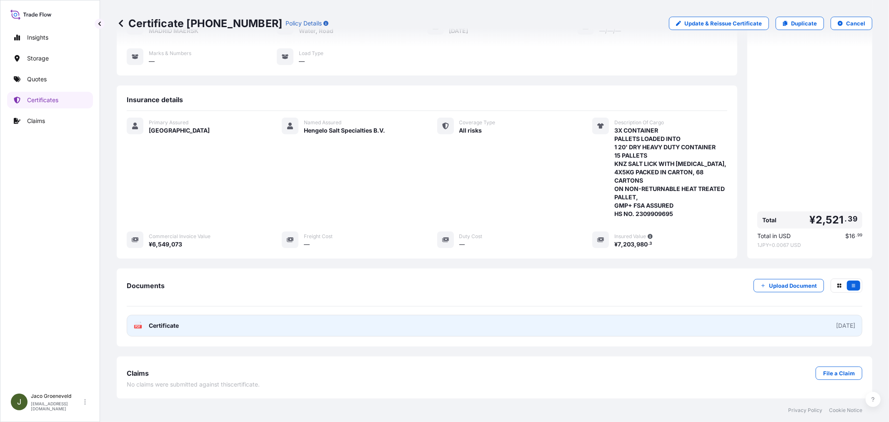
click at [143, 320] on link "PDF Certificate [DATE]" at bounding box center [495, 326] width 736 height 22
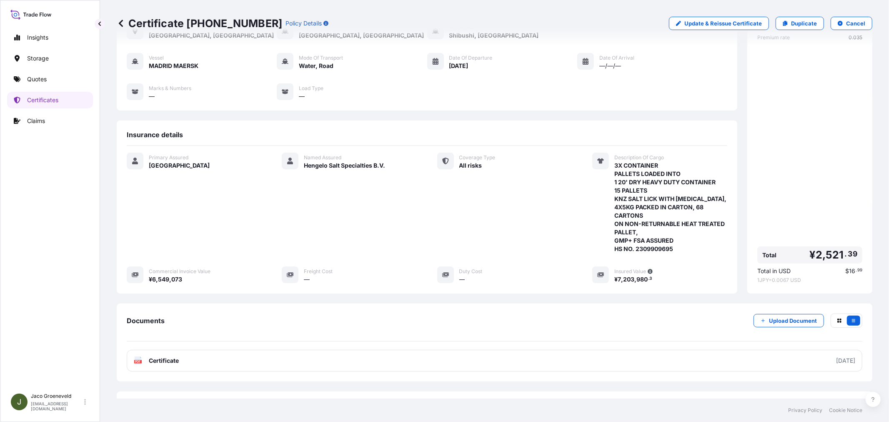
scroll to position [0, 0]
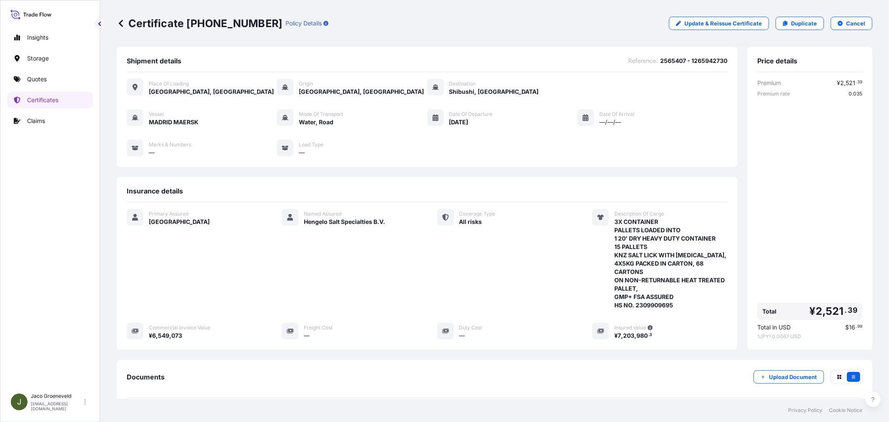
click at [495, 21] on div "Certificate [PHONE_NUMBER] Policy Details Update & Reissue Certificate Duplicat…" at bounding box center [495, 23] width 756 height 13
click at [42, 80] on p "Quotes" at bounding box center [37, 79] width 20 height 8
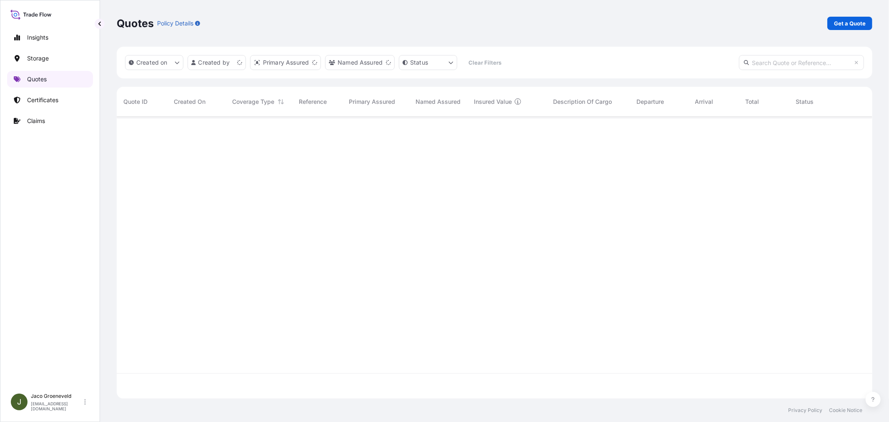
scroll to position [280, 749]
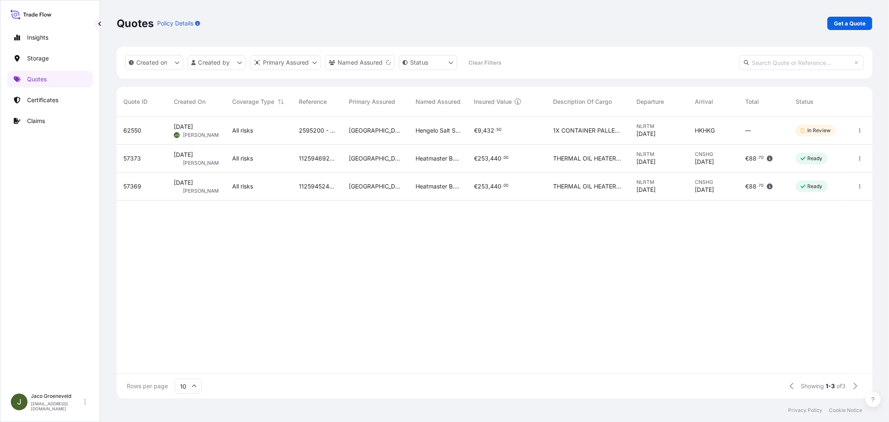
click at [847, 30] on div "Quotes Policy Details Get a Quote" at bounding box center [495, 23] width 756 height 47
click at [847, 20] on p "Get a Quote" at bounding box center [850, 23] width 32 height 8
select select "Water"
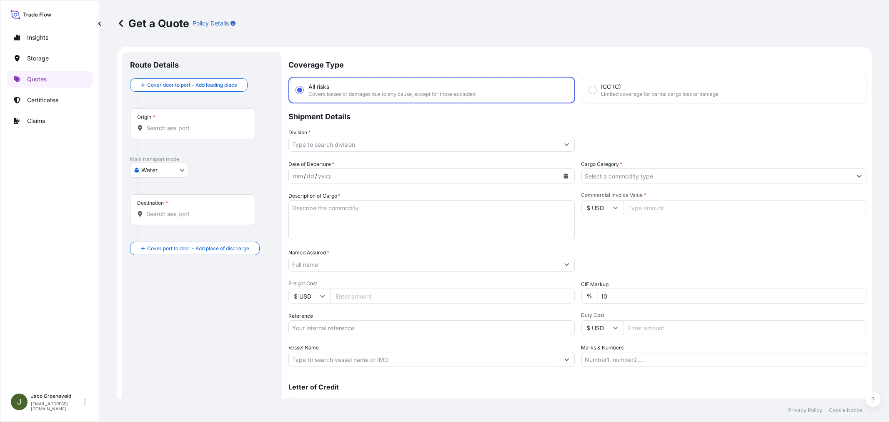
scroll to position [13, 0]
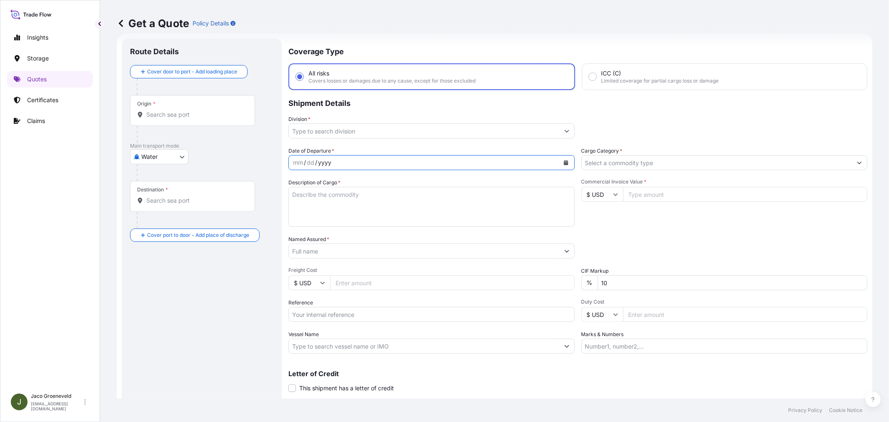
click at [330, 163] on div "yyyy" at bounding box center [324, 163] width 15 height 10
click at [336, 132] on input "Division *" at bounding box center [424, 130] width 271 height 15
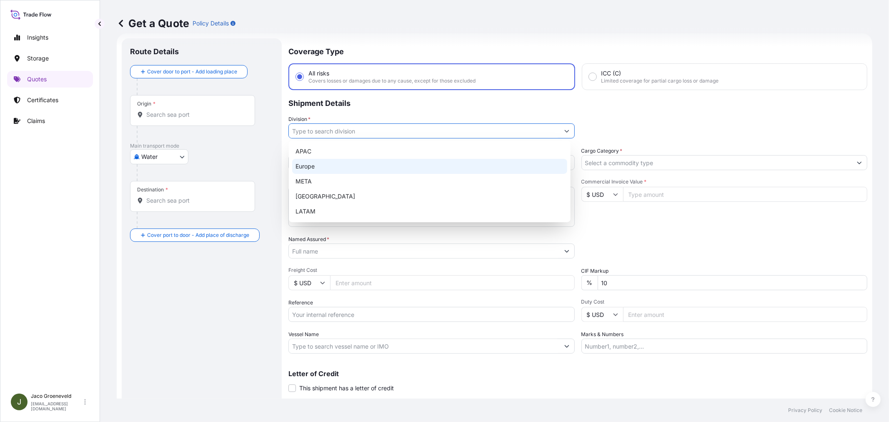
click at [322, 168] on div "Europe" at bounding box center [429, 166] width 275 height 15
type input "Europe"
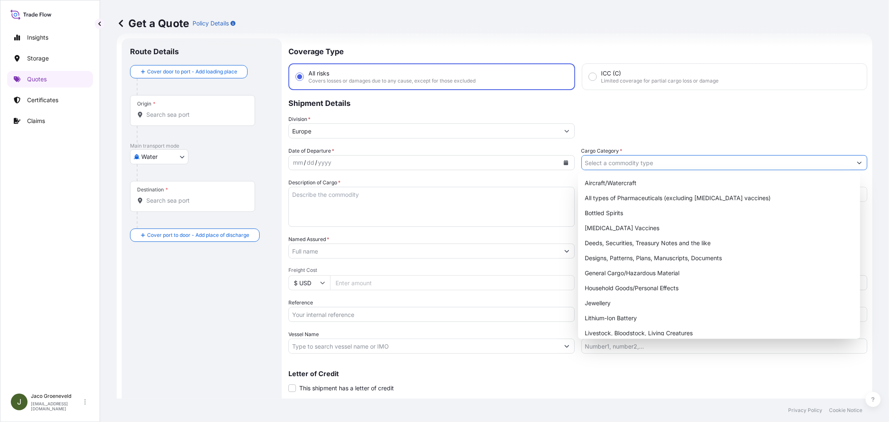
click at [618, 161] on input "Cargo Category *" at bounding box center [717, 162] width 271 height 15
click at [607, 266] on div "General Cargo/Hazardous Material" at bounding box center [718, 273] width 275 height 15
type input "General Cargo/Hazardous Material"
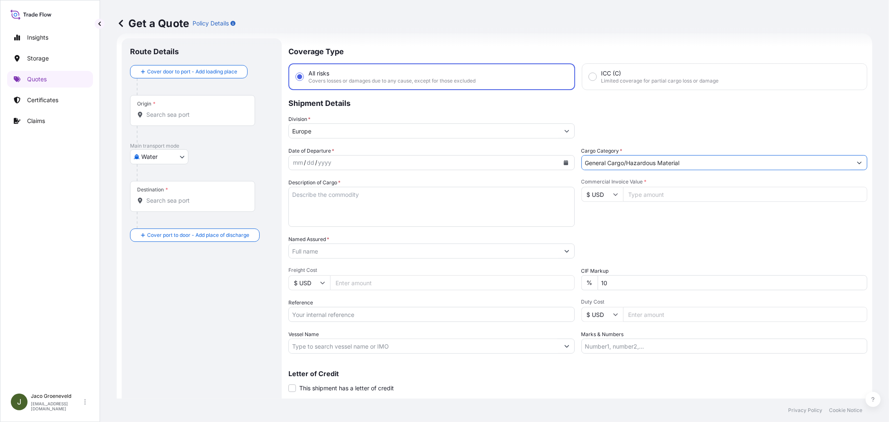
click at [561, 158] on button "Calendar" at bounding box center [565, 162] width 13 height 13
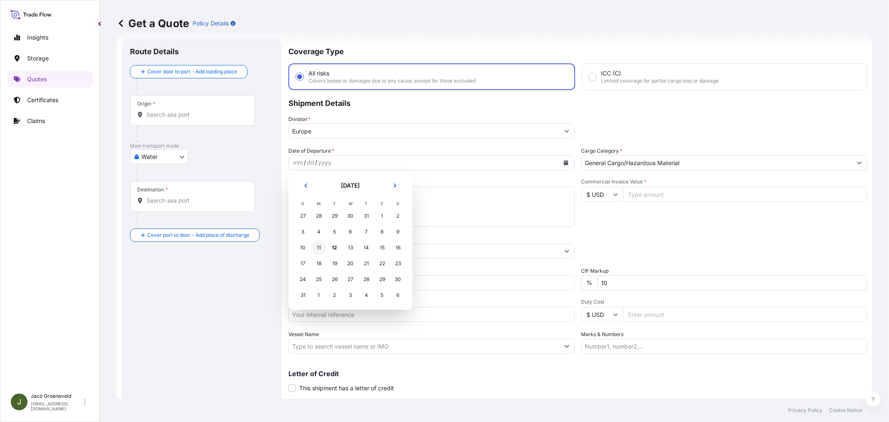
click at [320, 244] on div "11" at bounding box center [318, 247] width 15 height 15
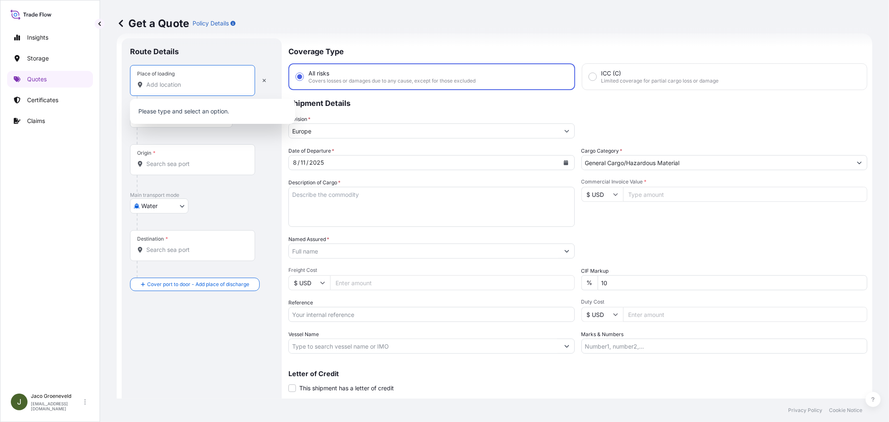
drag, startPoint x: 163, startPoint y: 86, endPoint x: 172, endPoint y: 86, distance: 8.8
click at [164, 86] on input "Place of loading" at bounding box center [195, 84] width 98 height 8
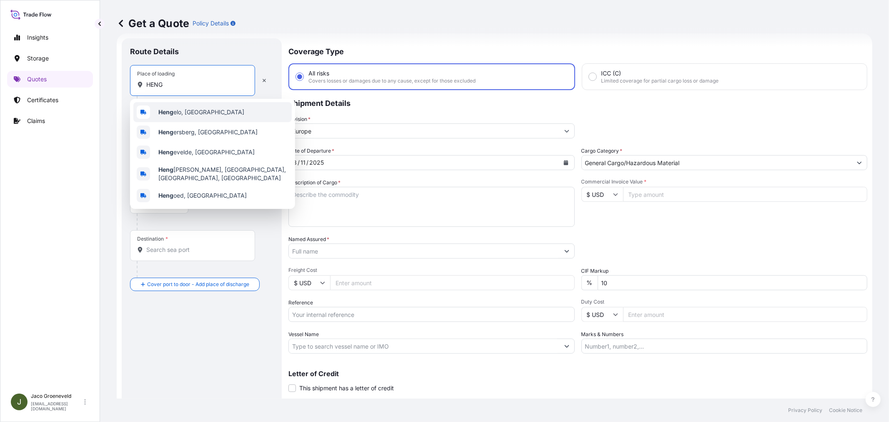
click at [176, 110] on span "Heng elo, [GEOGRAPHIC_DATA]" at bounding box center [201, 112] width 86 height 8
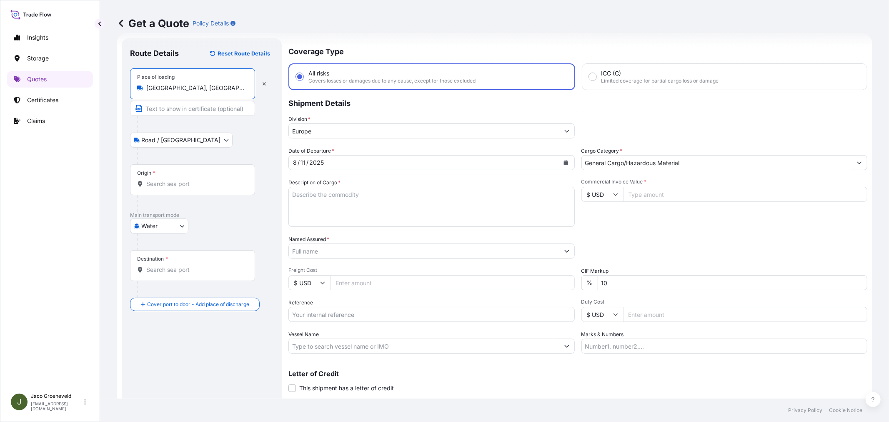
type input "[GEOGRAPHIC_DATA], [GEOGRAPHIC_DATA]"
click at [165, 186] on input "Origin *" at bounding box center [196, 184] width 101 height 8
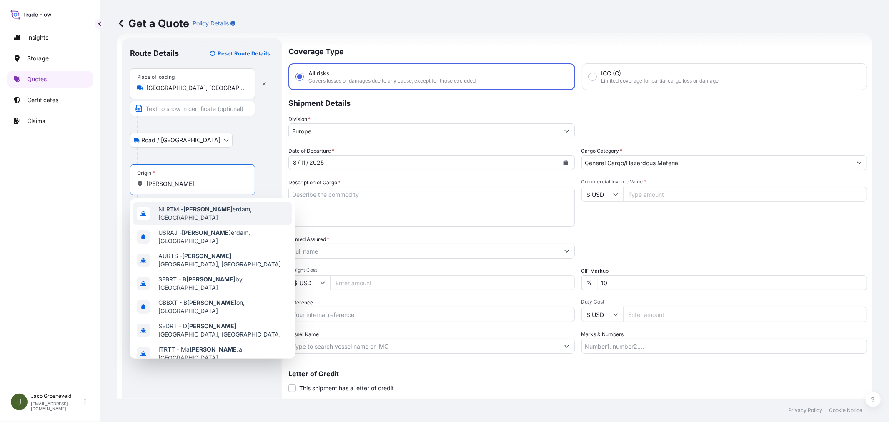
click at [189, 207] on span "NLRTM - [PERSON_NAME] erdam, [GEOGRAPHIC_DATA]" at bounding box center [223, 213] width 130 height 17
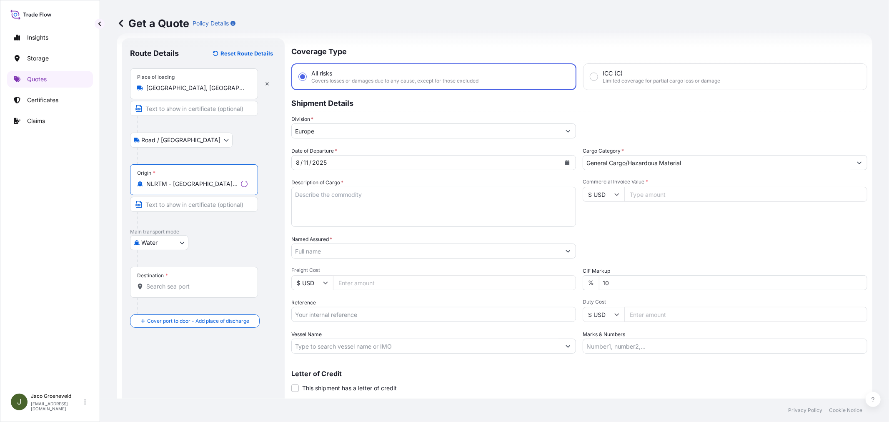
type input "NLRTM - [GEOGRAPHIC_DATA], [GEOGRAPHIC_DATA]"
click at [163, 289] on input "Destination *" at bounding box center [196, 286] width 101 height 8
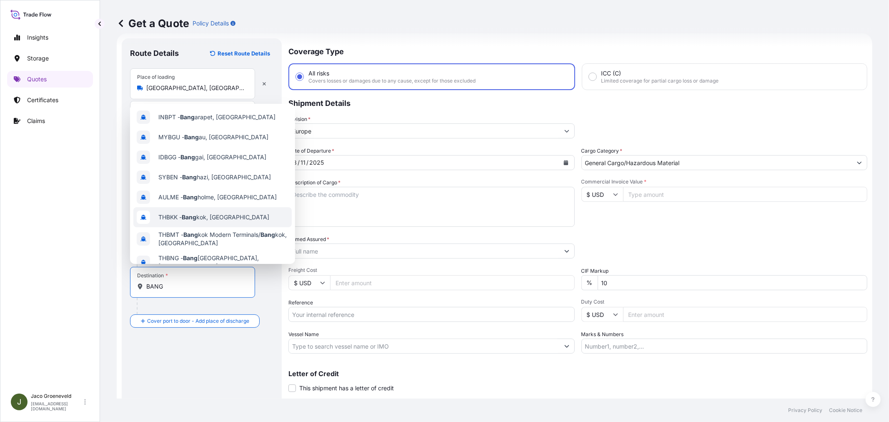
click at [183, 214] on span "THBKK - [GEOGRAPHIC_DATA], [GEOGRAPHIC_DATA]" at bounding box center [213, 217] width 111 height 8
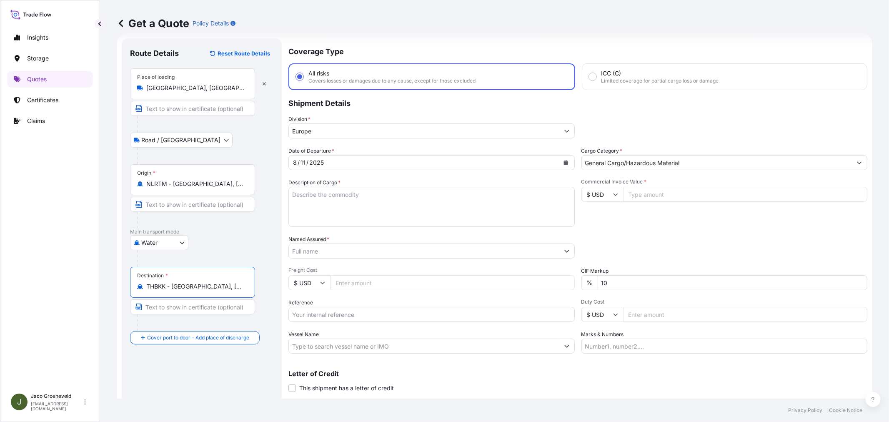
type input "THBKK - [GEOGRAPHIC_DATA], [GEOGRAPHIC_DATA]"
click at [368, 197] on textarea "Description of Cargo *" at bounding box center [431, 207] width 286 height 40
type textarea "2X CONTAINER"
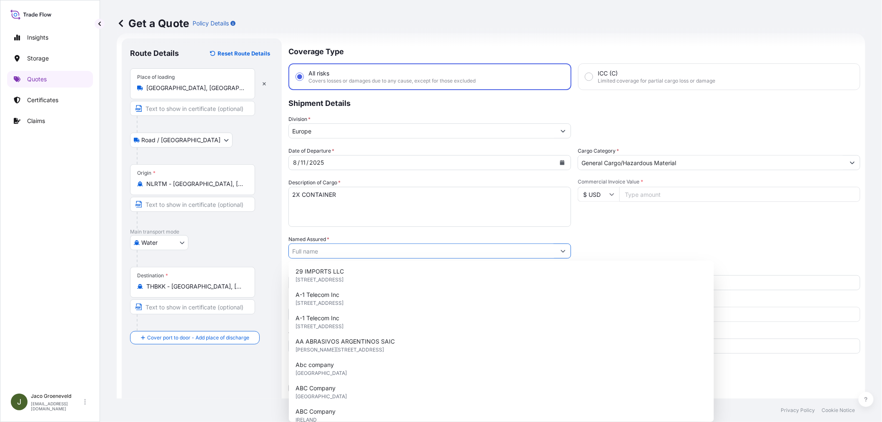
click at [346, 247] on input "Named Assured *" at bounding box center [422, 250] width 267 height 15
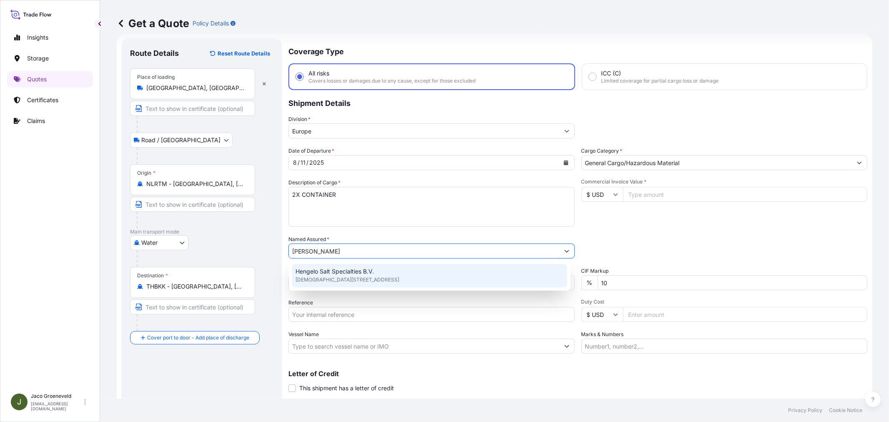
click at [379, 273] on div "Hengelo Salt Specialties B.V. [STREET_ADDRESS]" at bounding box center [429, 275] width 275 height 23
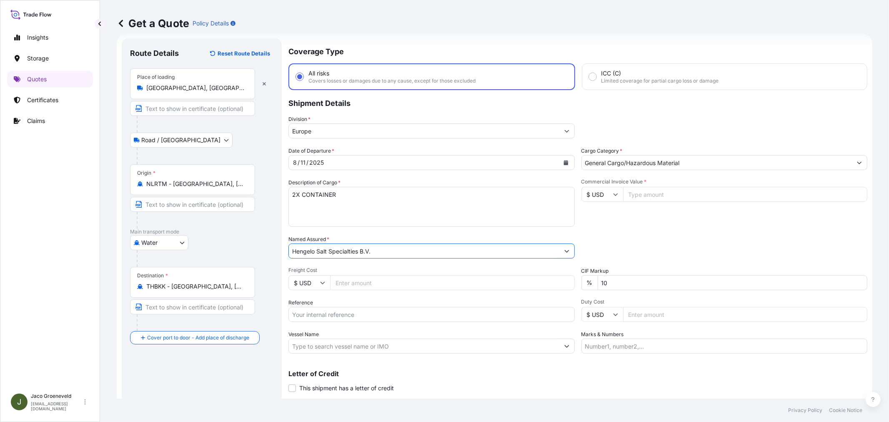
type input "Hengelo Salt Specialties B.V."
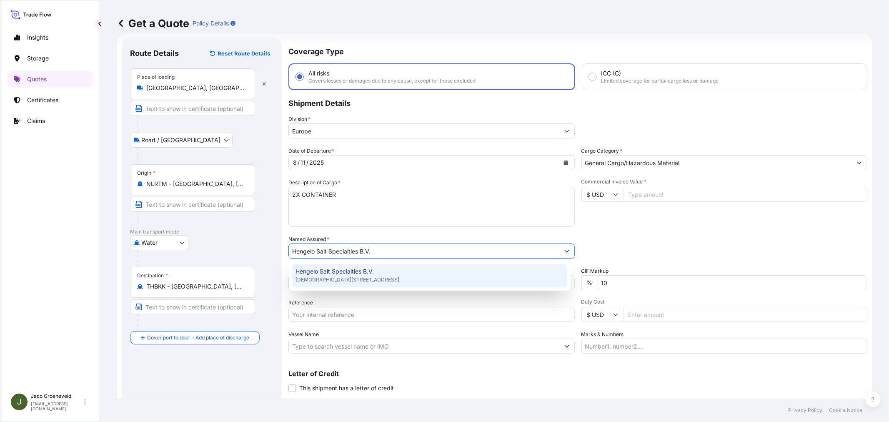
click at [348, 272] on span "Hengelo Salt Specialties B.V." at bounding box center [335, 271] width 78 height 8
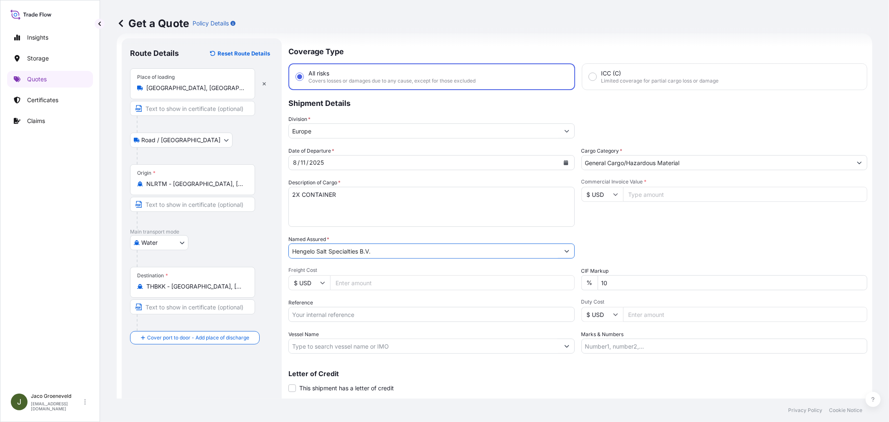
click at [318, 343] on input "Vessel Name" at bounding box center [424, 345] width 271 height 15
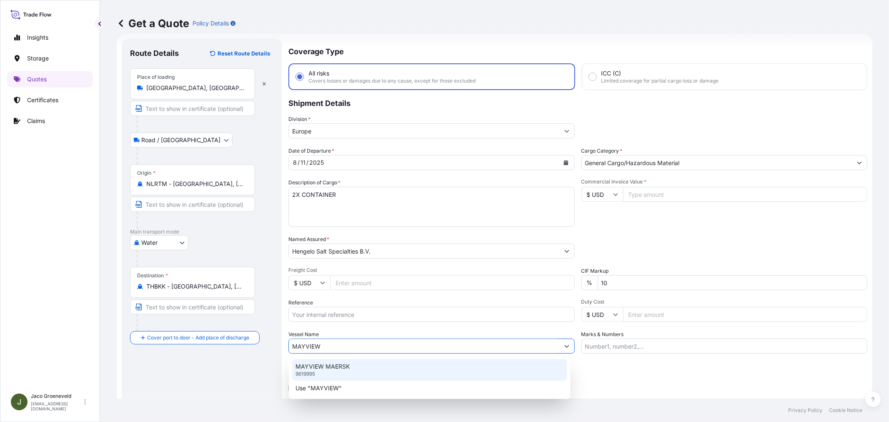
click at [333, 371] on div "MAYVIEW MAERSK 9619995" at bounding box center [429, 370] width 275 height 22
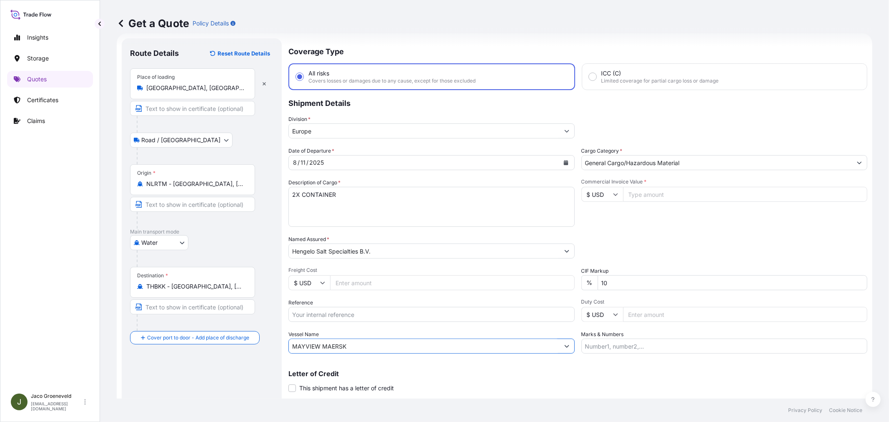
type input "MAYVIEW MAERSK"
click at [378, 307] on input "Reference" at bounding box center [431, 314] width 286 height 15
click at [367, 311] on input "2555478 - 1265933914" at bounding box center [431, 314] width 286 height 15
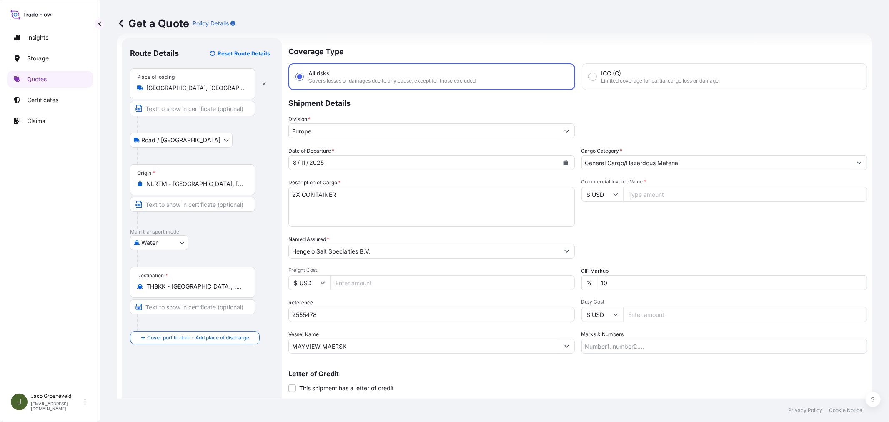
click at [337, 310] on input "2555478" at bounding box center [431, 314] width 286 height 15
type input "2555478 - 1265933914"
click at [368, 313] on input "2555478 - 1265933914" at bounding box center [431, 314] width 286 height 15
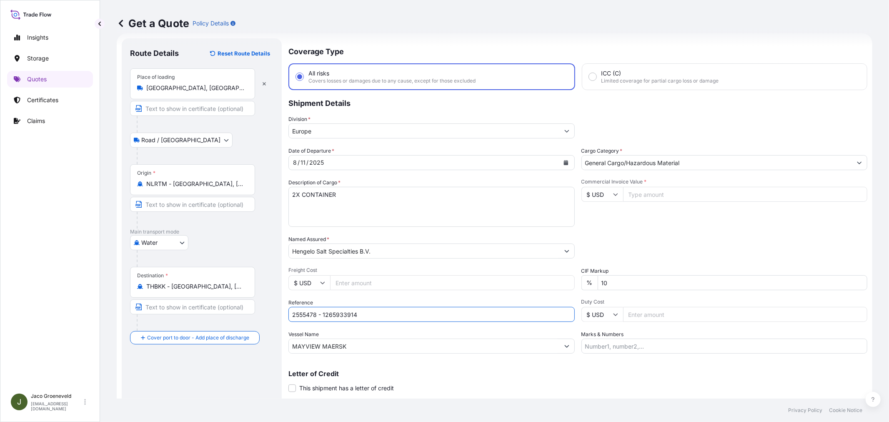
click at [307, 313] on input "2555478 - 1265933914" at bounding box center [431, 314] width 286 height 15
click at [53, 103] on p "Certificates" at bounding box center [42, 100] width 31 height 8
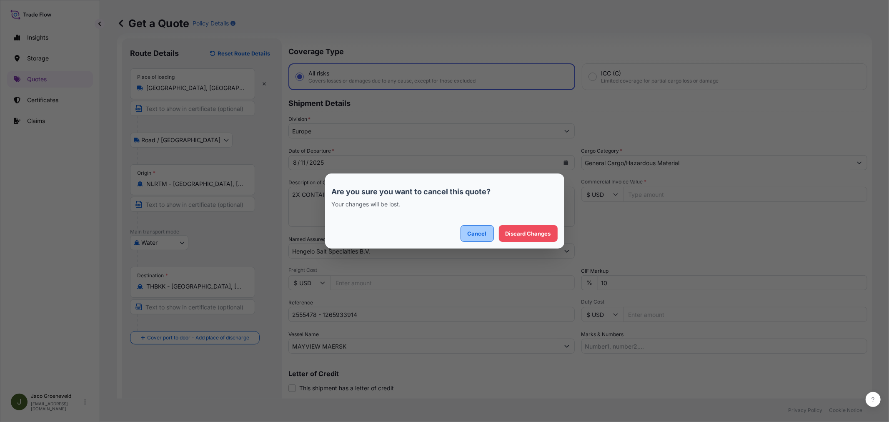
click at [482, 230] on p "Cancel" at bounding box center [477, 233] width 19 height 8
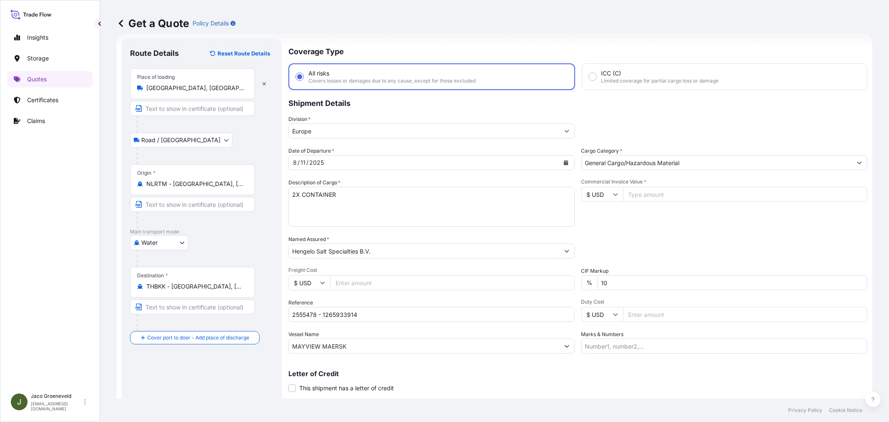
click at [367, 181] on div "Description of Cargo * 2X CONTAINER" at bounding box center [431, 202] width 286 height 48
click at [364, 198] on textarea "2X CONTAINER" at bounding box center [431, 207] width 286 height 40
paste textarea "PALLETS LOADED INTO 1 20' DRY HEAVY DUTY CONTAINER 18 PALLETS KNZ UNIVERSAL MUL…"
type textarea "2X CONTAINER PALLETS LOADED INTO 1 20' DRY HEAVY DUTY CONTAINER 18 PALLETS KNZ …"
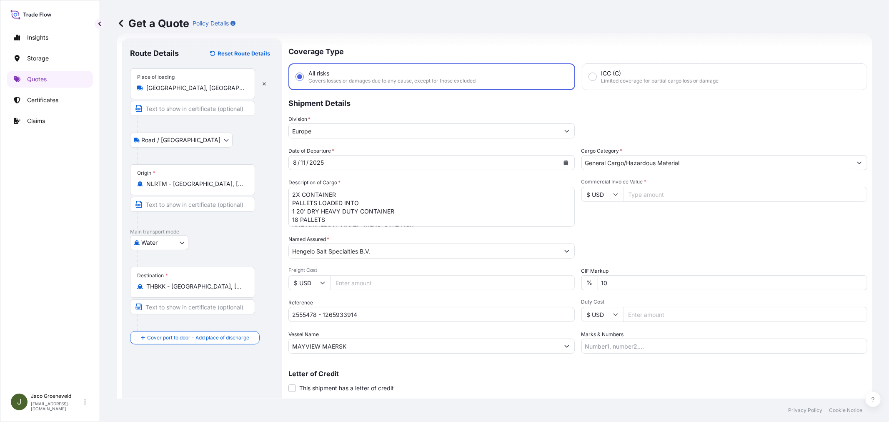
click at [607, 195] on input "$ USD" at bounding box center [602, 194] width 42 height 15
click at [592, 215] on div "€ EUR" at bounding box center [598, 216] width 35 height 16
type input "€ EUR"
click at [657, 188] on input "Commercial Invoice Value *" at bounding box center [745, 194] width 245 height 15
type input "26683.20"
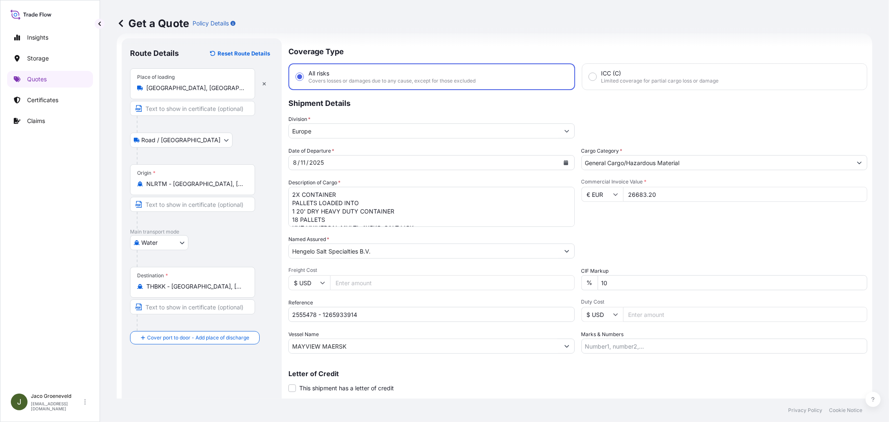
click at [714, 227] on div "Date of Departure * [DATE] Cargo Category * General Cargo/Hazardous Material De…" at bounding box center [577, 250] width 579 height 207
click at [717, 213] on div "Commercial Invoice Value * € EUR 26683.20" at bounding box center [724, 202] width 286 height 48
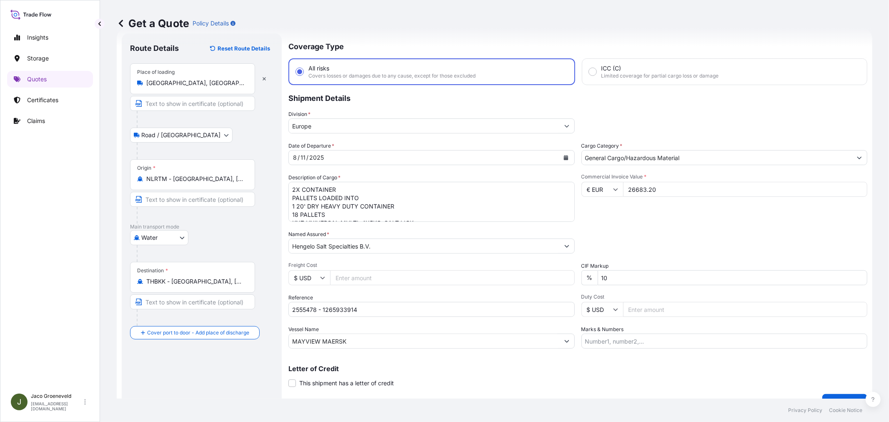
scroll to position [34, 0]
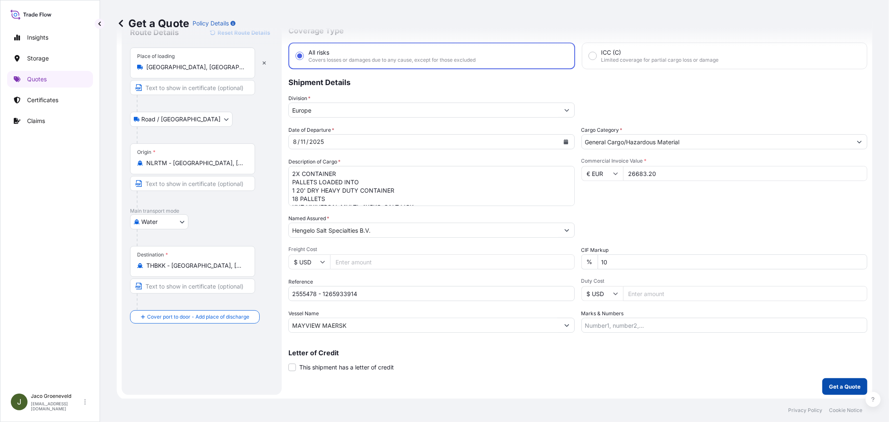
click at [834, 386] on p "Get a Quote" at bounding box center [845, 386] width 32 height 8
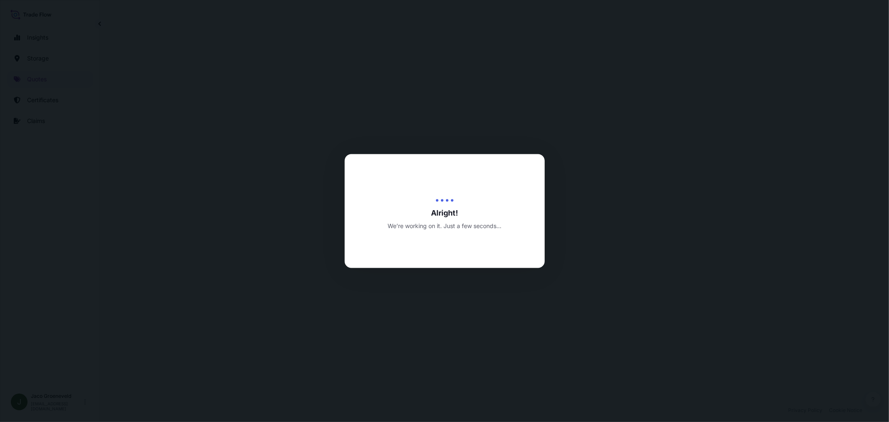
select select "Road / [GEOGRAPHIC_DATA]"
select select "Water"
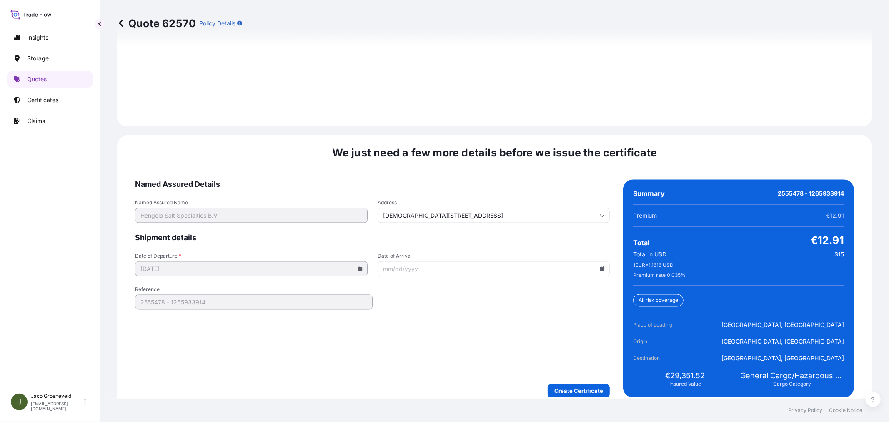
scroll to position [1225, 0]
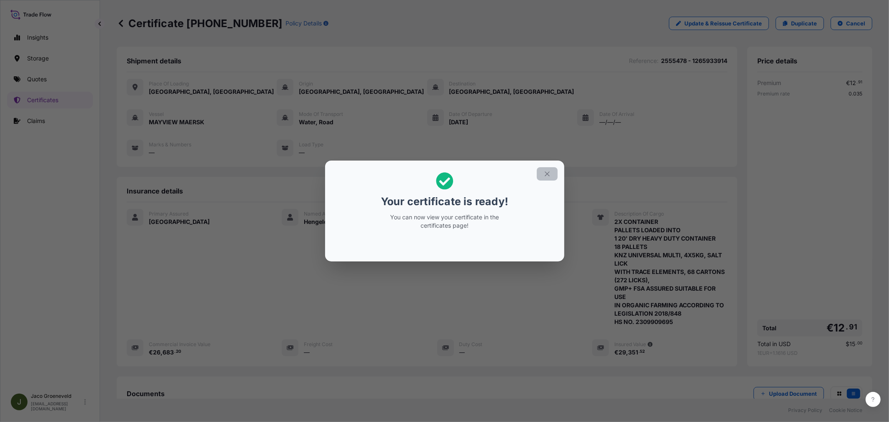
click at [548, 174] on icon "button" at bounding box center [548, 174] width 8 height 8
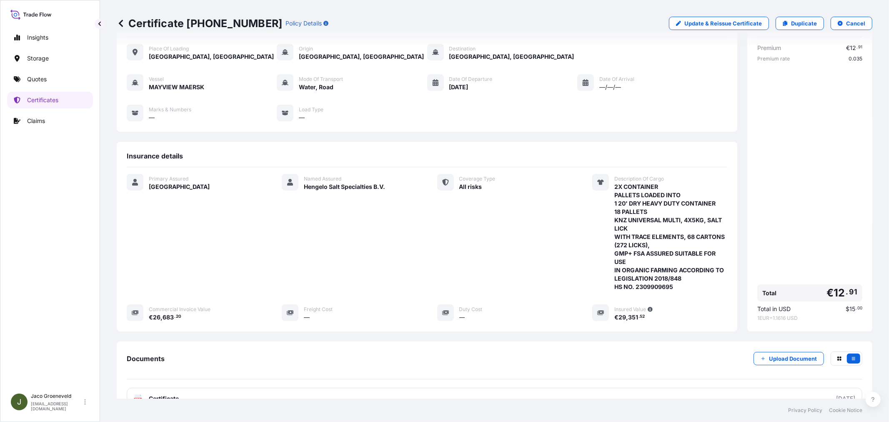
scroll to position [109, 0]
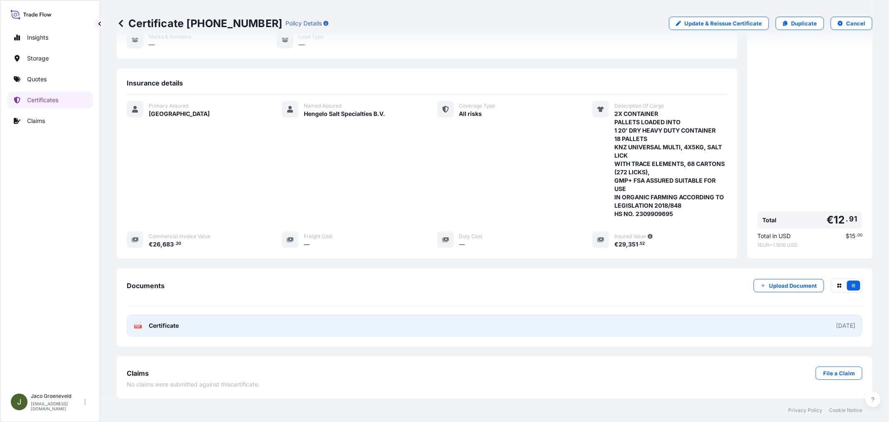
click at [151, 325] on span "Certificate" at bounding box center [164, 325] width 30 height 8
